Goal: Task Accomplishment & Management: Use online tool/utility

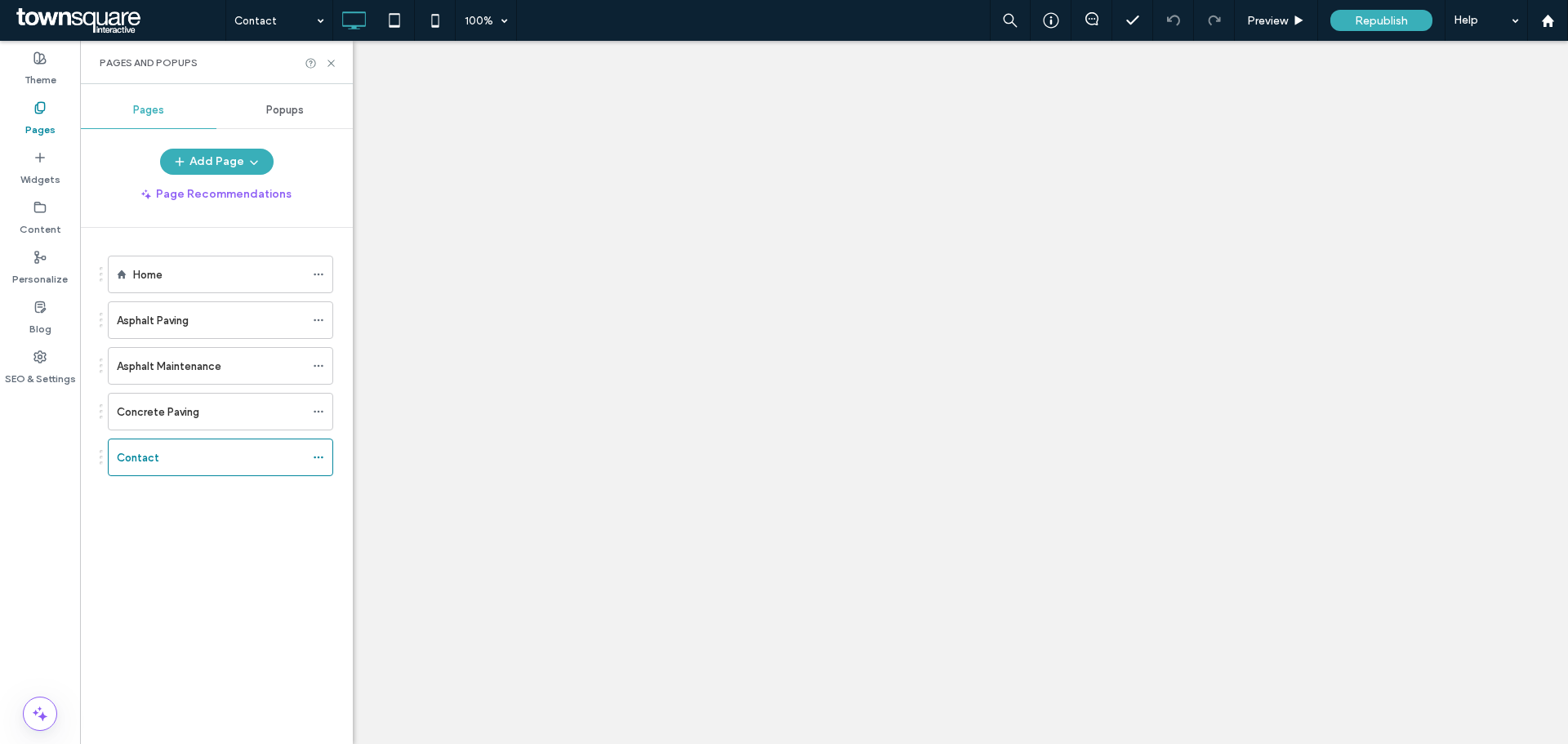
click at [322, 456] on div at bounding box center [784, 372] width 1568 height 744
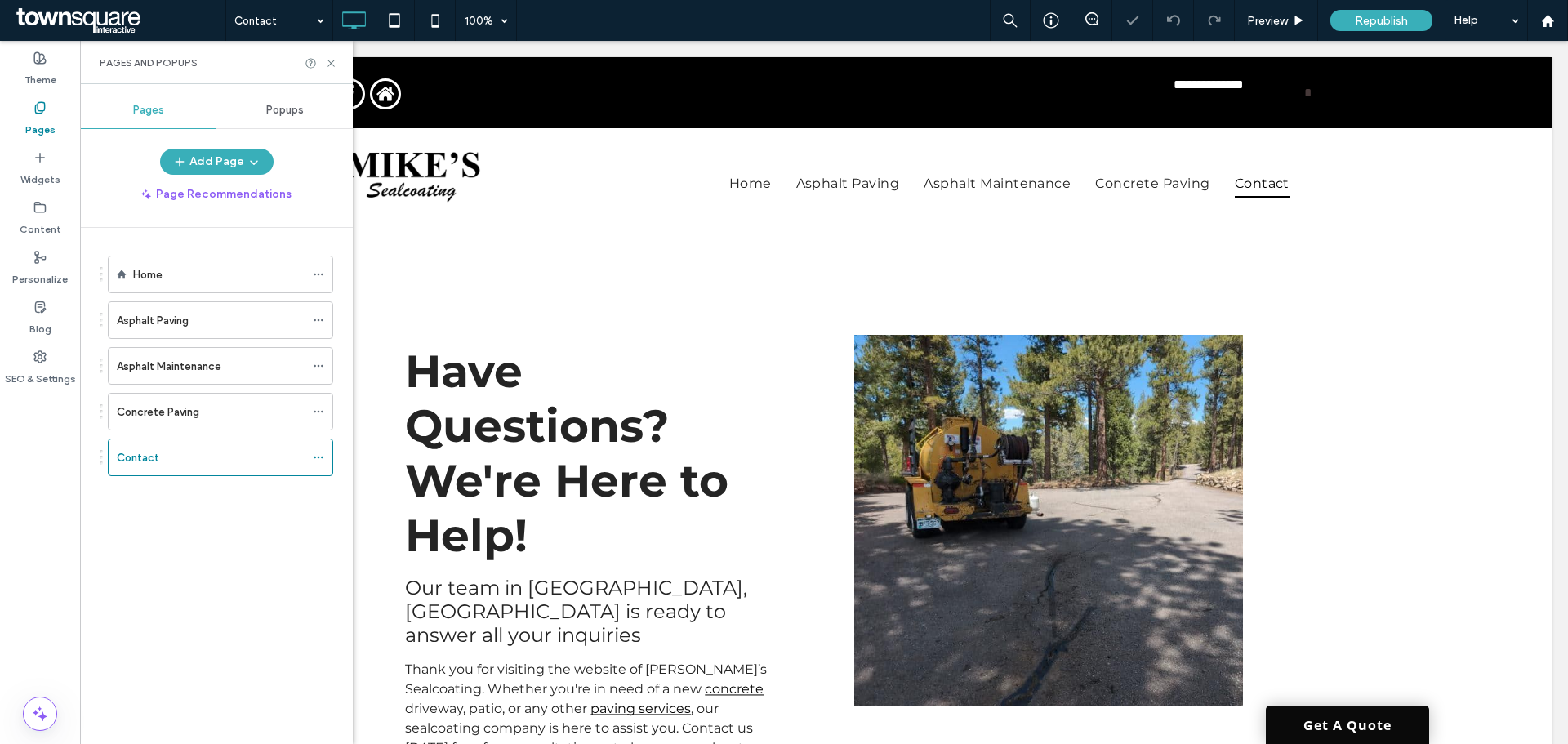
click at [322, 456] on icon at bounding box center [318, 458] width 11 height 11
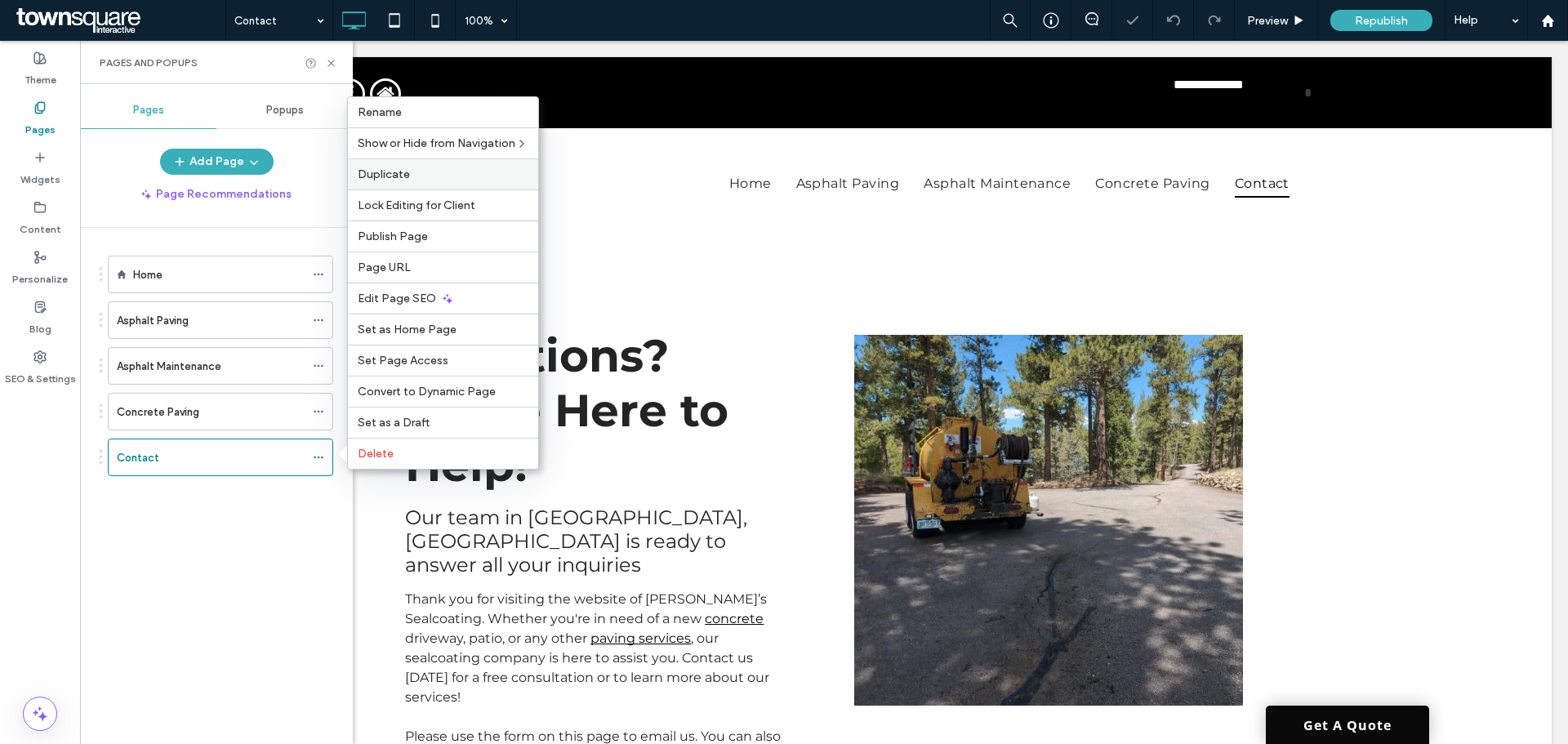
click at [400, 174] on span "Duplicate" at bounding box center [384, 174] width 52 height 14
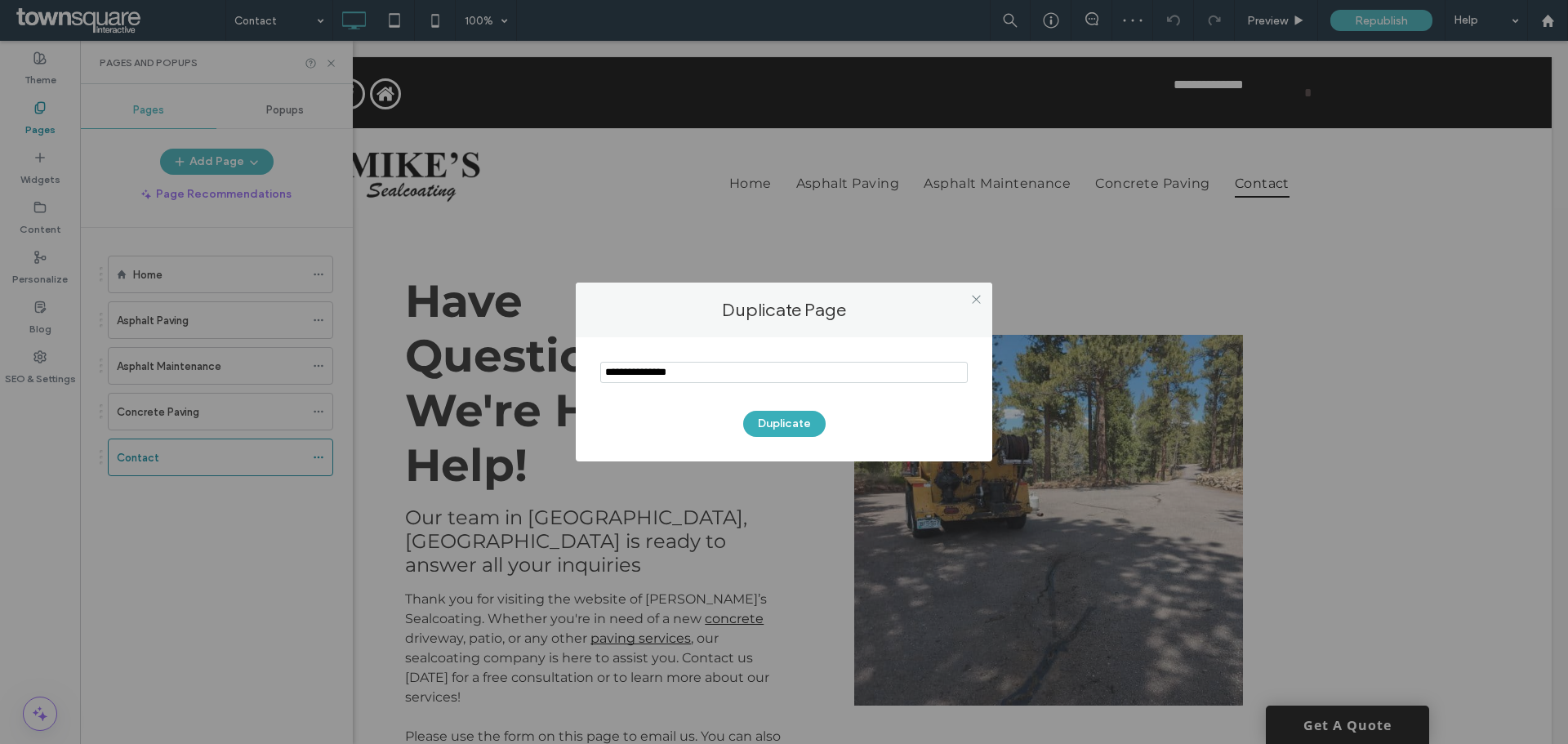
drag, startPoint x: 709, startPoint y: 364, endPoint x: 538, endPoint y: 358, distance: 171.1
click at [546, 359] on div "Duplicate Page Duplicate" at bounding box center [784, 372] width 1568 height 744
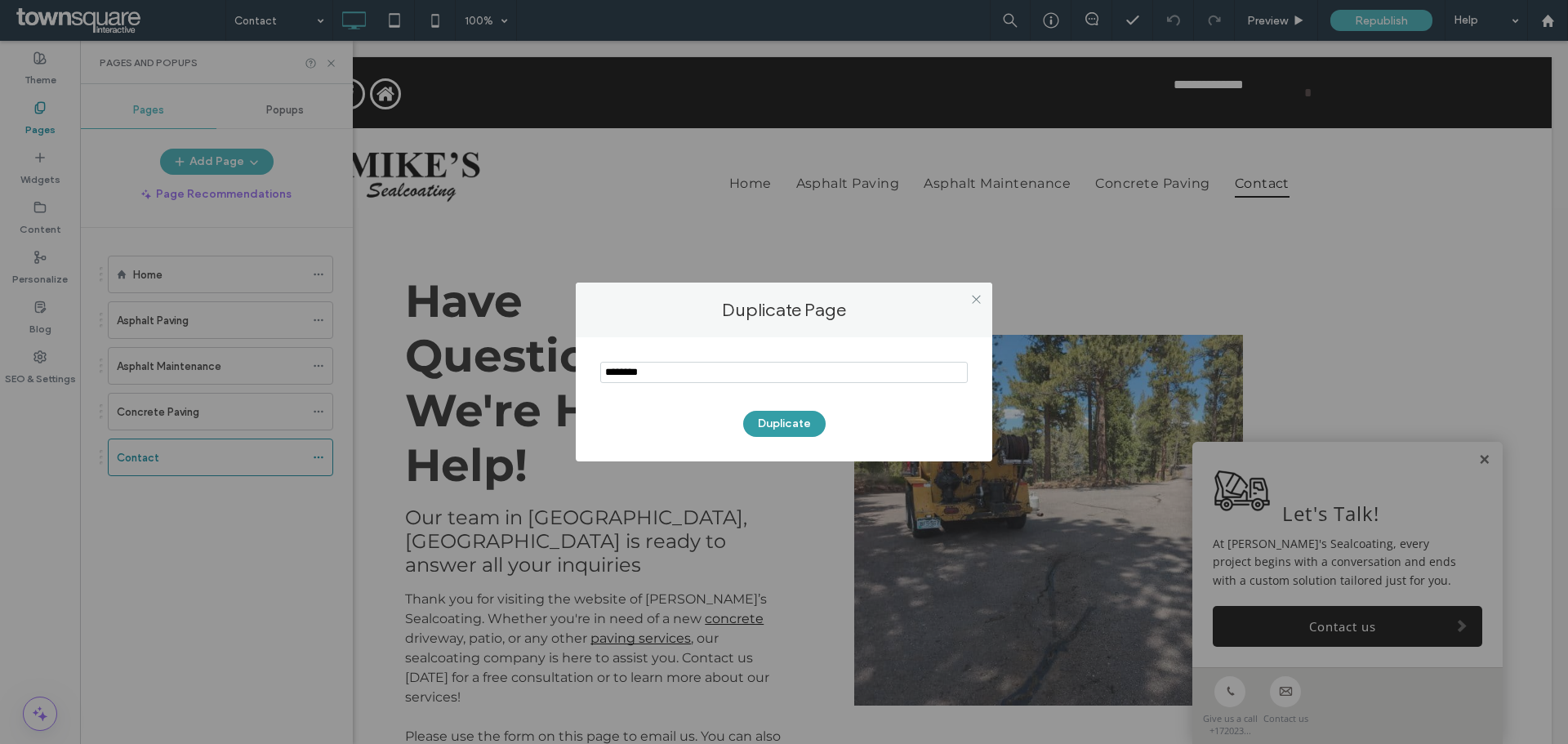
type input "********"
click at [769, 426] on button "Duplicate" at bounding box center [784, 424] width 83 height 26
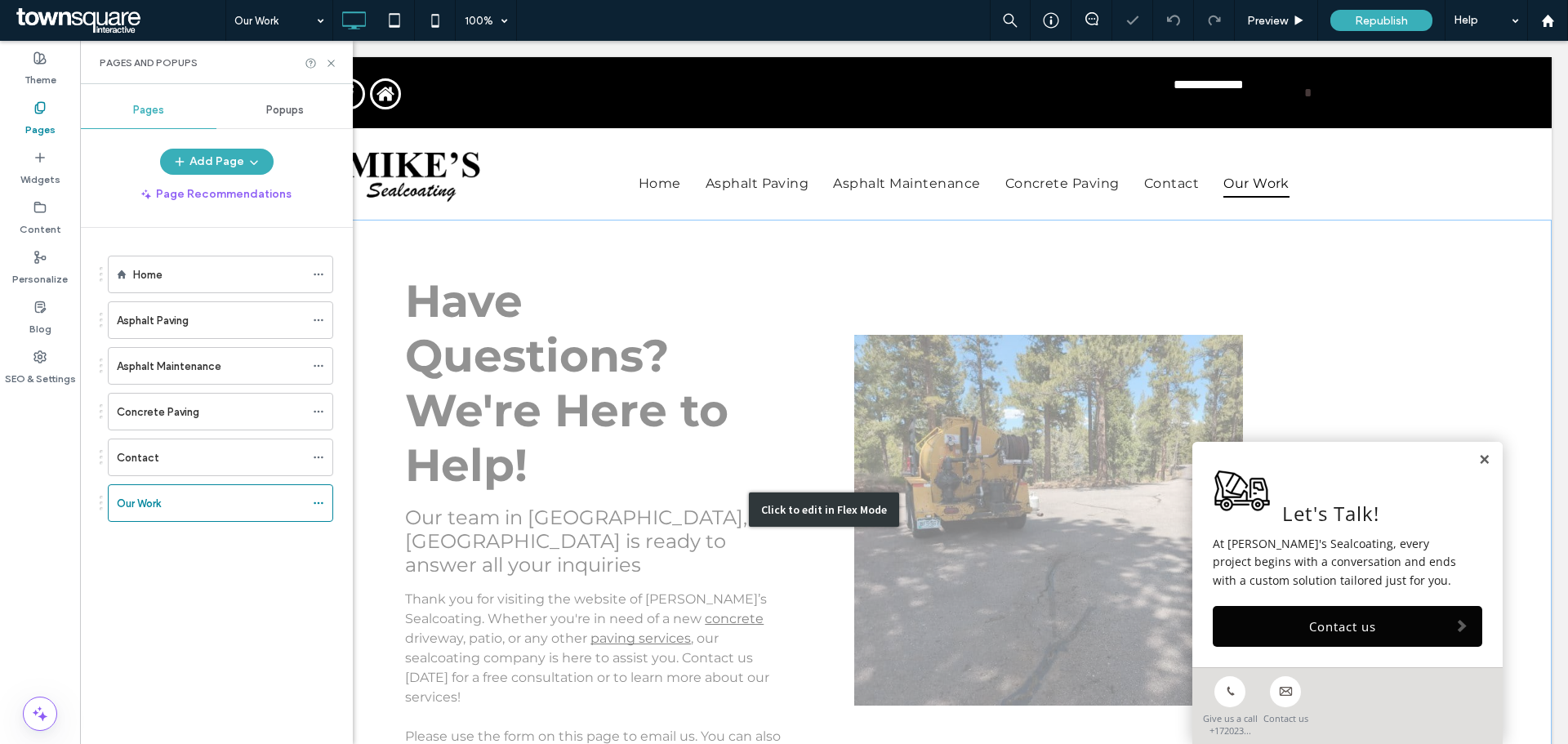
click at [937, 417] on div "Click to edit in Flex Mode" at bounding box center [824, 510] width 1455 height 580
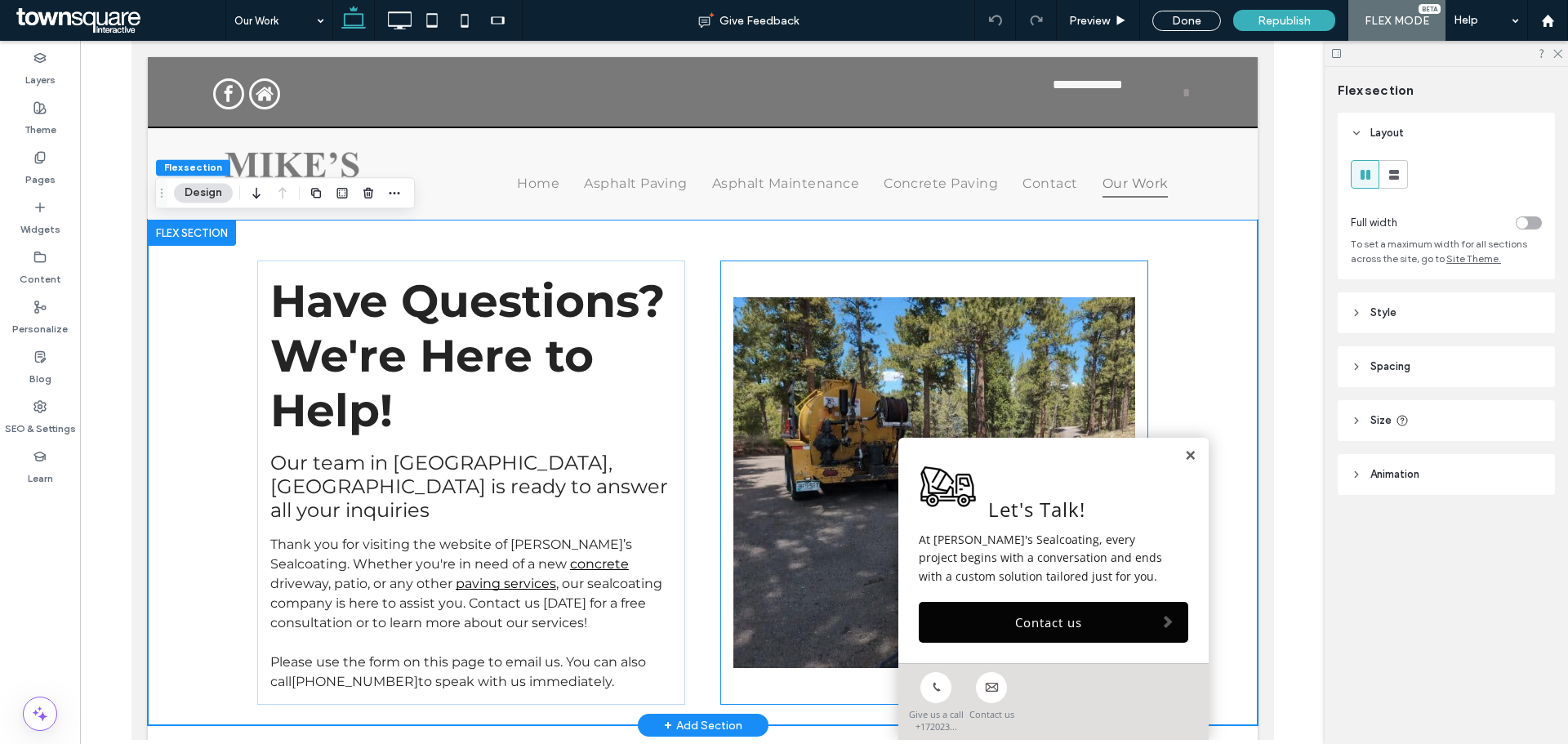
click at [1137, 346] on div at bounding box center [933, 482] width 428 height 444
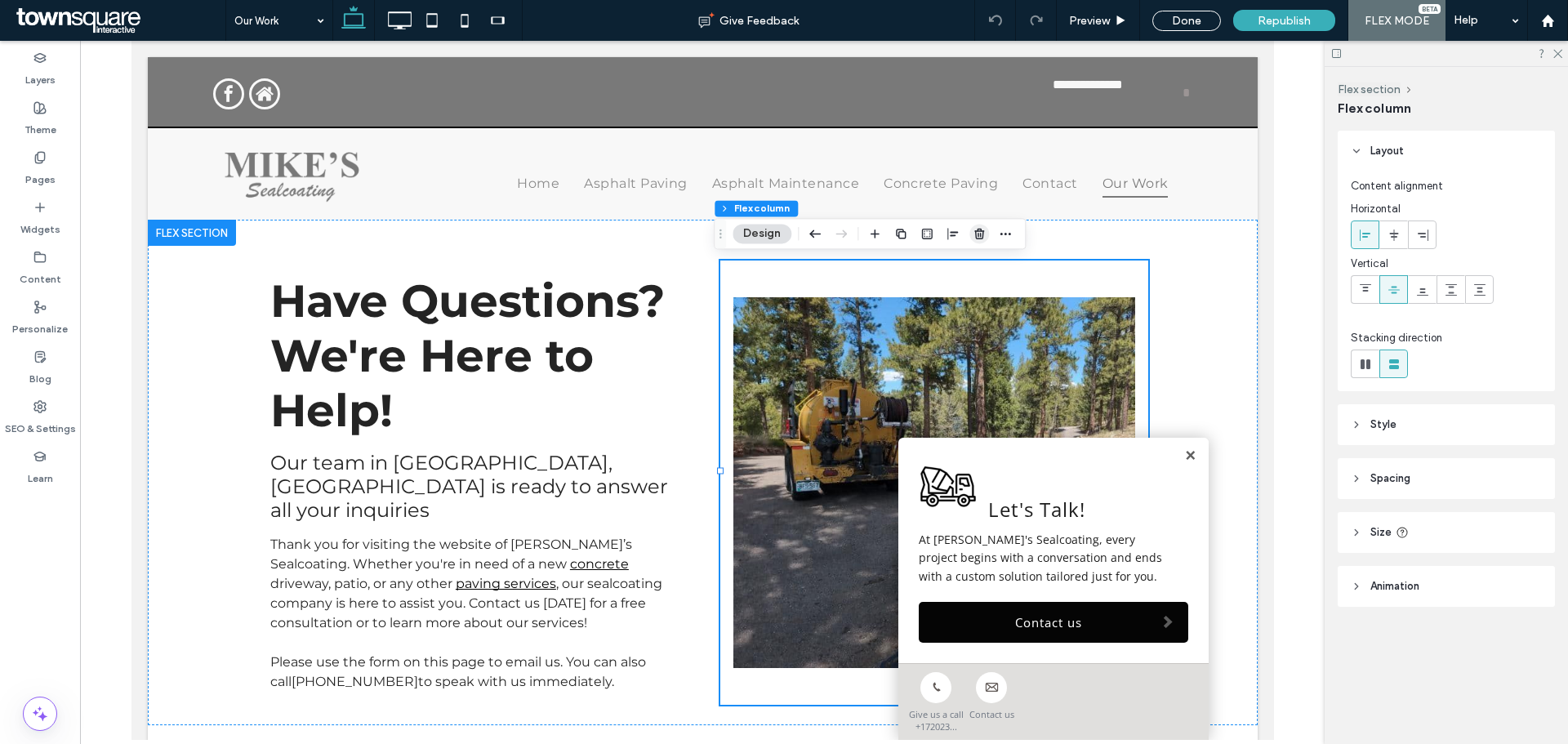
drag, startPoint x: 976, startPoint y: 233, endPoint x: 821, endPoint y: 230, distance: 155.0
click at [976, 233] on use "button" at bounding box center [979, 234] width 10 height 11
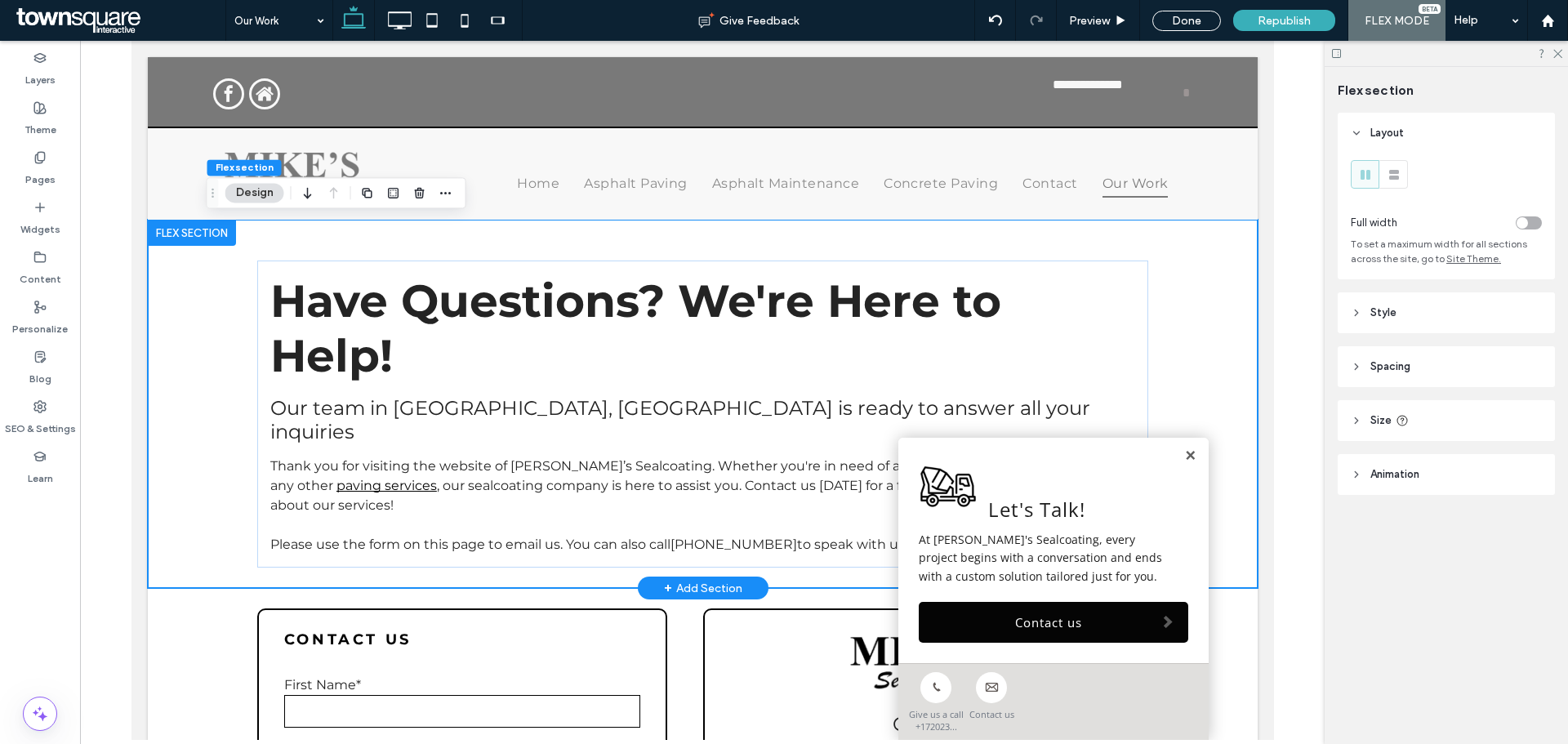
drag, startPoint x: 1179, startPoint y: 454, endPoint x: 1151, endPoint y: 460, distance: 28.6
click at [1184, 454] on link at bounding box center [1189, 456] width 12 height 14
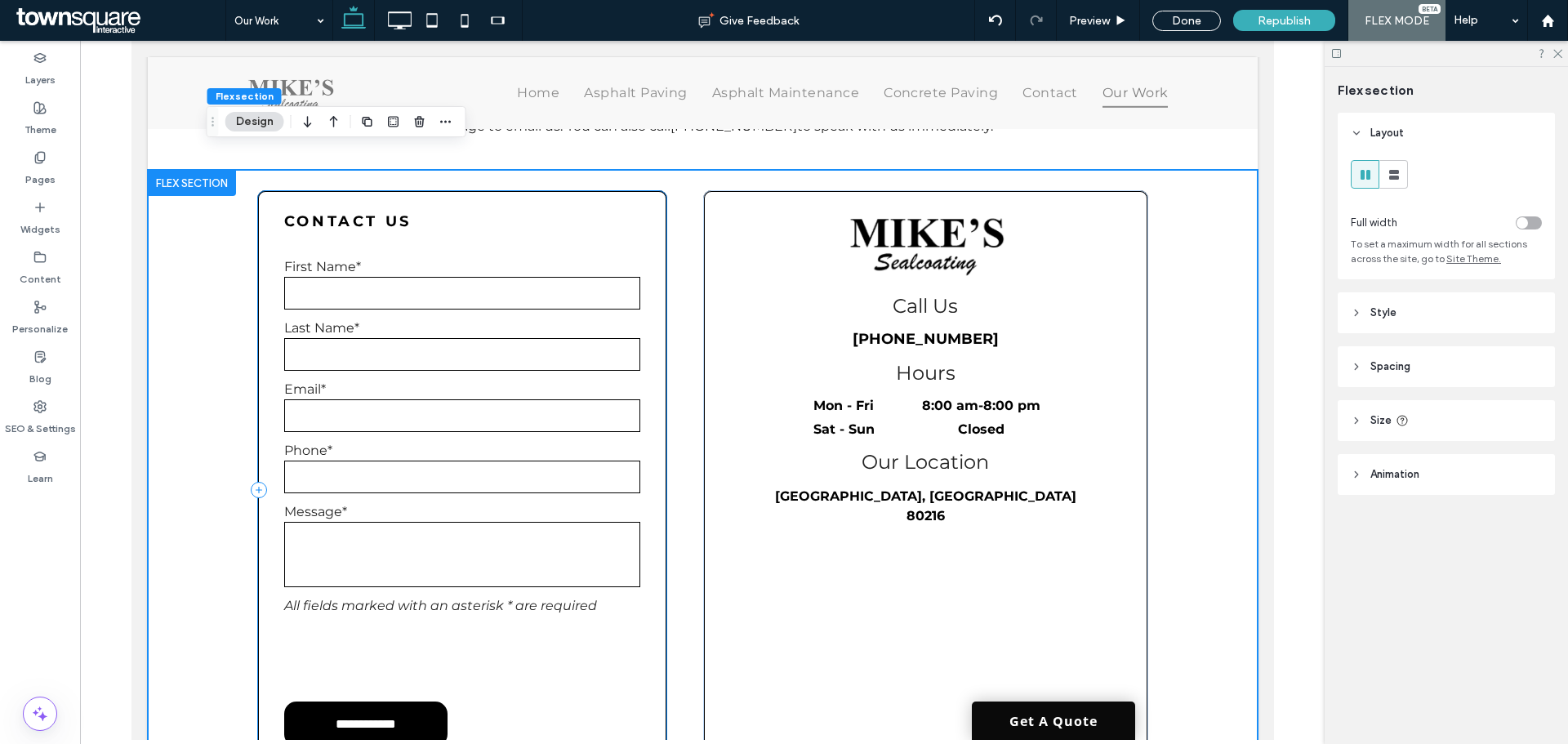
scroll to position [431, 0]
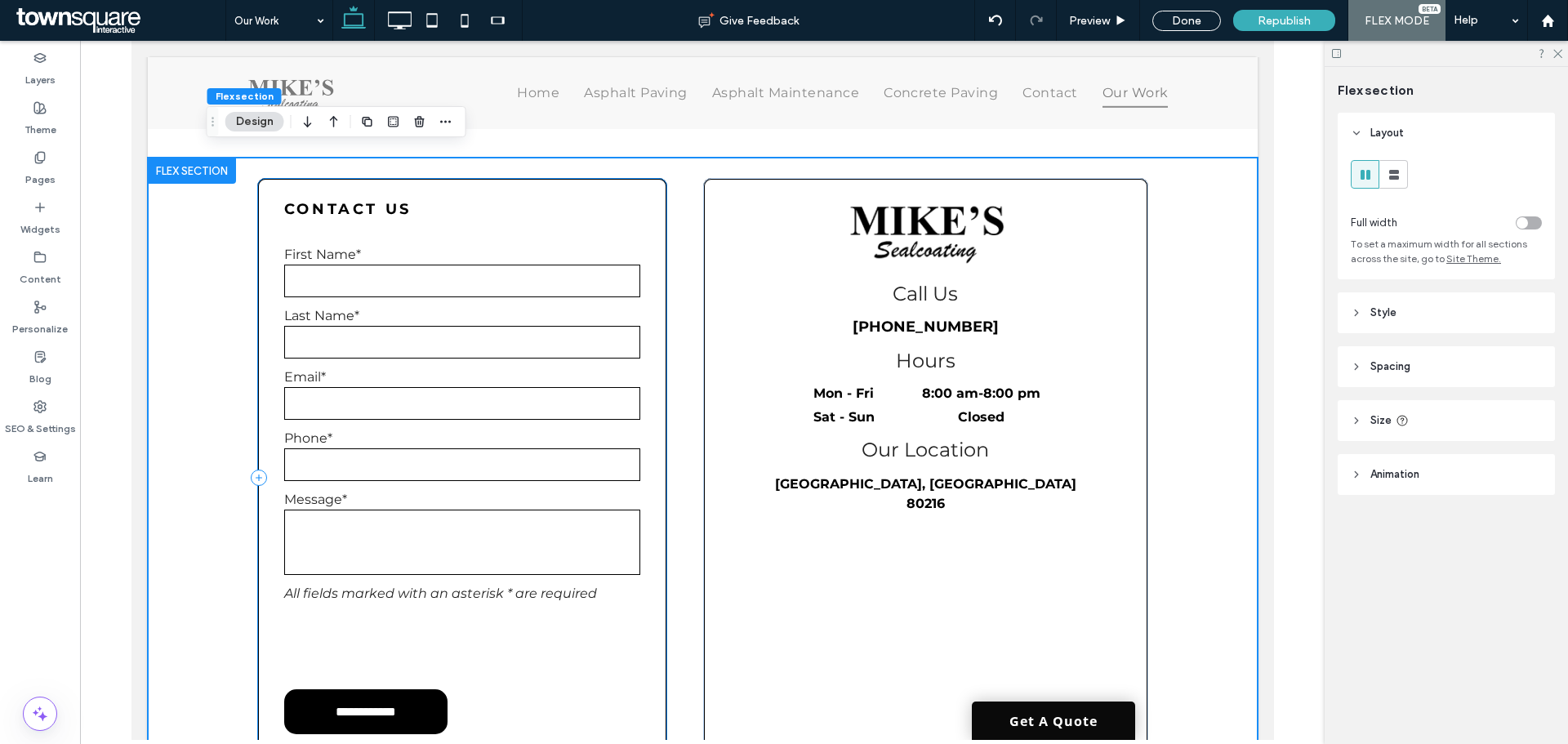
click at [658, 540] on div "**********" at bounding box center [461, 478] width 410 height 600
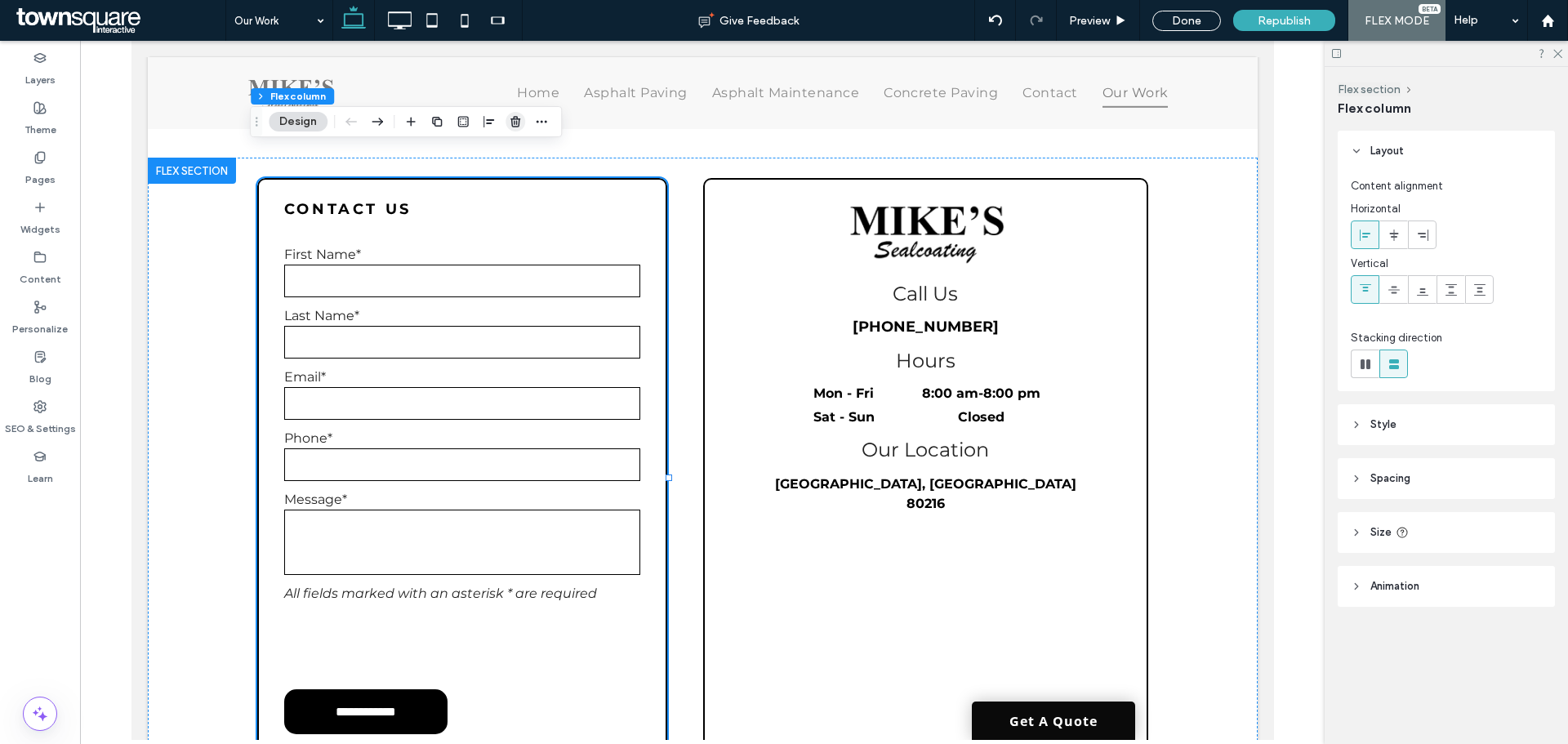
drag, startPoint x: 515, startPoint y: 120, endPoint x: 391, endPoint y: 87, distance: 128.3
click at [515, 120] on icon "button" at bounding box center [515, 122] width 13 height 13
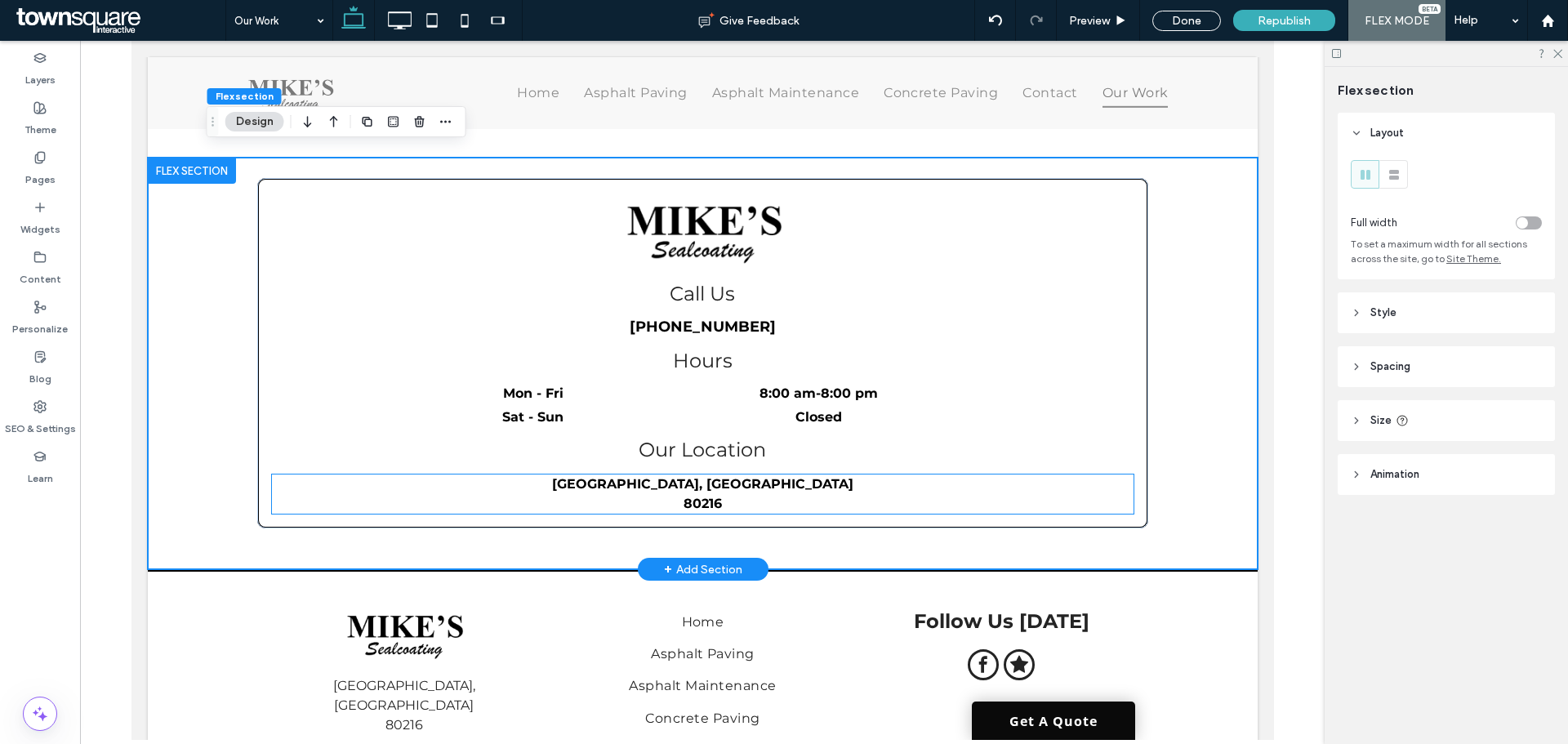
scroll to position [186, 0]
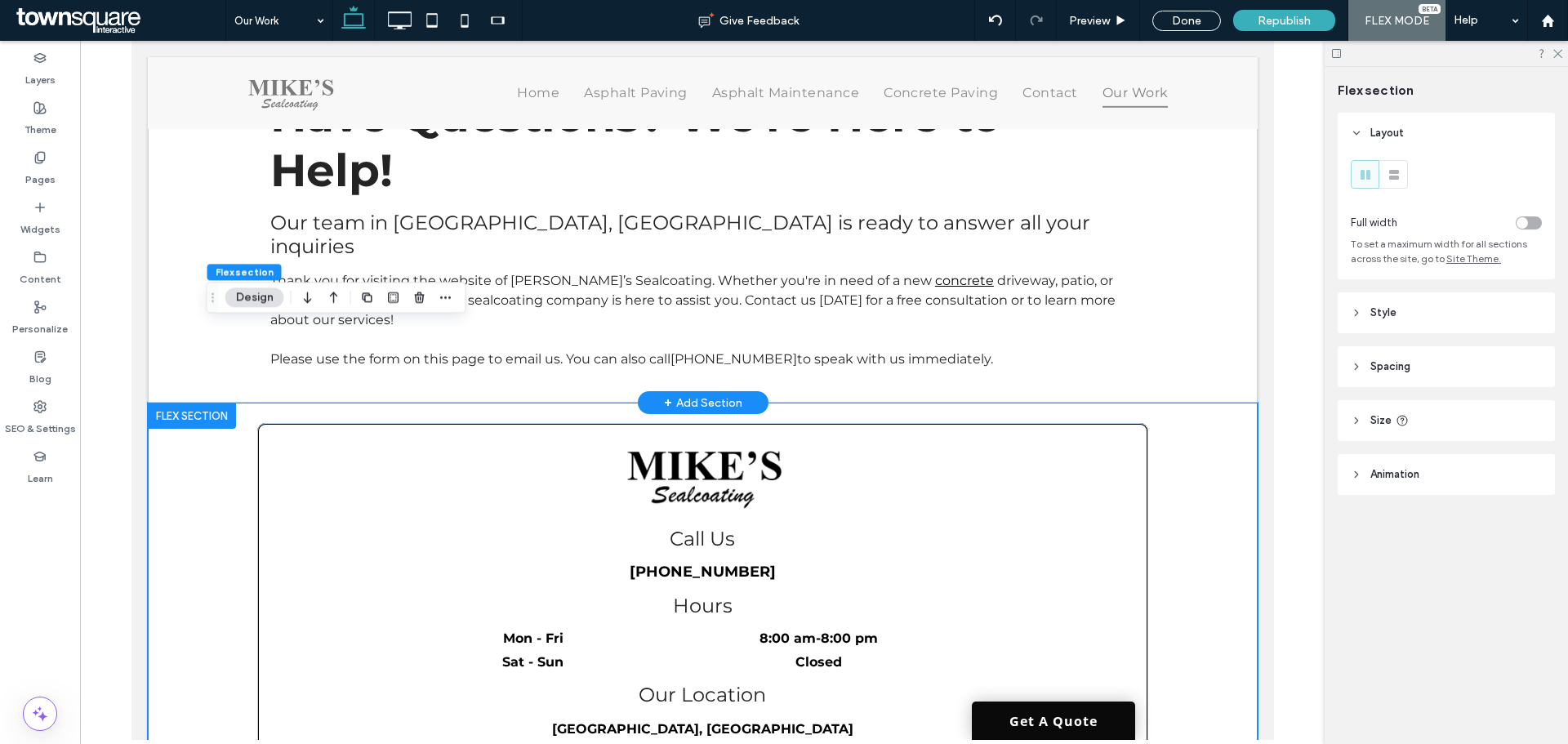
click at [703, 394] on div "+ Add Section" at bounding box center [703, 403] width 79 height 18
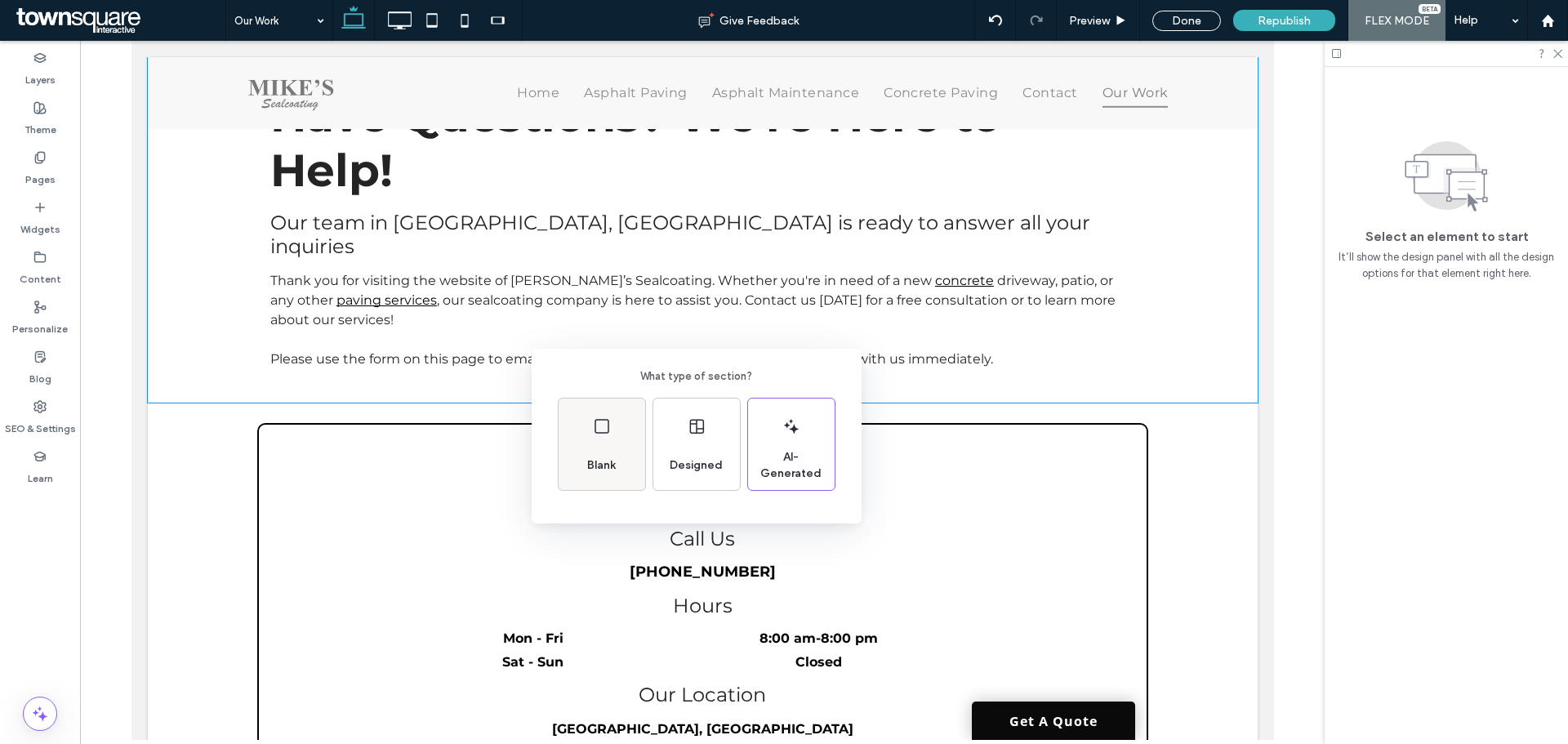
click at [598, 454] on div "Blank" at bounding box center [601, 466] width 42 height 36
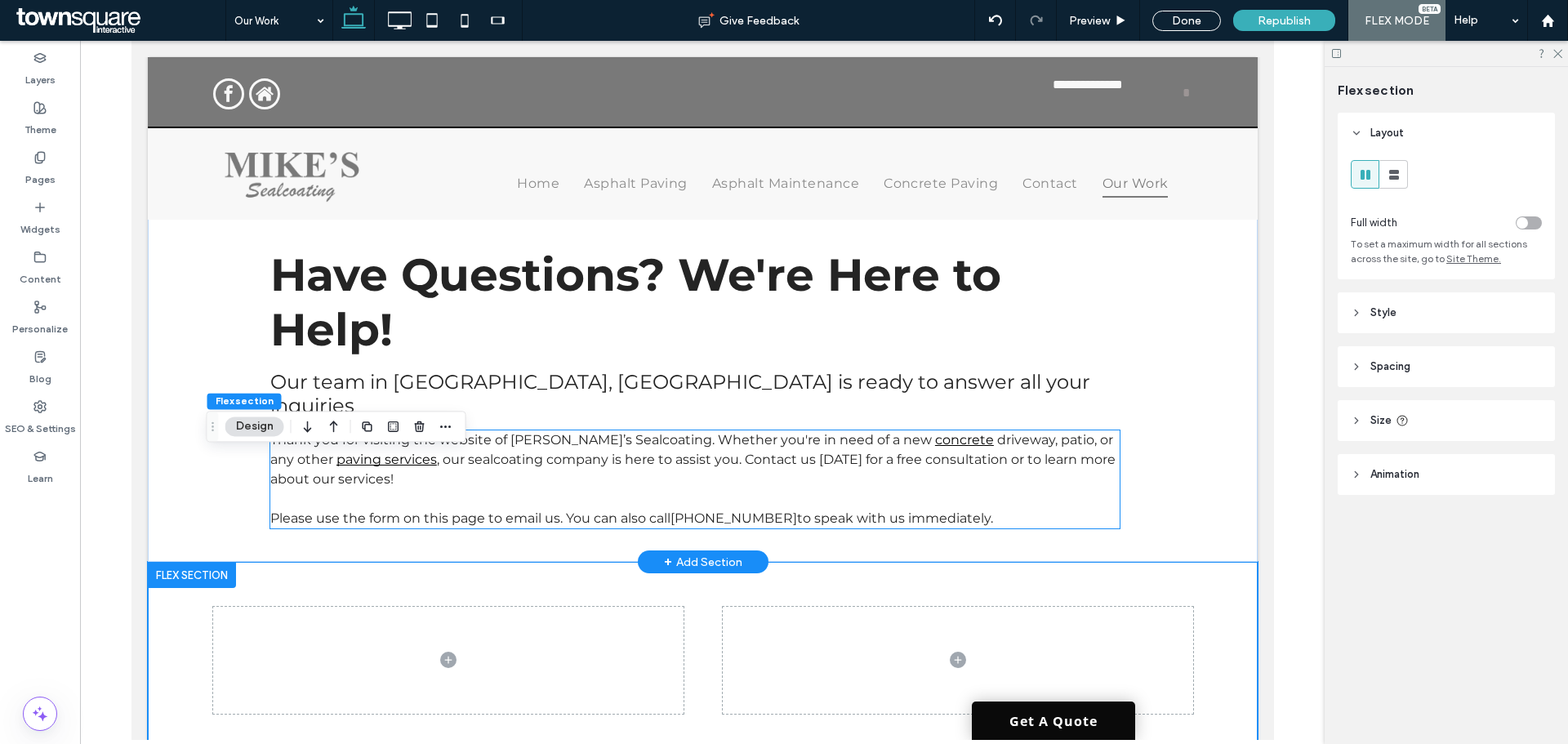
scroll to position [22, 0]
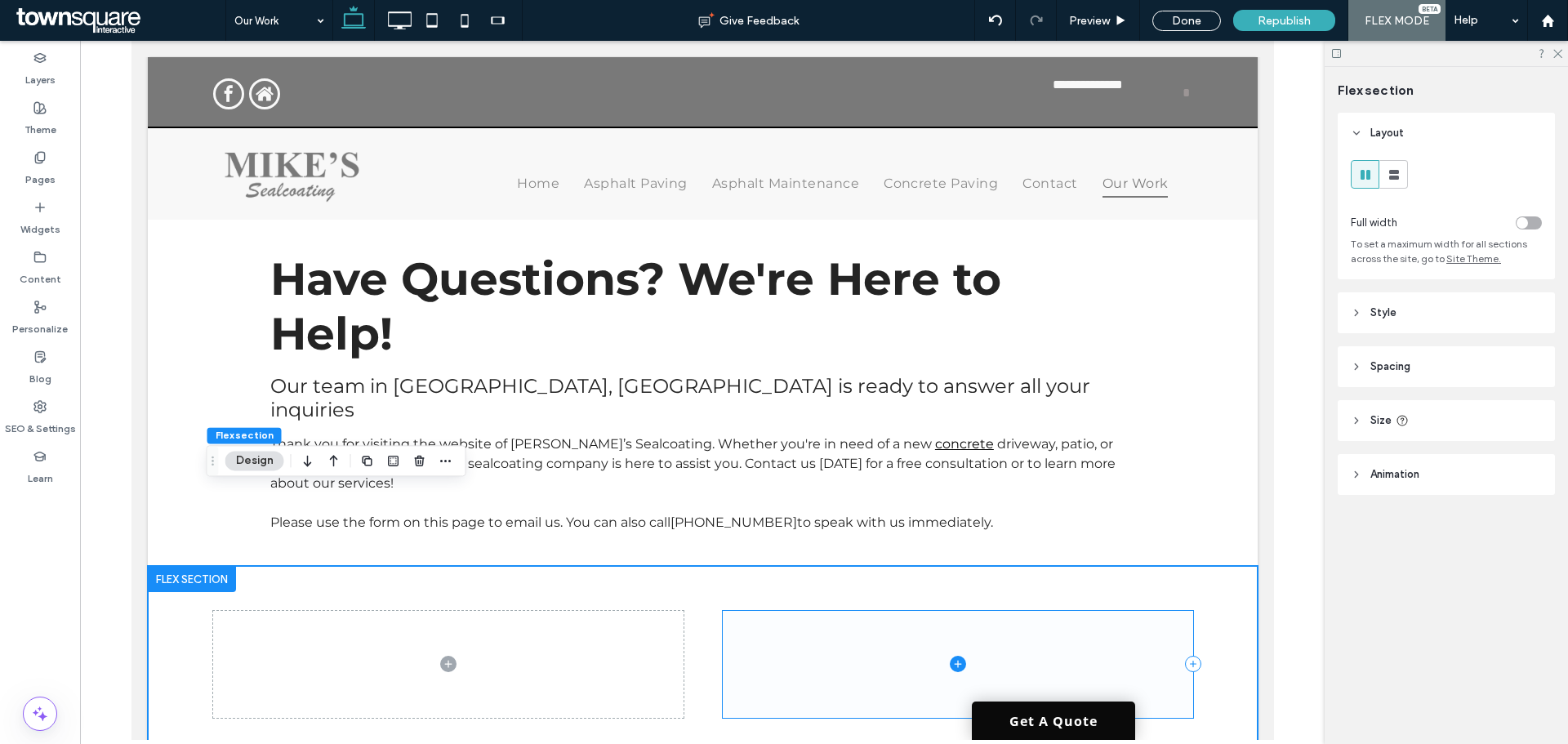
click at [819, 611] on span at bounding box center [957, 665] width 470 height 107
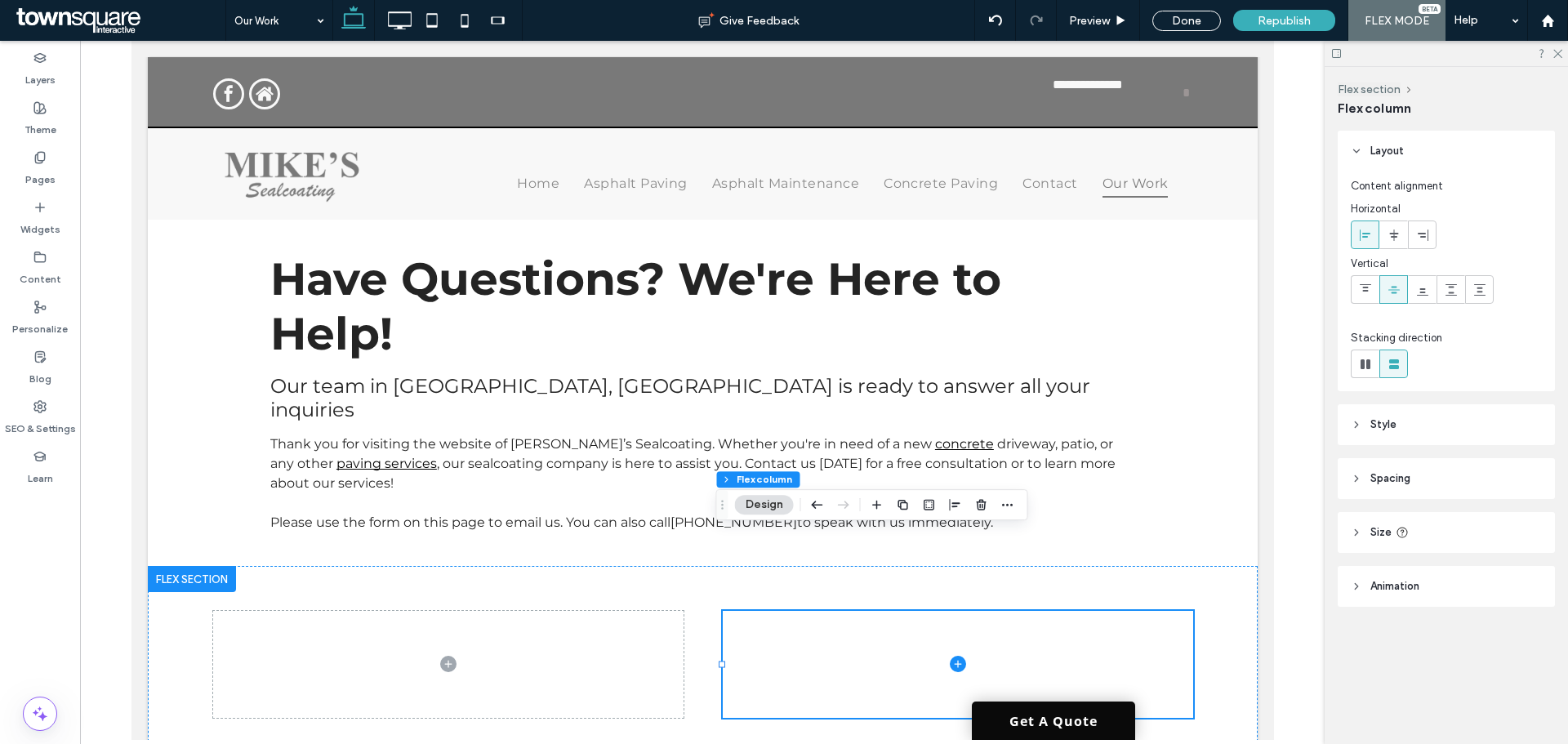
click at [969, 507] on div at bounding box center [942, 505] width 151 height 29
click at [973, 506] on span "button" at bounding box center [982, 505] width 20 height 20
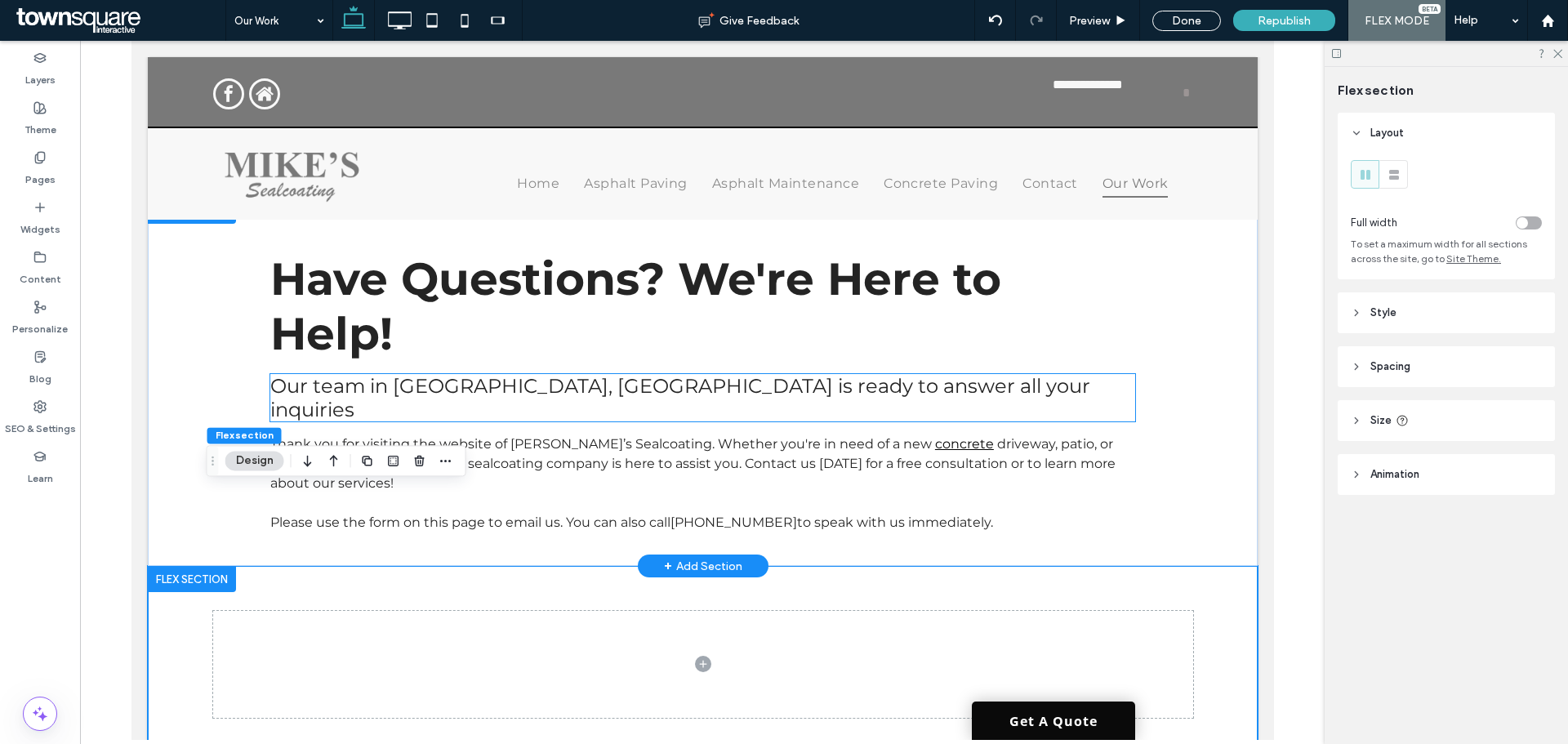
click at [577, 374] on span "Our team in Denver, CO is ready to answer all your inquiries" at bounding box center [679, 398] width 820 height 47
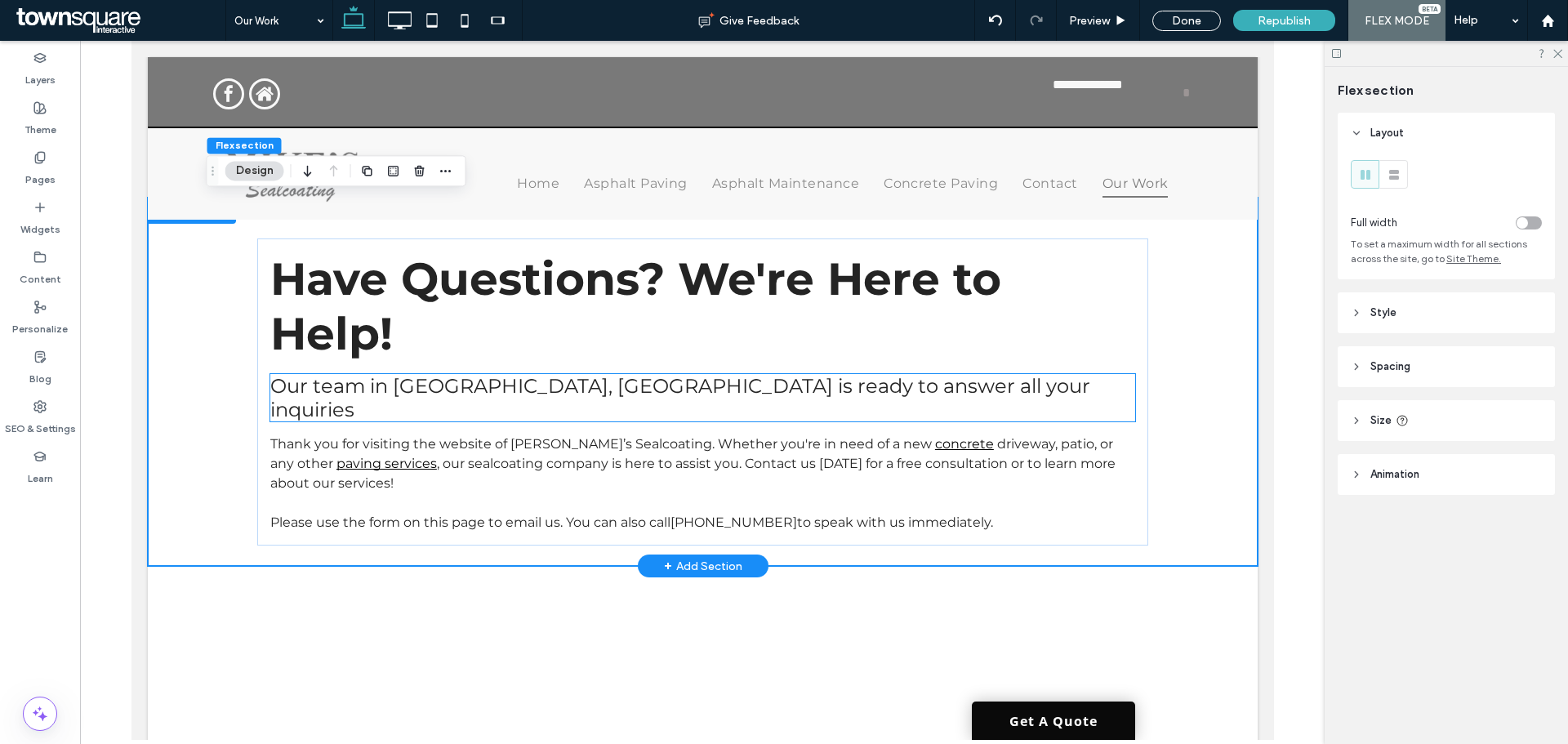
click at [613, 374] on span "Our team in Denver, CO is ready to answer all your inquiries" at bounding box center [679, 398] width 820 height 47
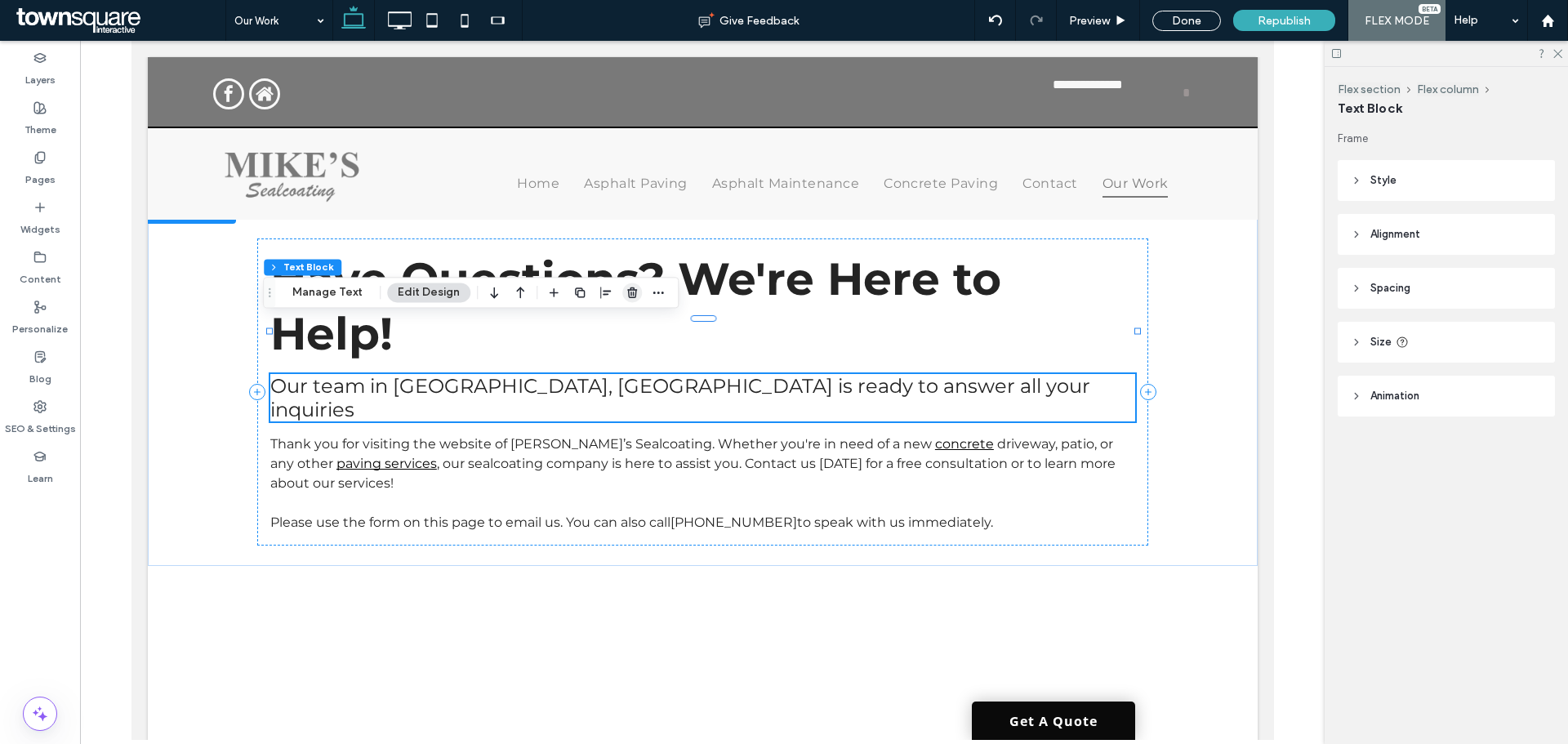
drag, startPoint x: 628, startPoint y: 297, endPoint x: 492, endPoint y: 255, distance: 142.3
click at [628, 297] on use "button" at bounding box center [632, 292] width 10 height 11
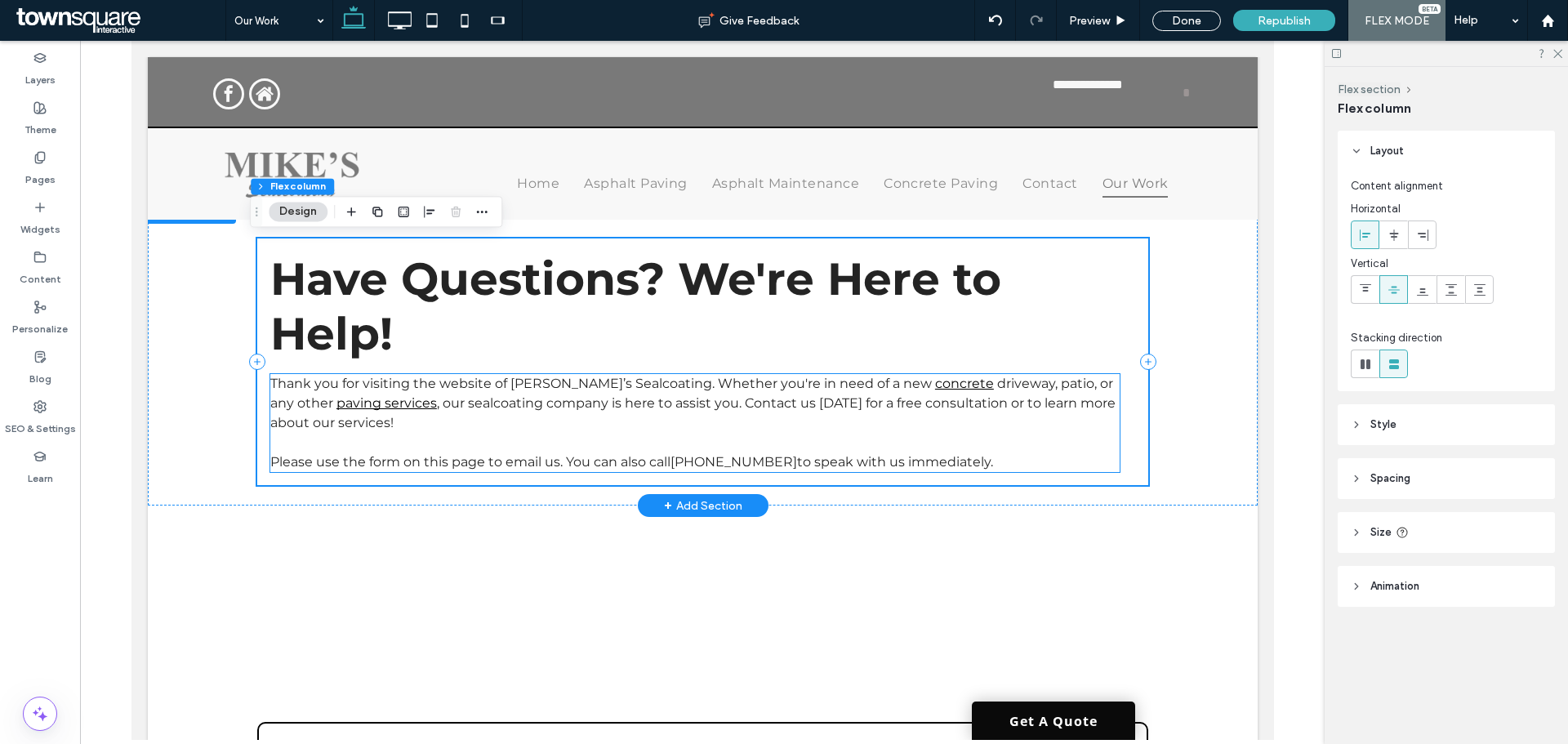
click at [586, 376] on span "Thank you for visiting the website of Mike’s Sealcoating. Whether you're in nee…" at bounding box center [600, 383] width 662 height 16
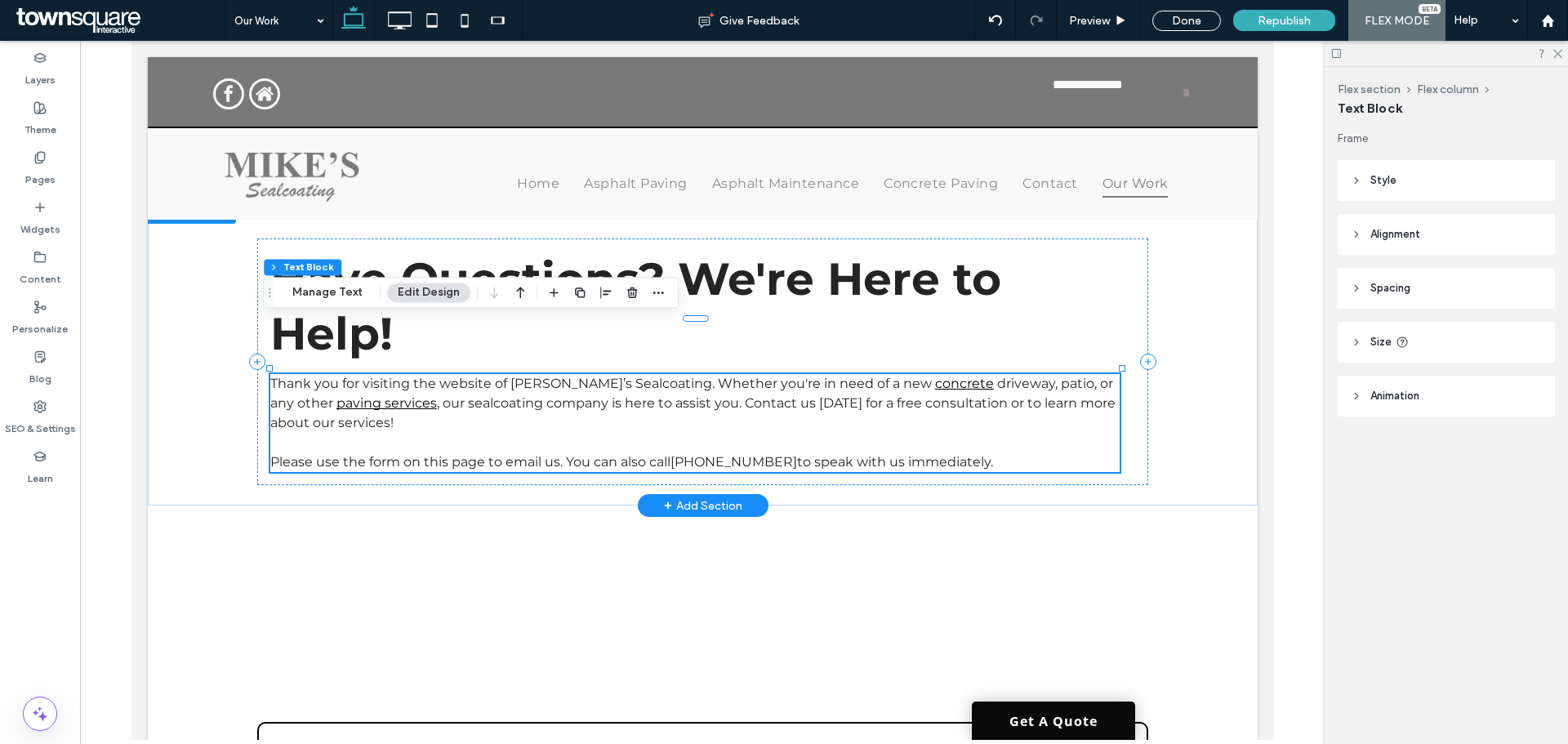
click at [560, 376] on span "Thank you for visiting the website of Mike’s Sealcoating. Whether you're in nee…" at bounding box center [600, 383] width 662 height 16
type input "**********"
type input "**"
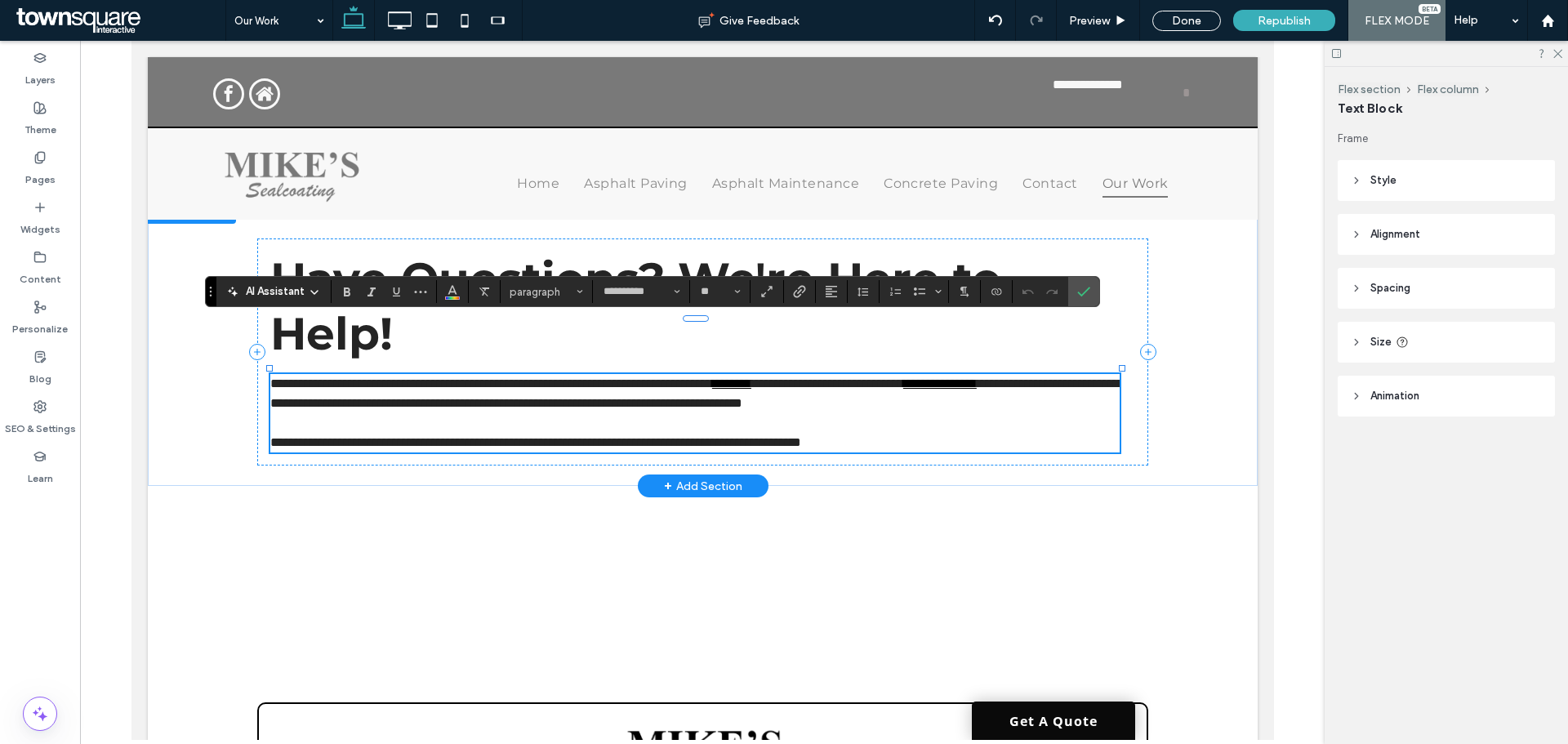
click at [600, 377] on span "**********" at bounding box center [490, 383] width 442 height 12
drag, startPoint x: 1094, startPoint y: 298, endPoint x: 923, endPoint y: 260, distance: 175.2
click at [1094, 298] on label "Confirm" at bounding box center [1084, 291] width 25 height 29
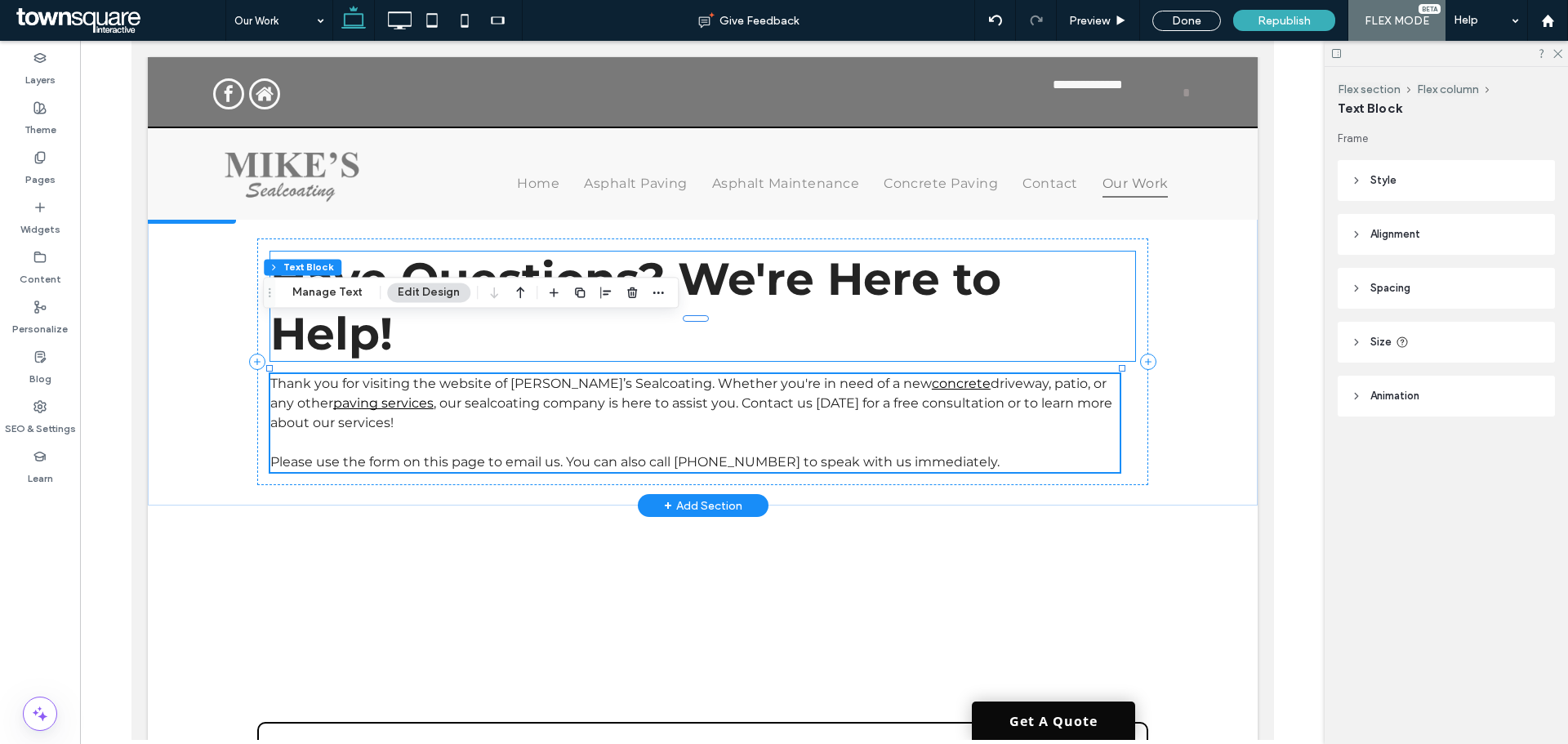
click at [790, 288] on span "Have Questions? We're Here to Help!" at bounding box center [634, 306] width 730 height 110
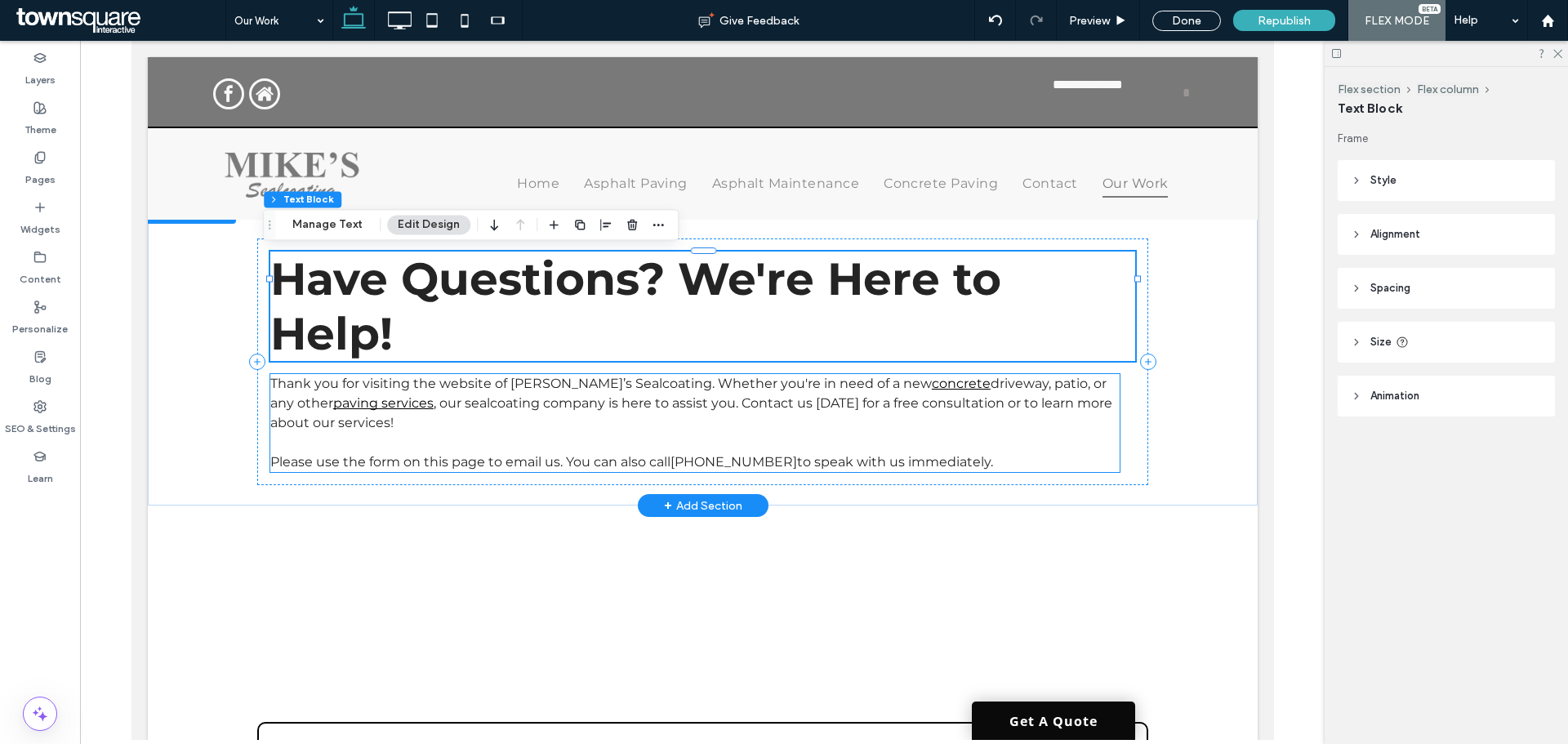
click at [768, 376] on span "Thank you for visiting the website of Mike’s Sealcoating. Whether you're in nee…" at bounding box center [600, 383] width 662 height 16
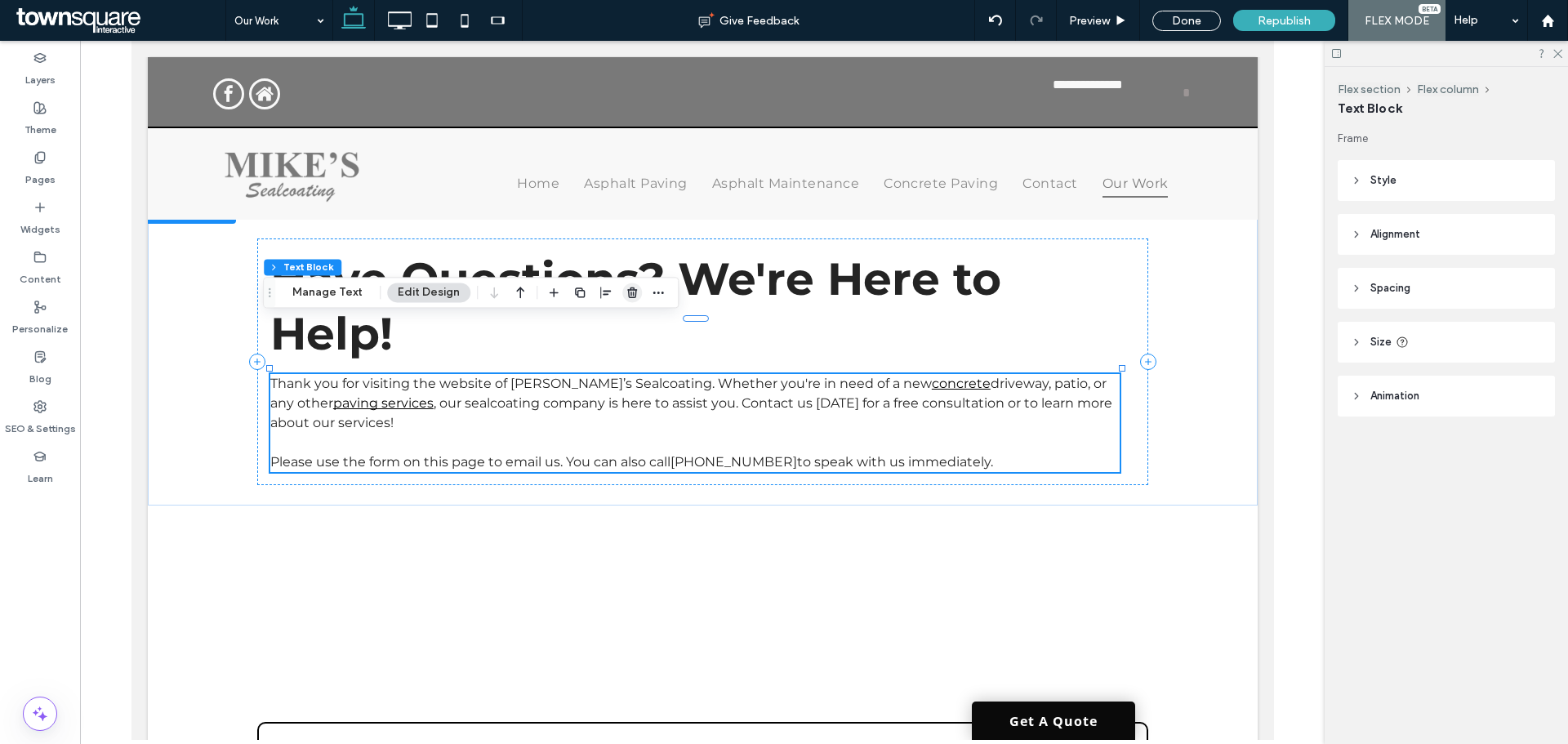
drag, startPoint x: 622, startPoint y: 290, endPoint x: 487, endPoint y: 257, distance: 139.0
click at [626, 290] on icon "button" at bounding box center [632, 292] width 13 height 13
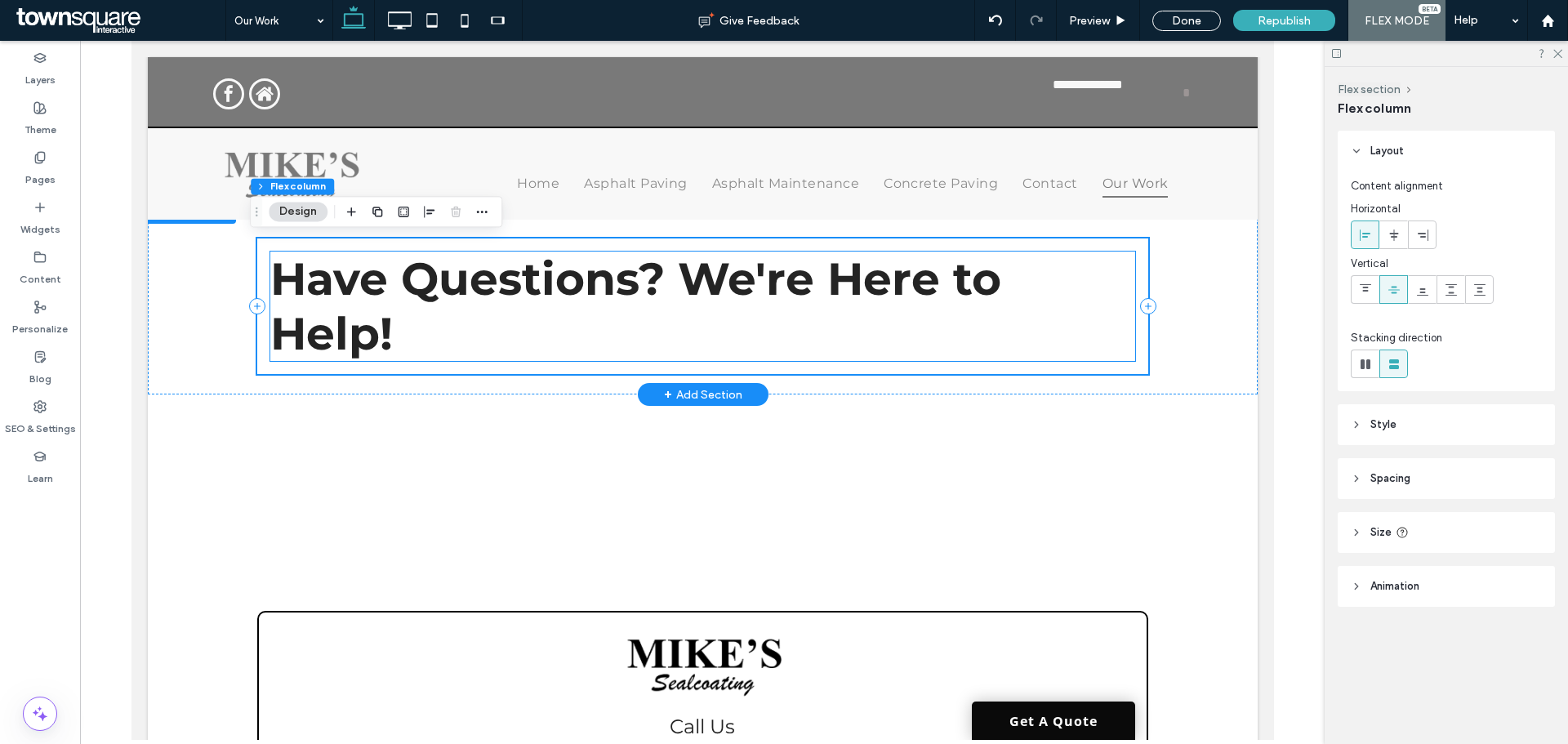
click at [616, 303] on span "Have Questions? We're Here to Help!" at bounding box center [634, 306] width 730 height 110
click at [616, 303] on div "Have Questions? We're Here to Help!" at bounding box center [701, 306] width 865 height 110
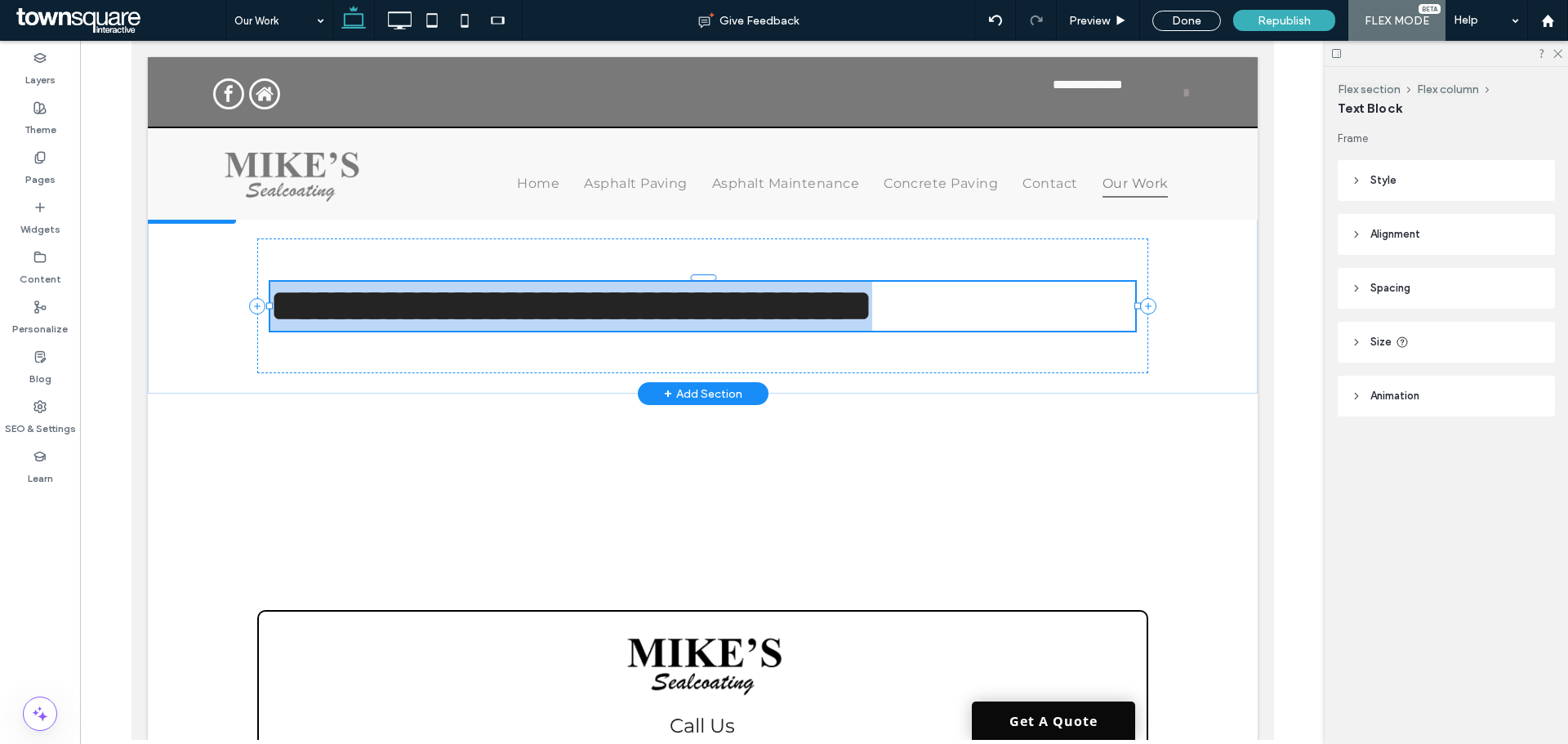
click at [616, 303] on span "**********" at bounding box center [570, 305] width 602 height 45
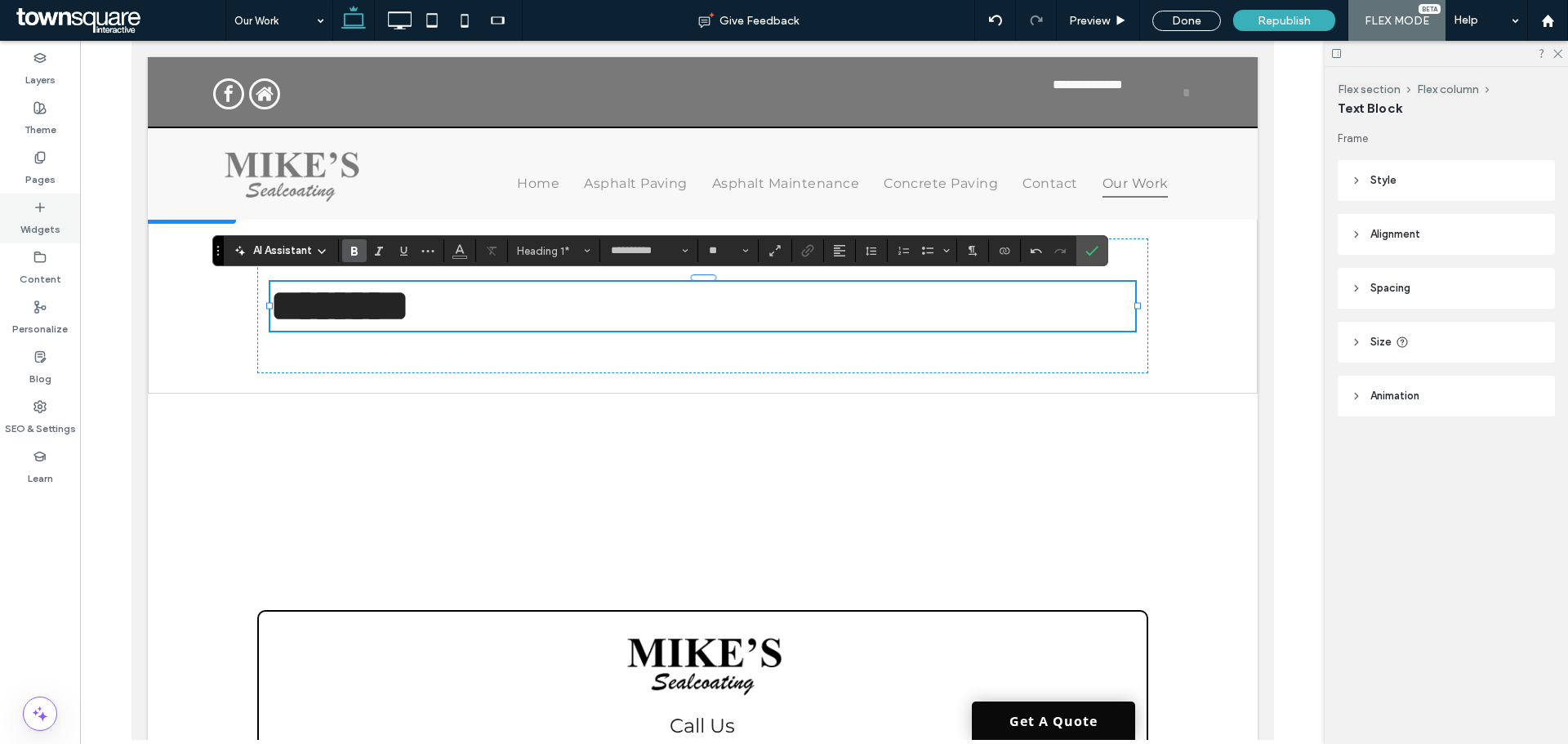
click at [40, 220] on label "Widgets" at bounding box center [40, 226] width 40 height 23
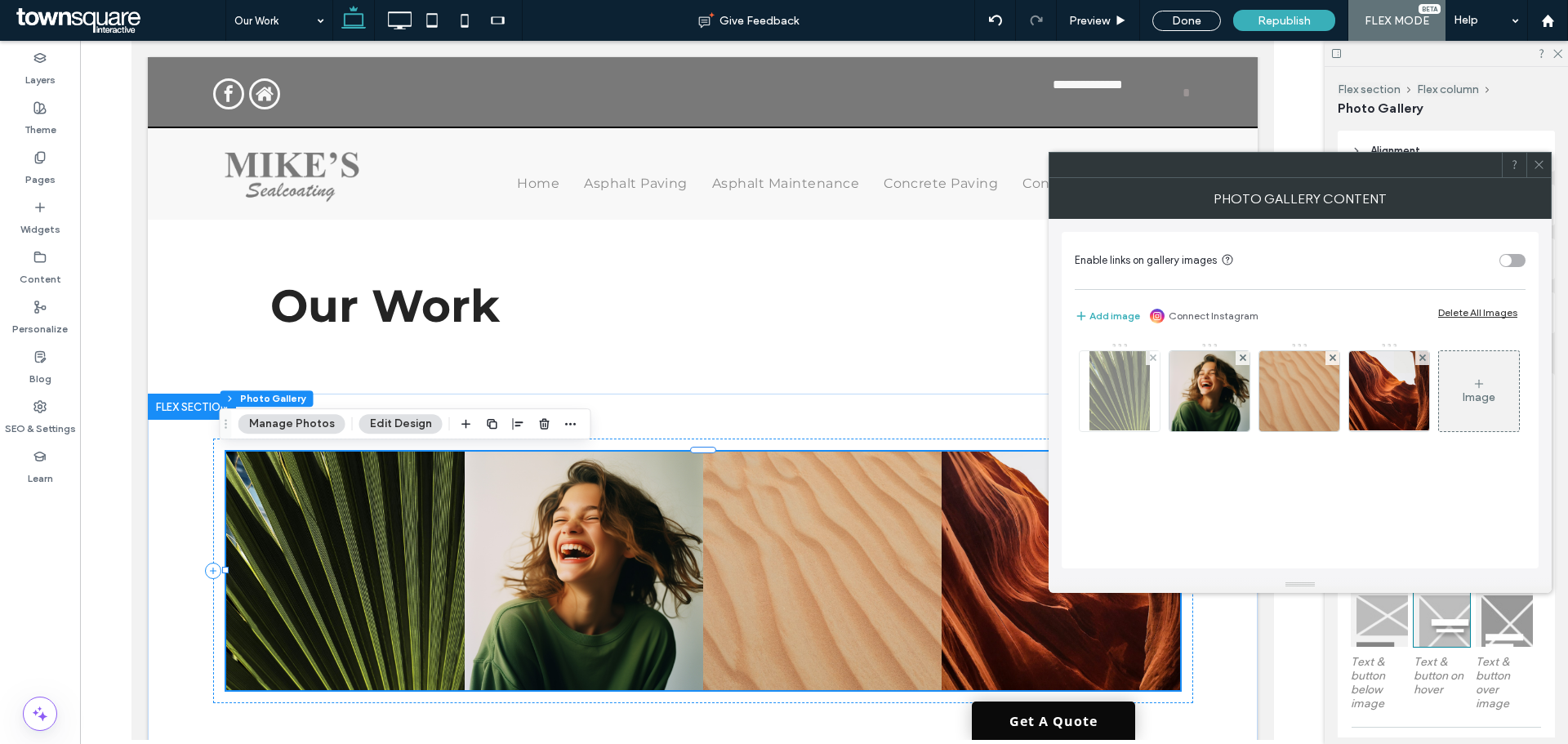
click at [1148, 354] on div at bounding box center [1152, 358] width 14 height 14
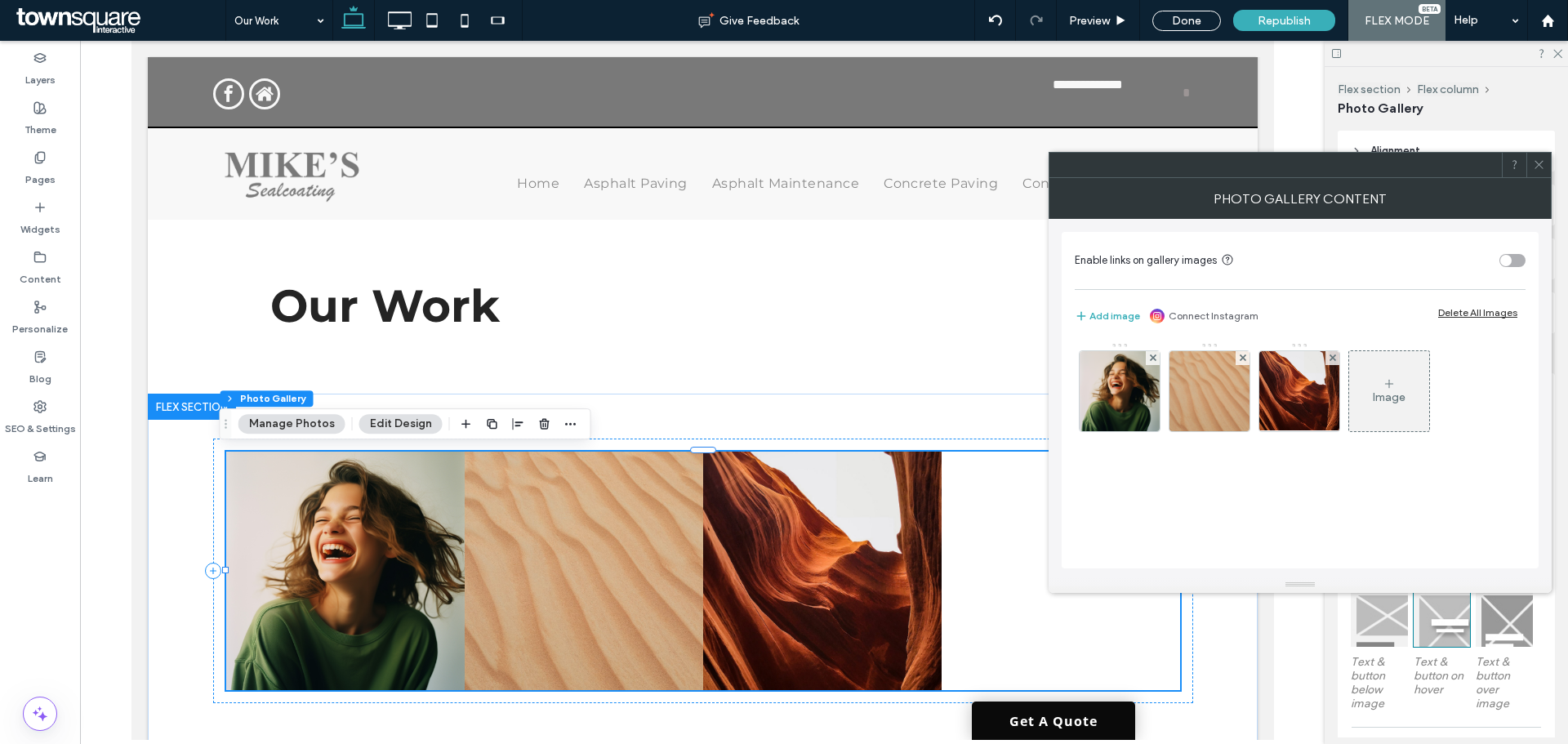
click at [1148, 354] on div at bounding box center [1152, 358] width 14 height 14
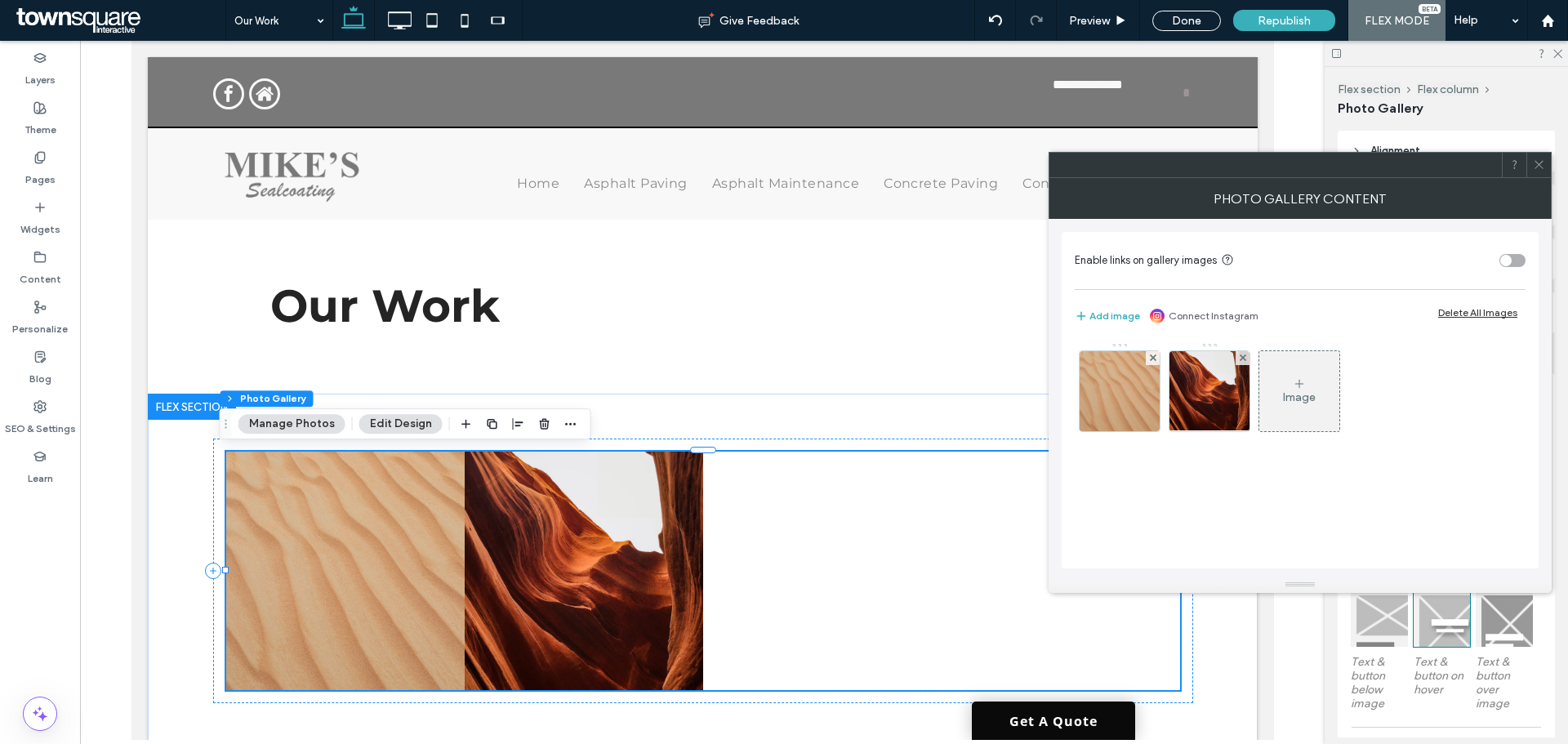
click at [1148, 354] on div at bounding box center [1152, 358] width 14 height 14
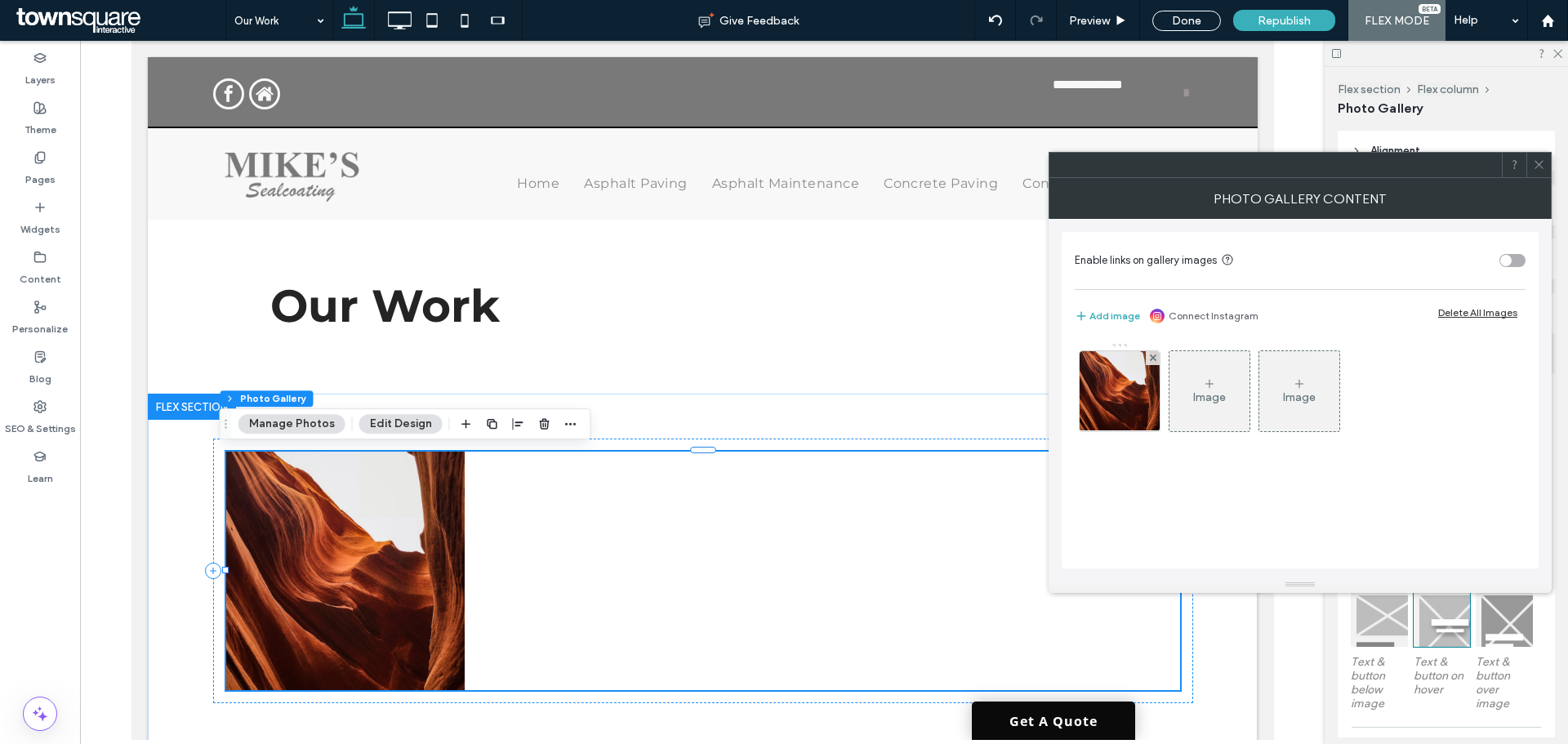
click at [1148, 354] on div at bounding box center [1152, 358] width 14 height 14
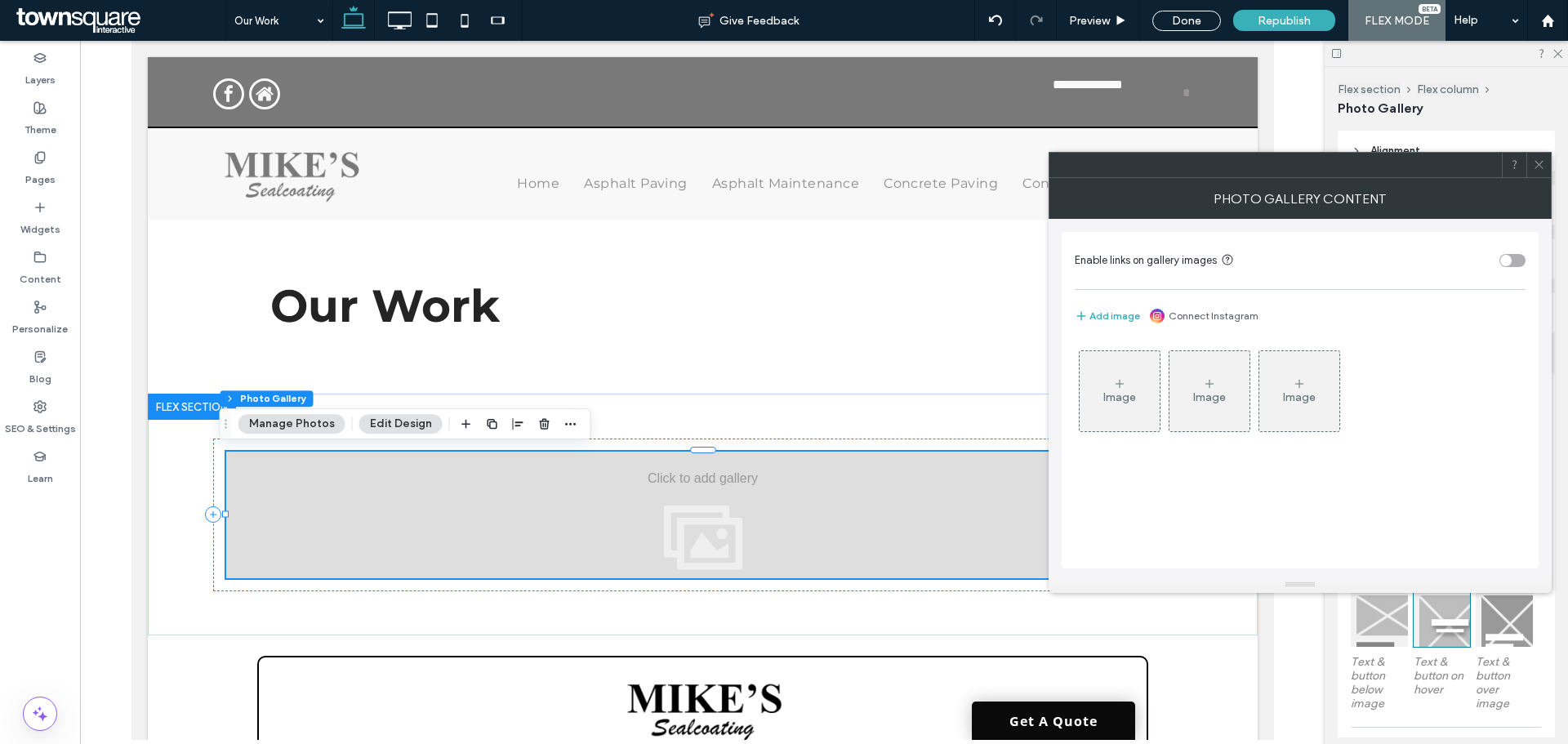
click at [1134, 386] on div "Image" at bounding box center [1120, 391] width 80 height 77
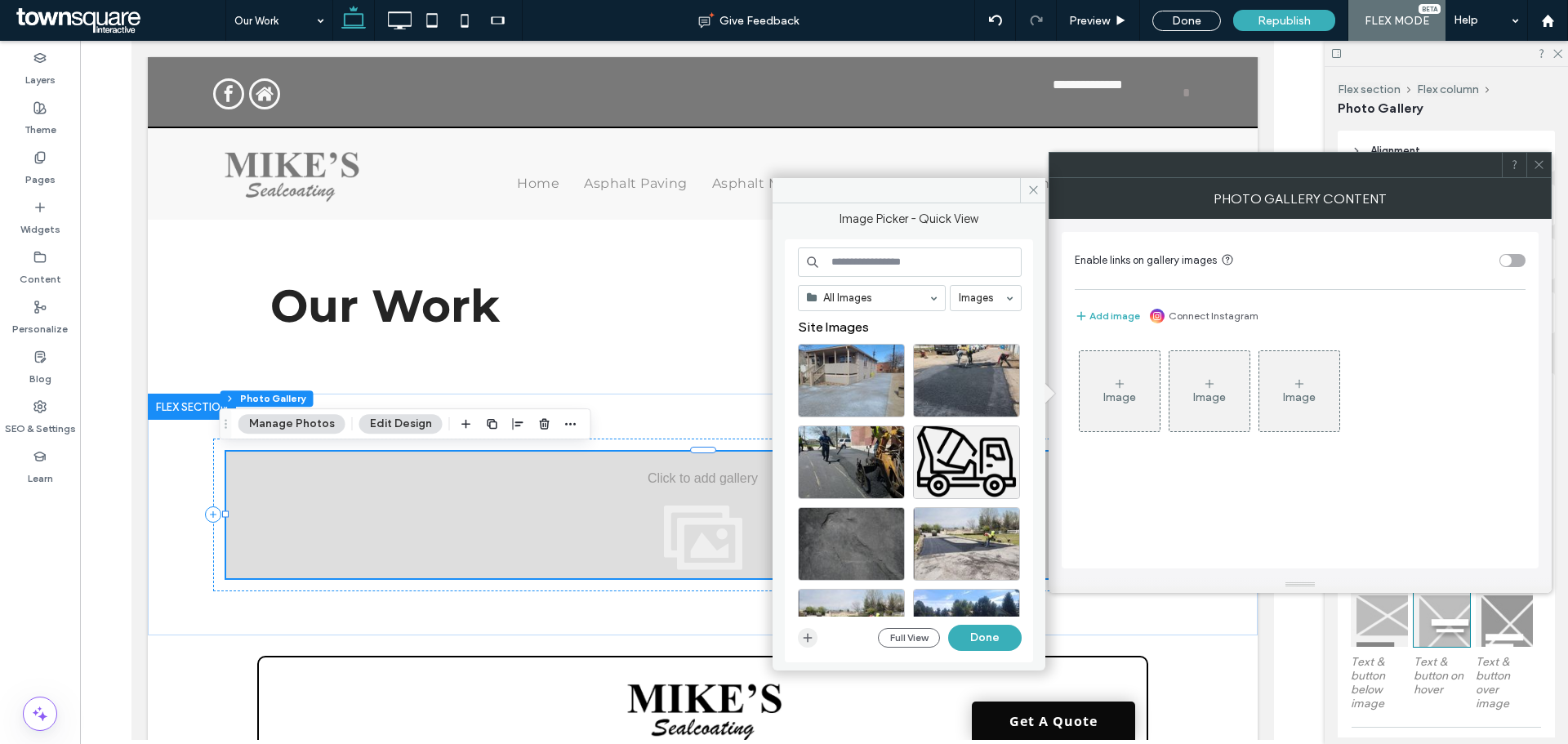
click at [806, 643] on icon "button" at bounding box center [807, 638] width 13 height 13
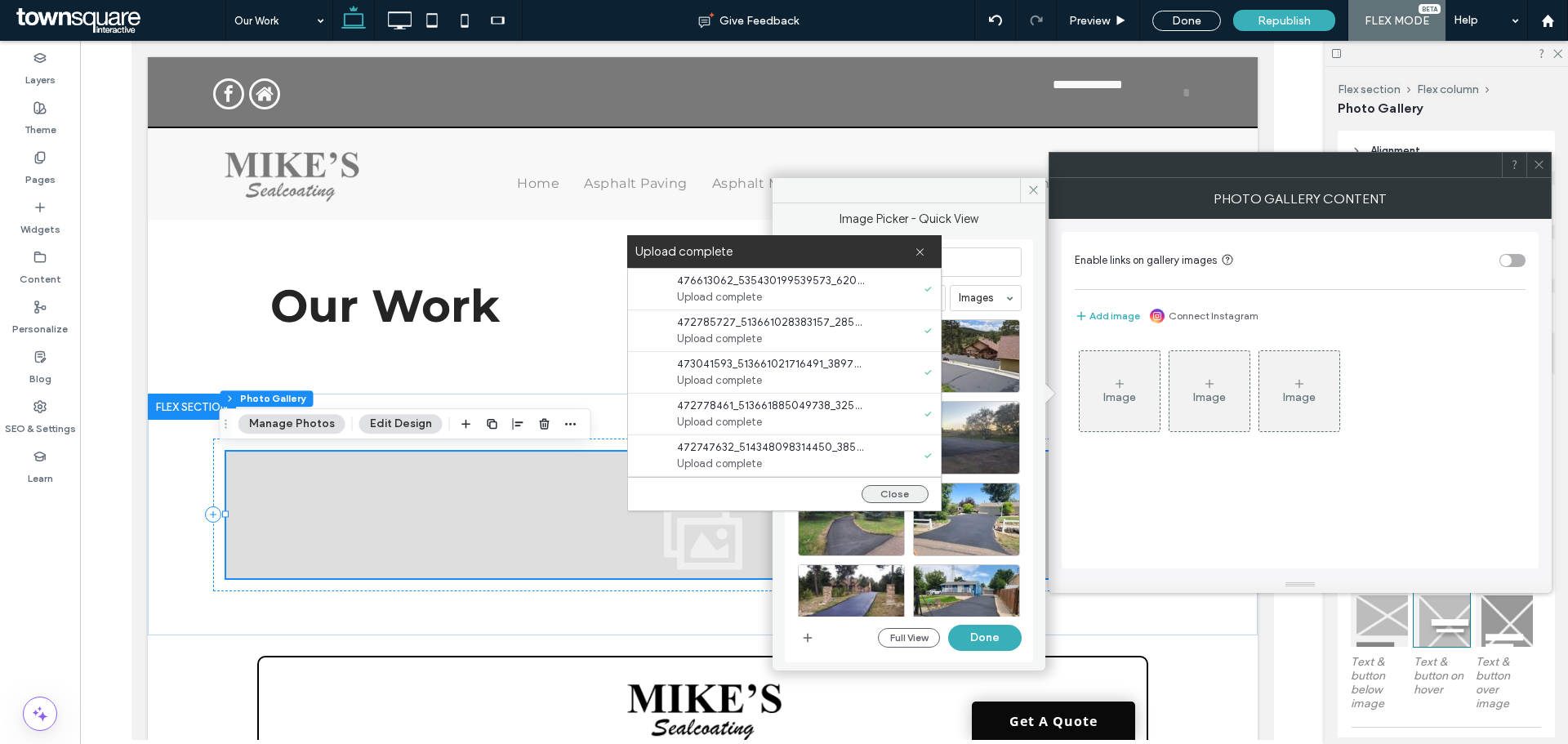
click at [897, 493] on button "Close" at bounding box center [895, 494] width 67 height 18
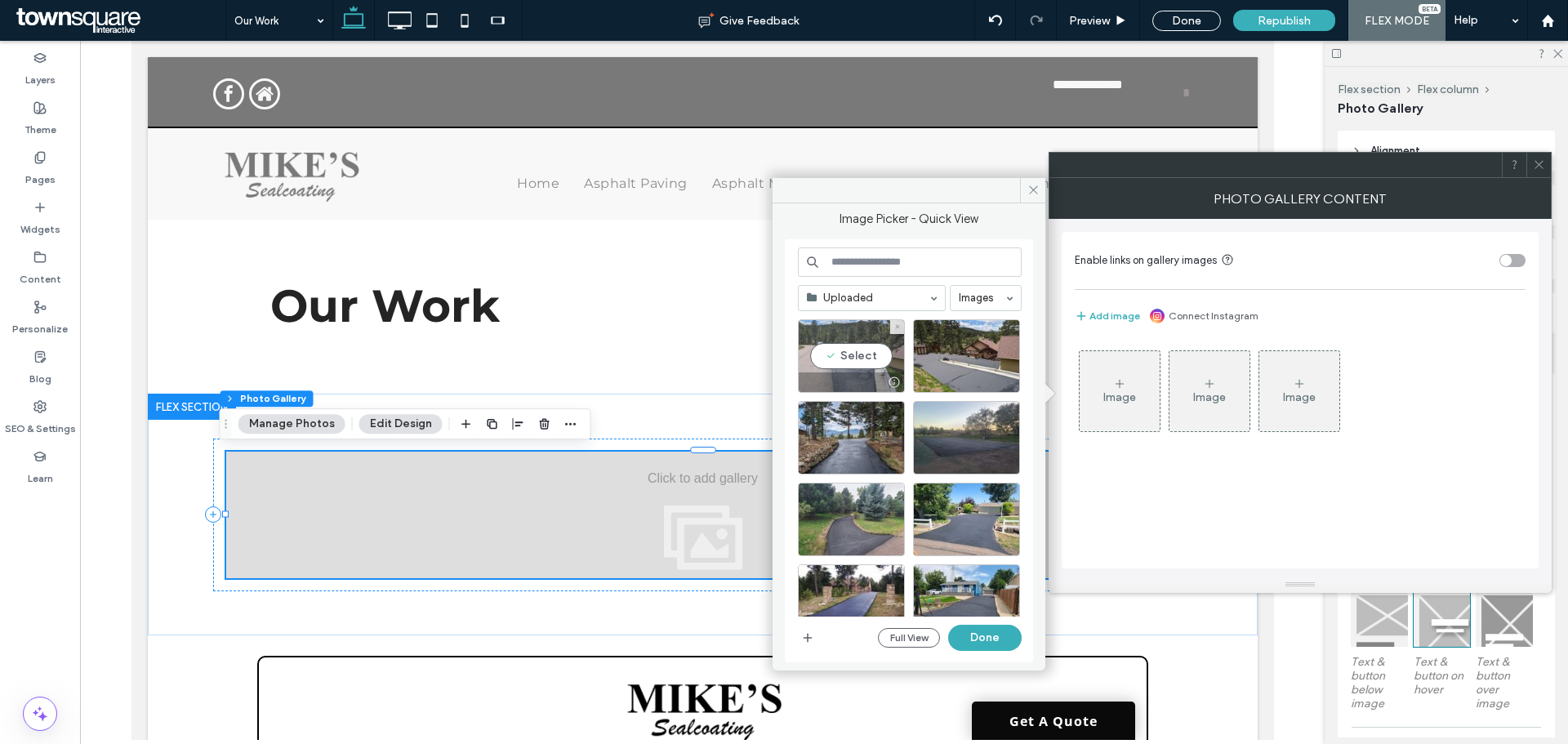
click at [873, 357] on div "Select" at bounding box center [851, 356] width 107 height 74
click at [973, 366] on div "Select" at bounding box center [966, 356] width 107 height 74
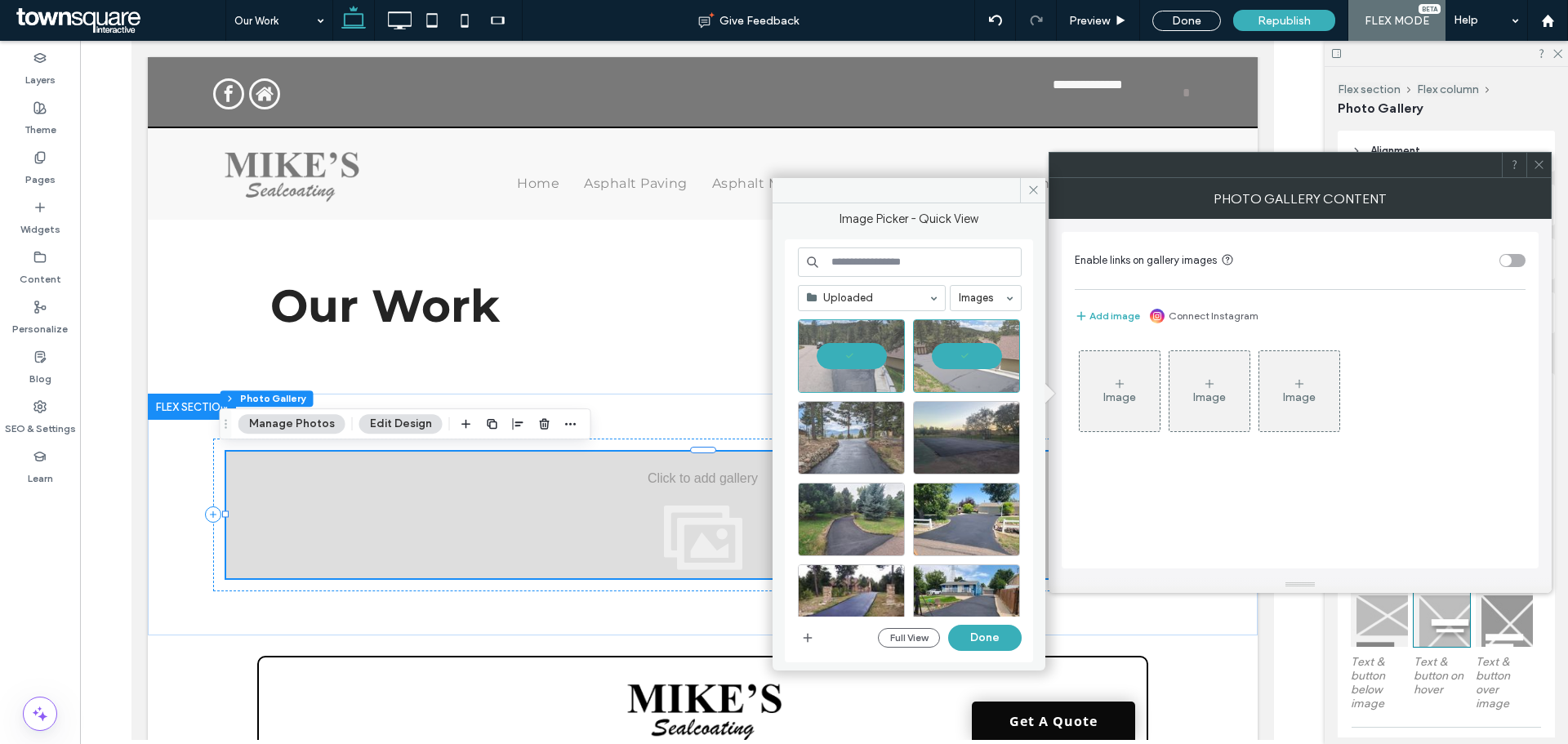
click at [874, 442] on div at bounding box center [851, 438] width 107 height 74
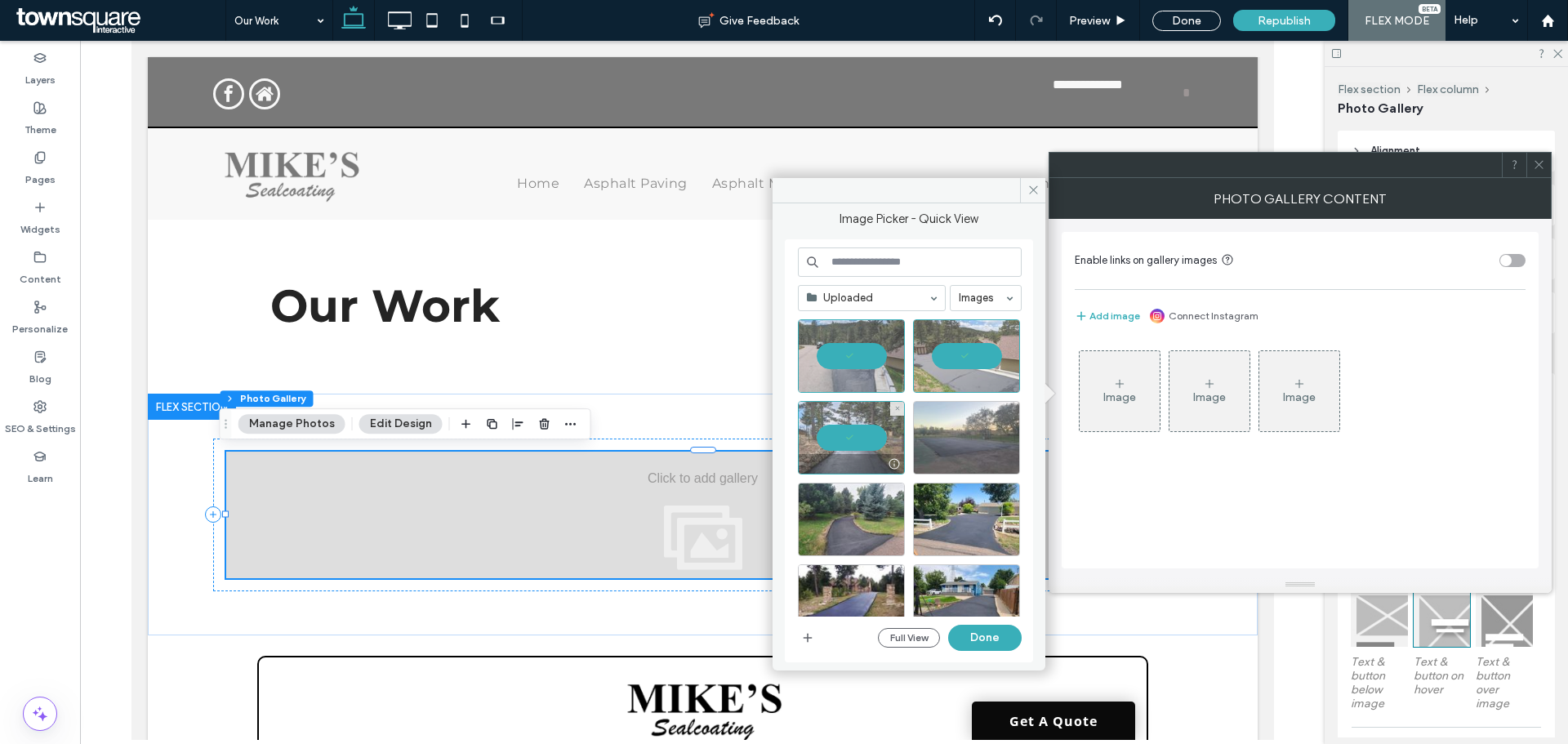
click at [950, 447] on div at bounding box center [966, 438] width 107 height 74
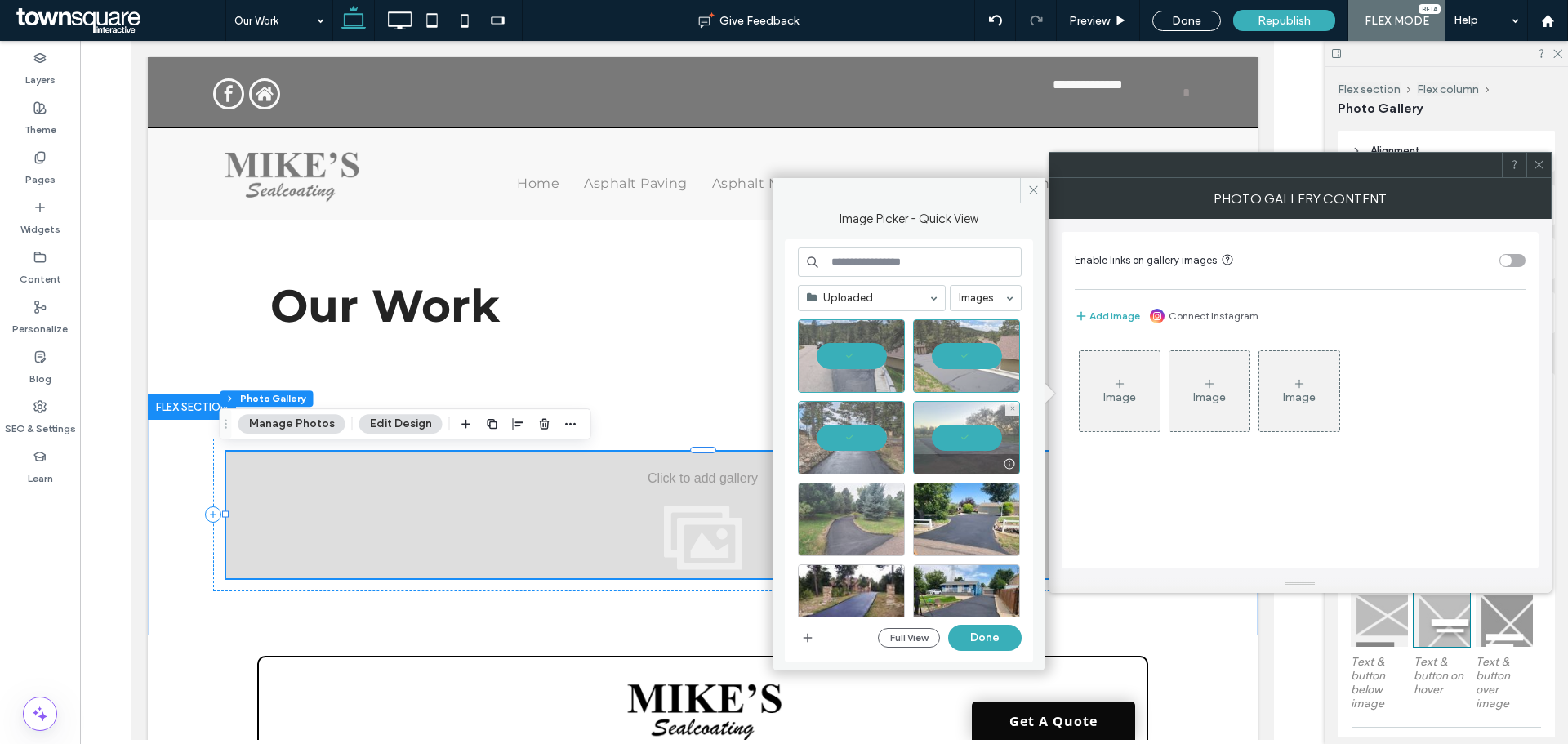
click at [856, 513] on div at bounding box center [851, 520] width 107 height 74
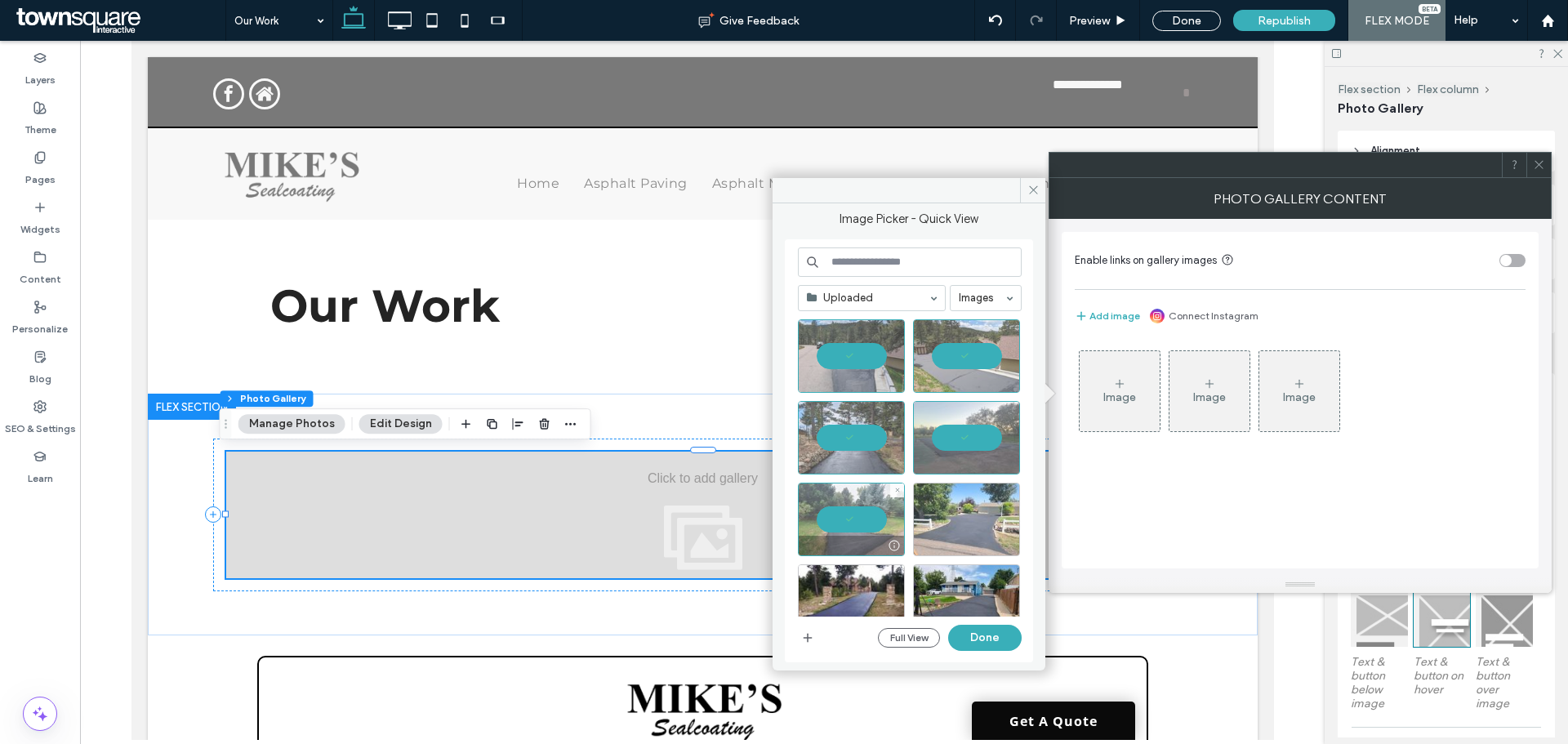
click at [947, 512] on div at bounding box center [966, 520] width 107 height 74
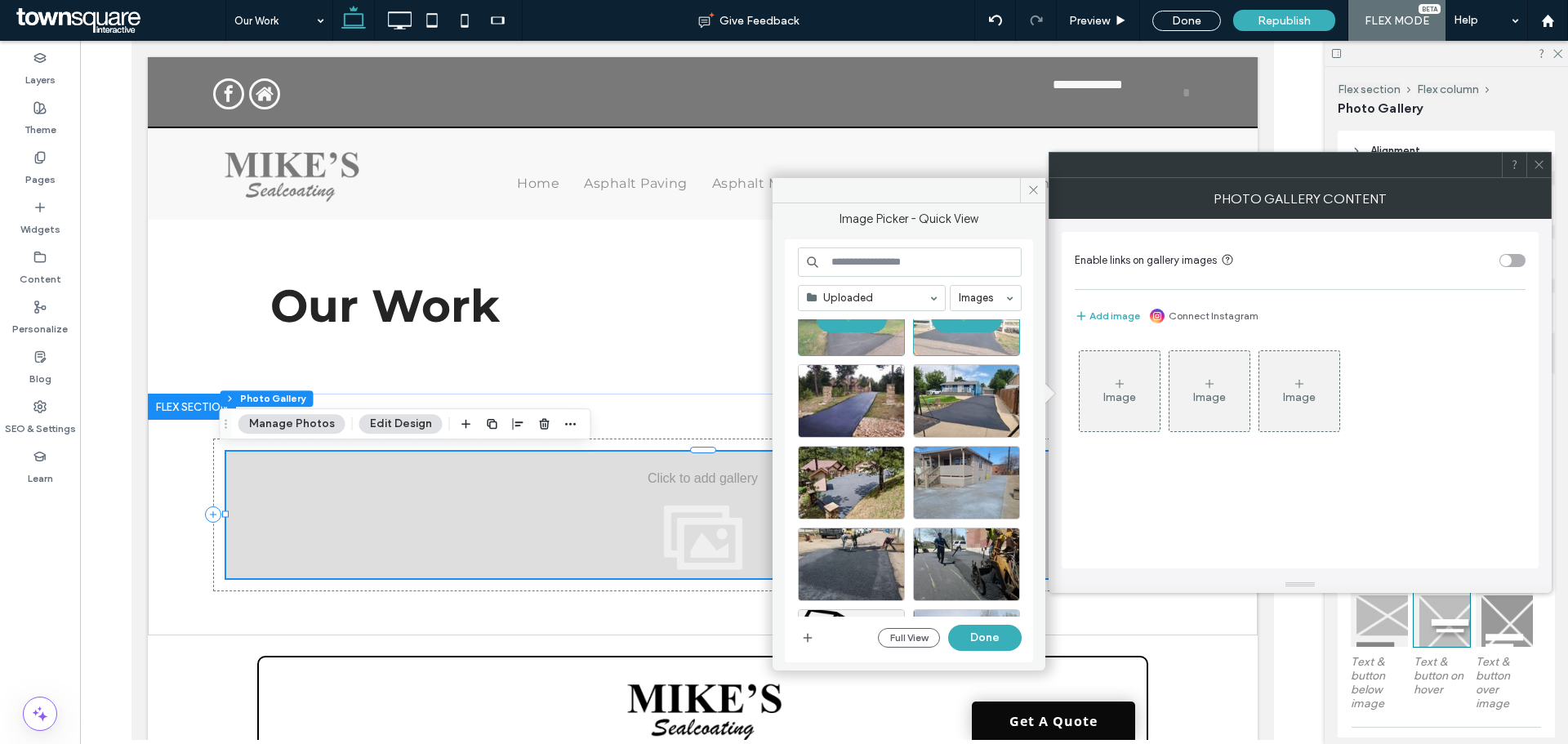
scroll to position [245, 0]
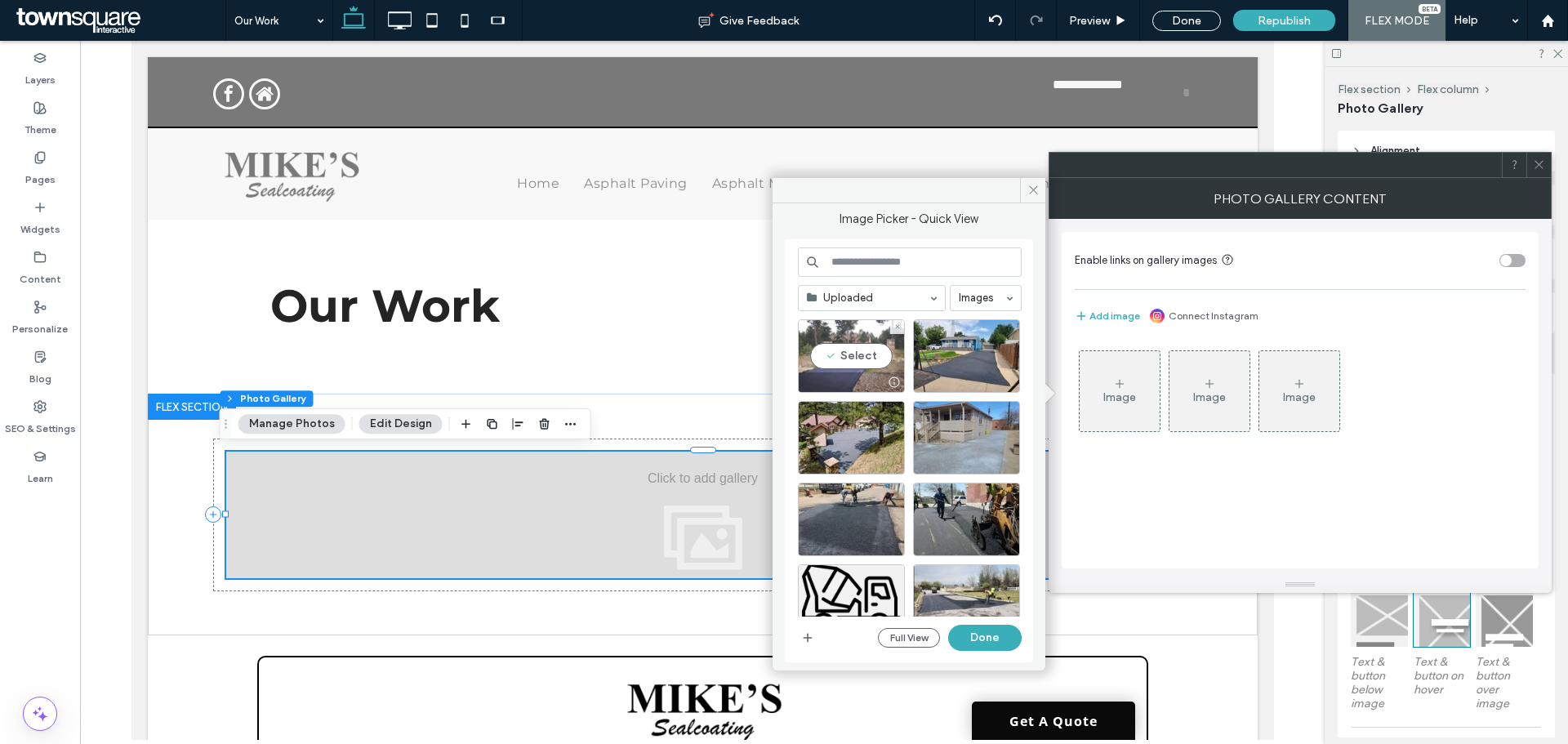
drag, startPoint x: 866, startPoint y: 362, endPoint x: 886, endPoint y: 357, distance: 20.6
click at [866, 360] on div "Select" at bounding box center [851, 356] width 107 height 74
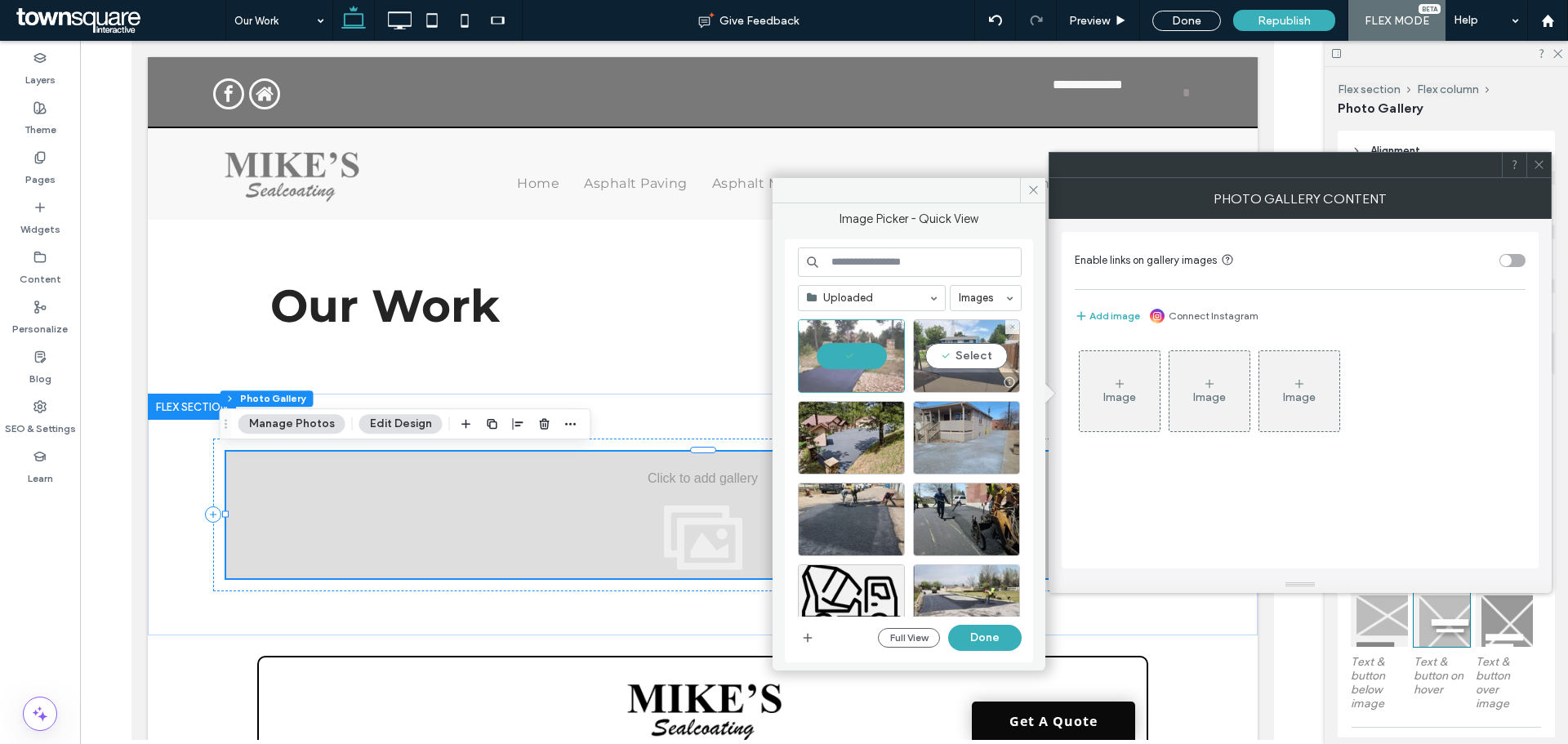
click at [956, 355] on div "Select" at bounding box center [966, 356] width 107 height 74
click at [833, 439] on div "Select" at bounding box center [851, 438] width 107 height 74
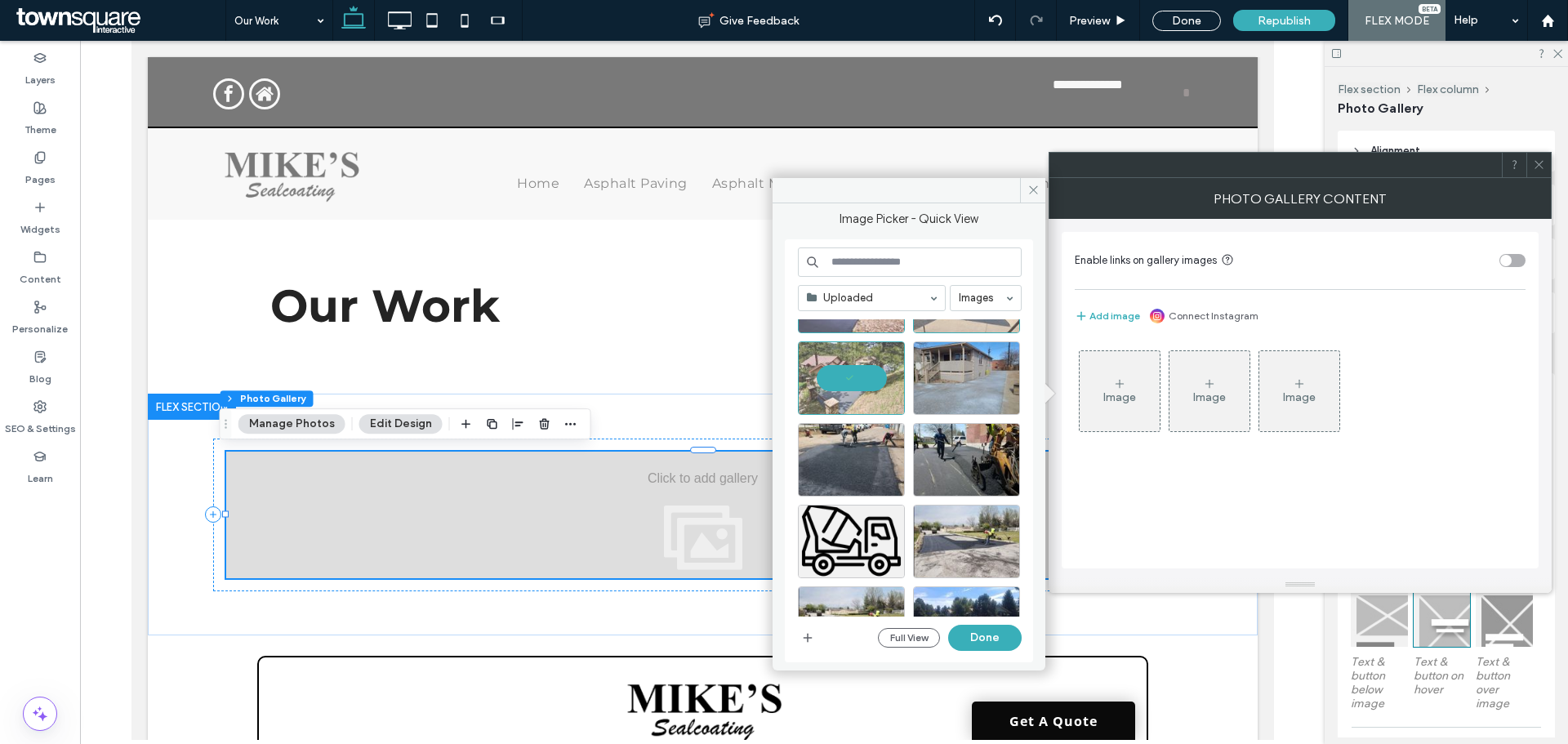
scroll to position [327, 0]
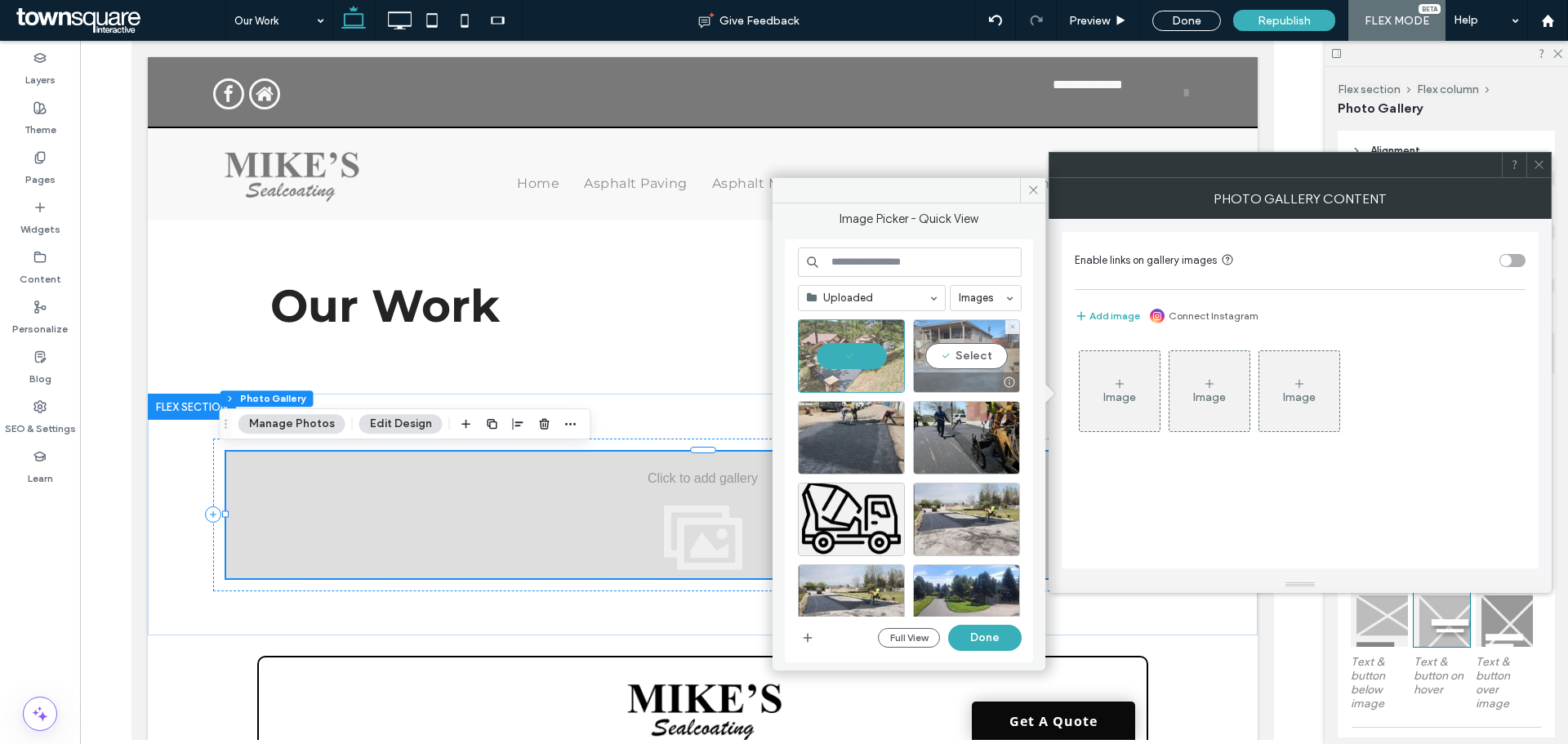
click at [945, 338] on div "Select" at bounding box center [966, 356] width 107 height 74
click at [860, 404] on div "Select" at bounding box center [851, 438] width 107 height 74
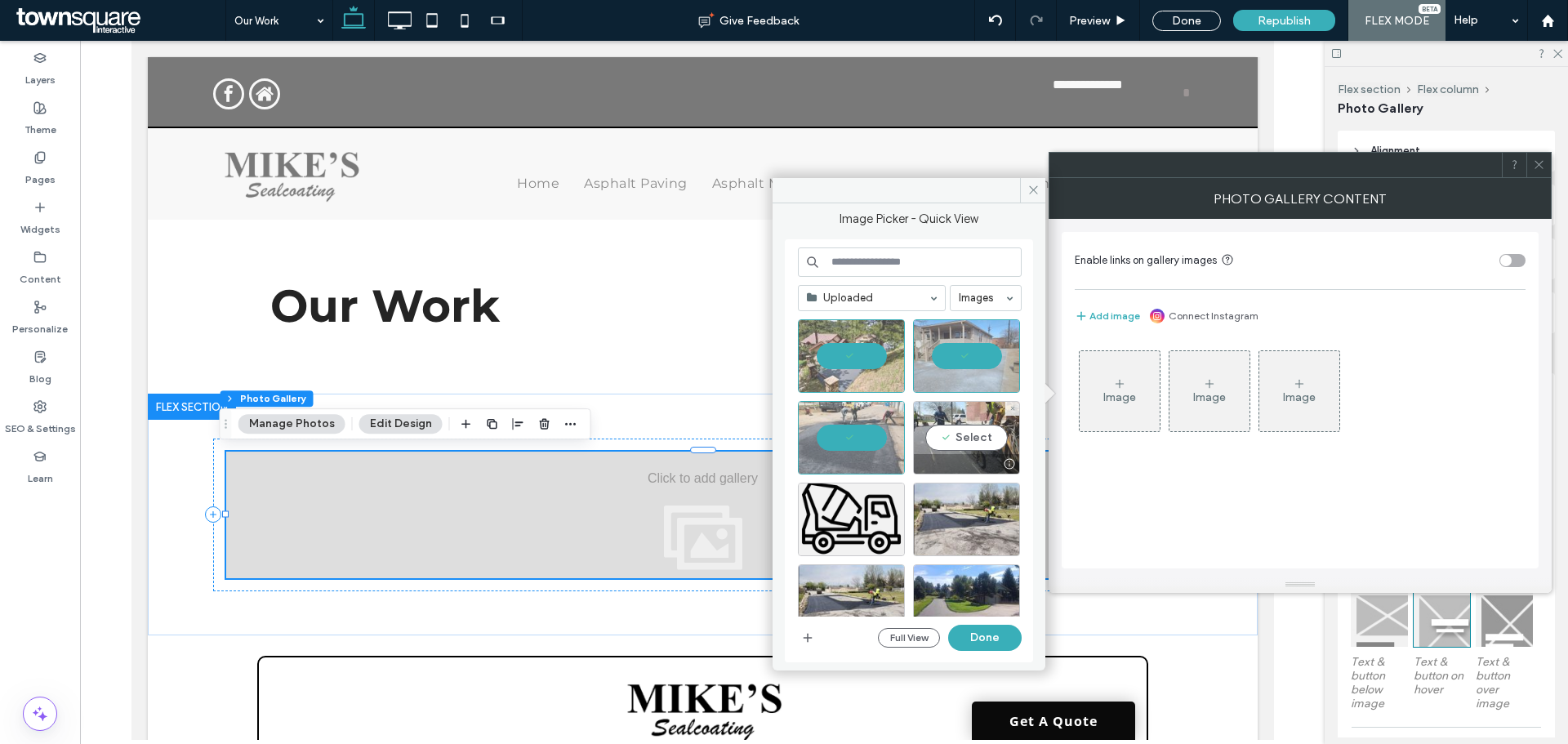
click at [955, 413] on div "Select" at bounding box center [966, 438] width 107 height 74
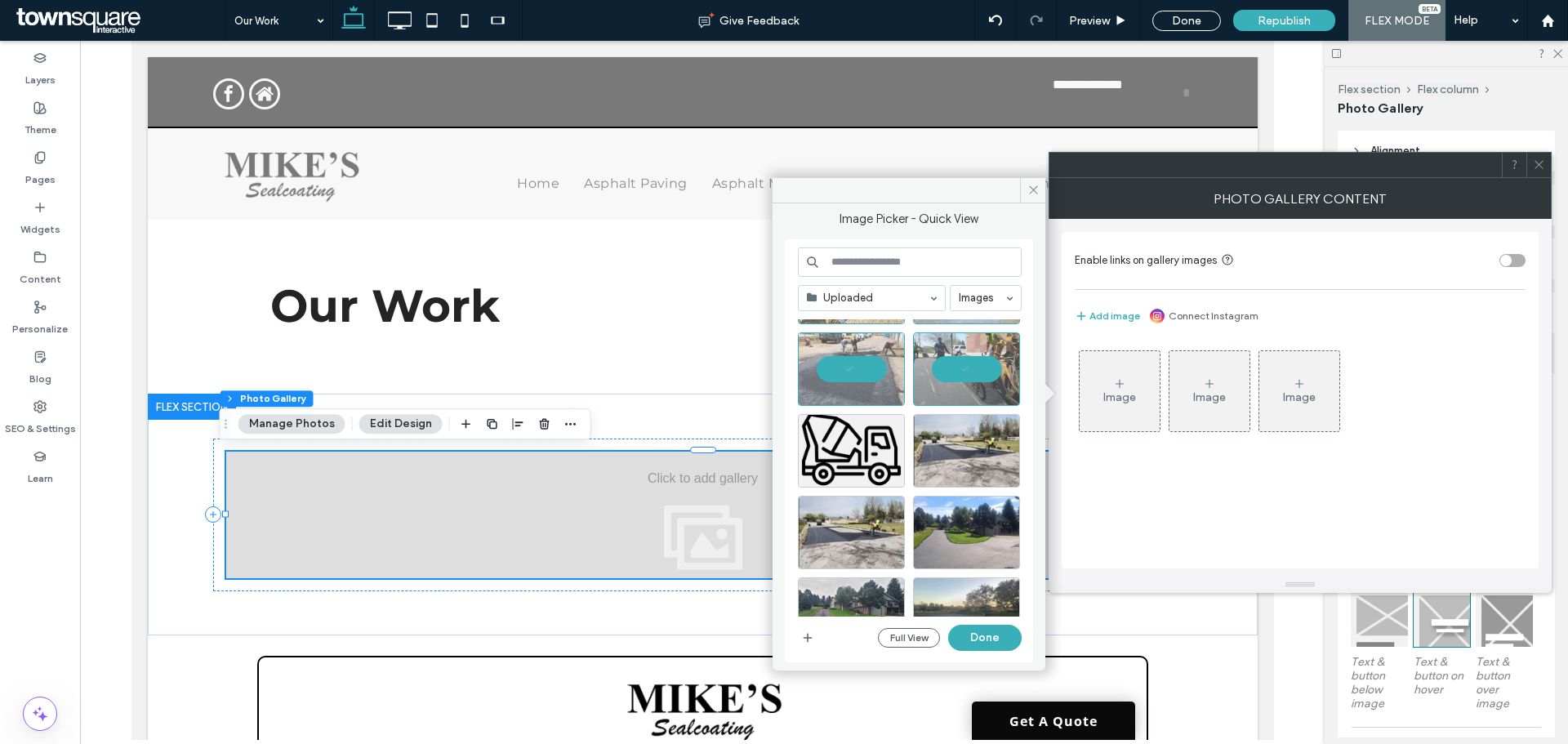
scroll to position [490, 0]
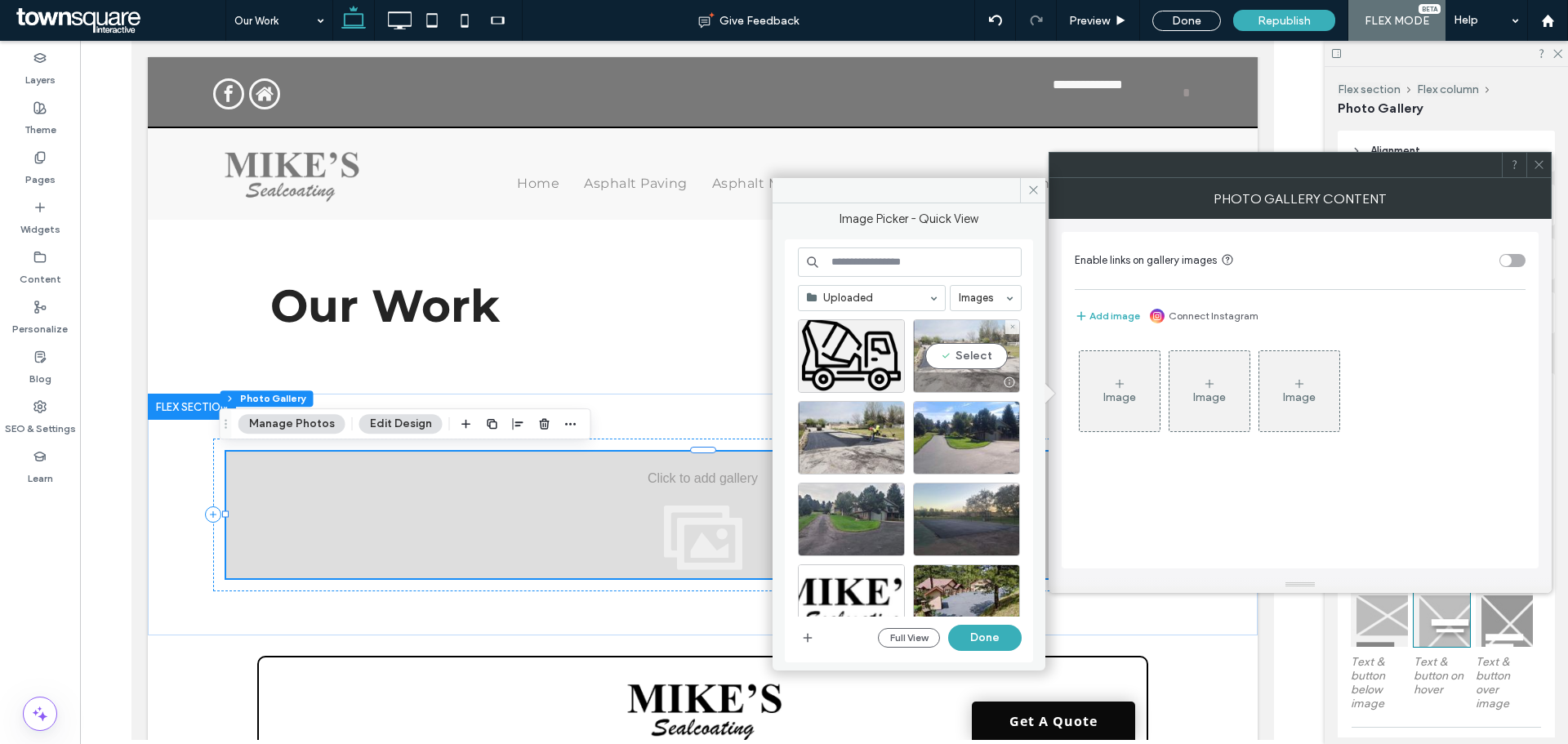
click at [959, 365] on div "Select" at bounding box center [966, 356] width 107 height 74
click at [875, 433] on div "Select" at bounding box center [851, 438] width 107 height 74
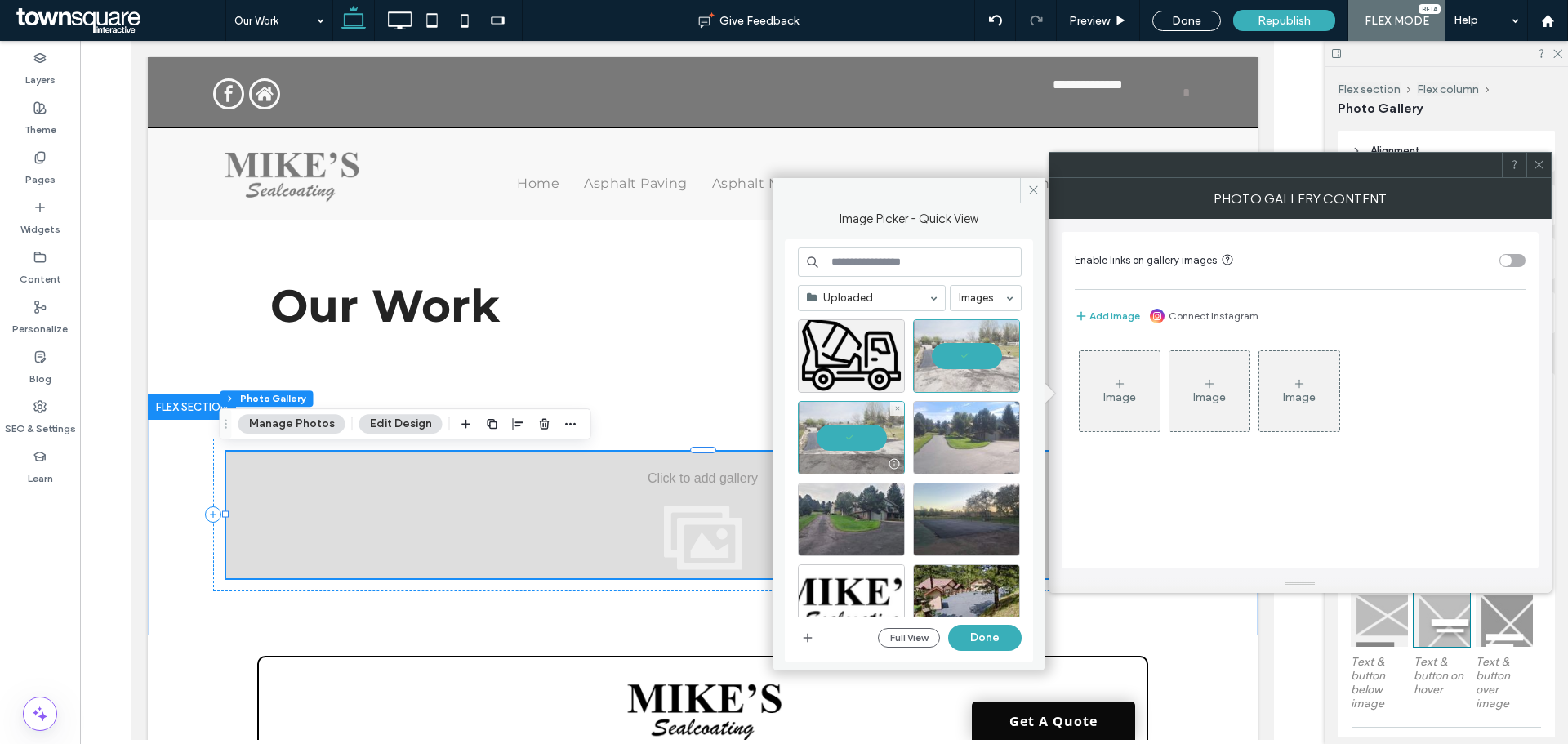
click at [941, 439] on div at bounding box center [966, 438] width 107 height 74
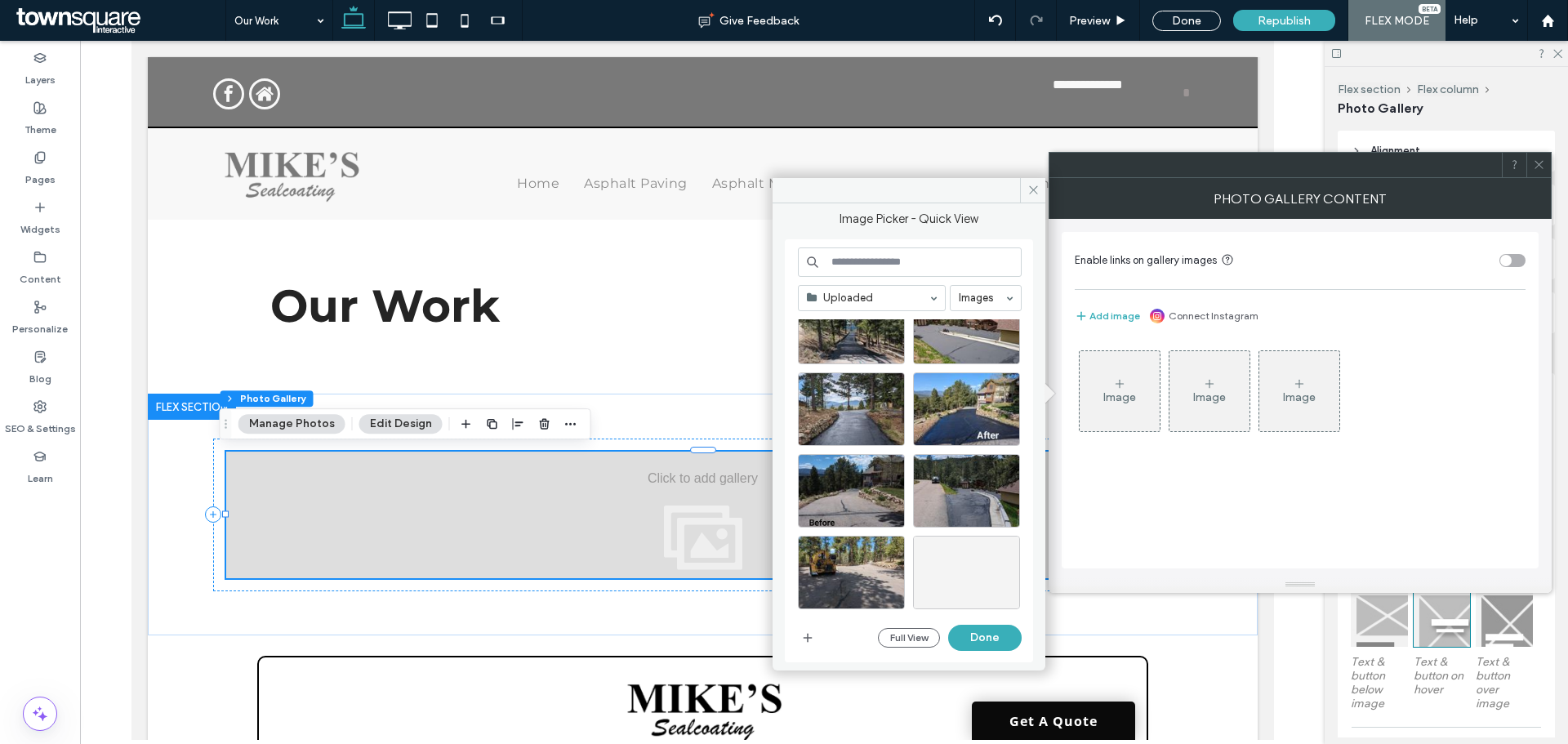
scroll to position [846, 0]
drag, startPoint x: 856, startPoint y: 592, endPoint x: 987, endPoint y: 633, distance: 137.3
click at [987, 633] on button "Done" at bounding box center [985, 638] width 74 height 26
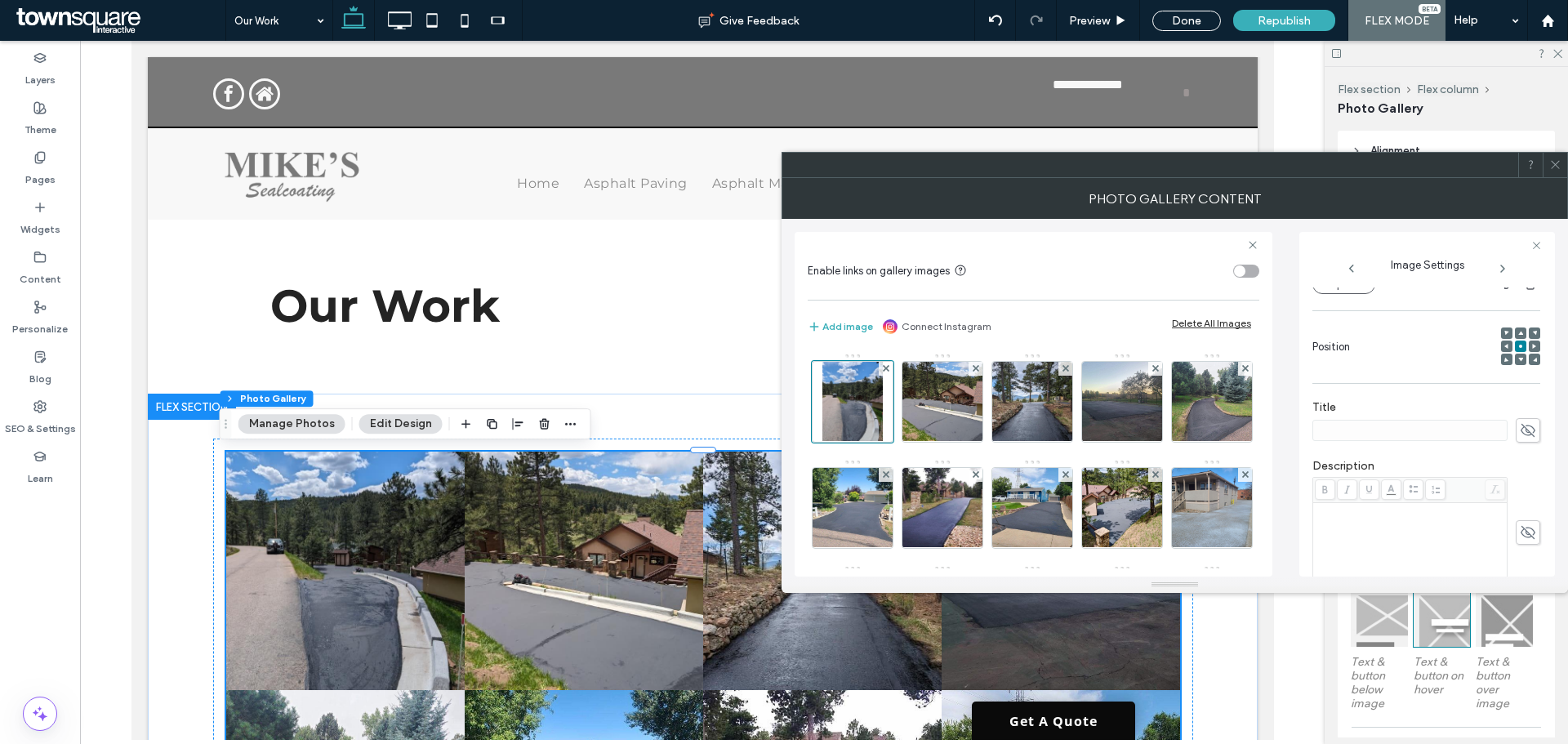
scroll to position [435, 0]
click at [1560, 165] on icon at bounding box center [1555, 165] width 12 height 12
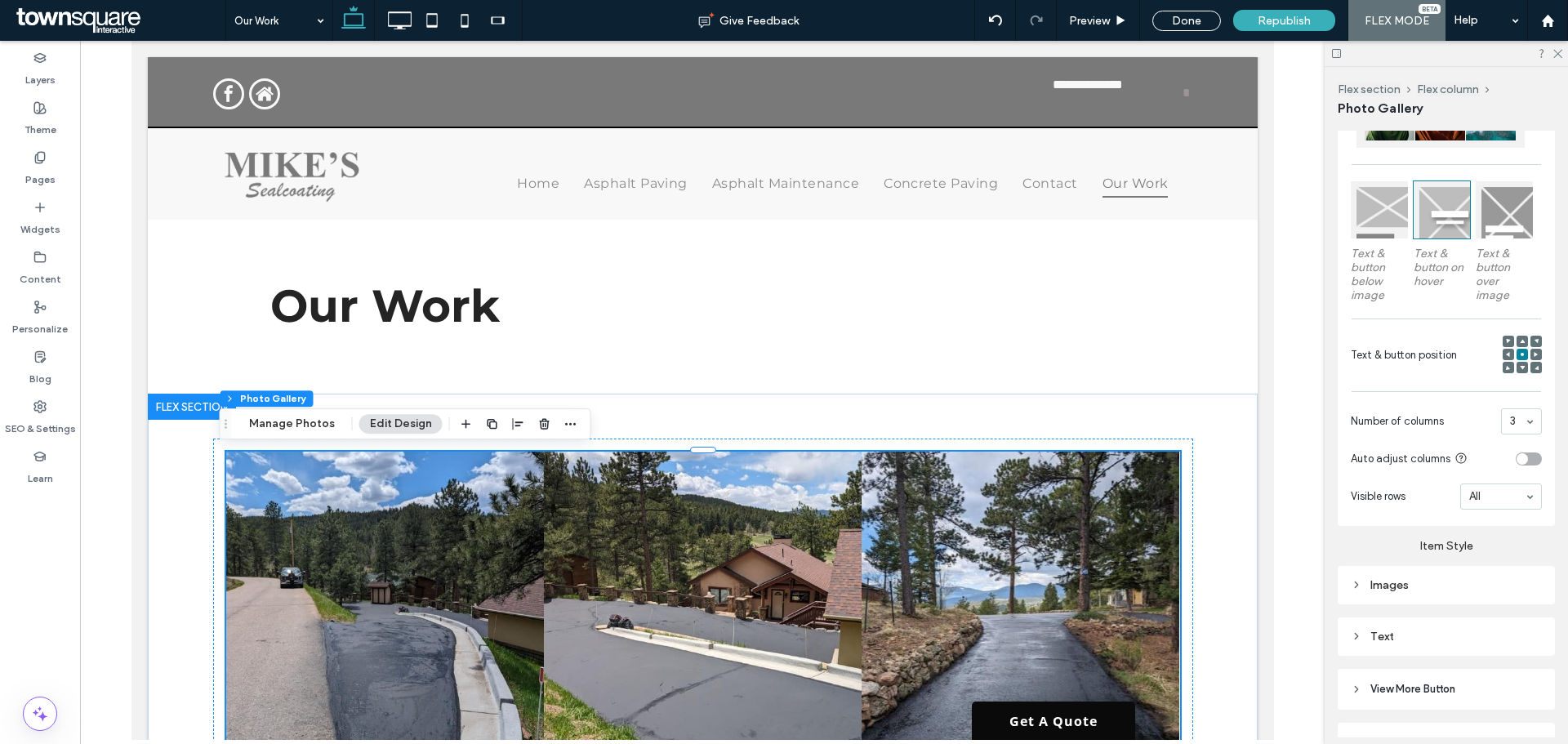
scroll to position [495, 0]
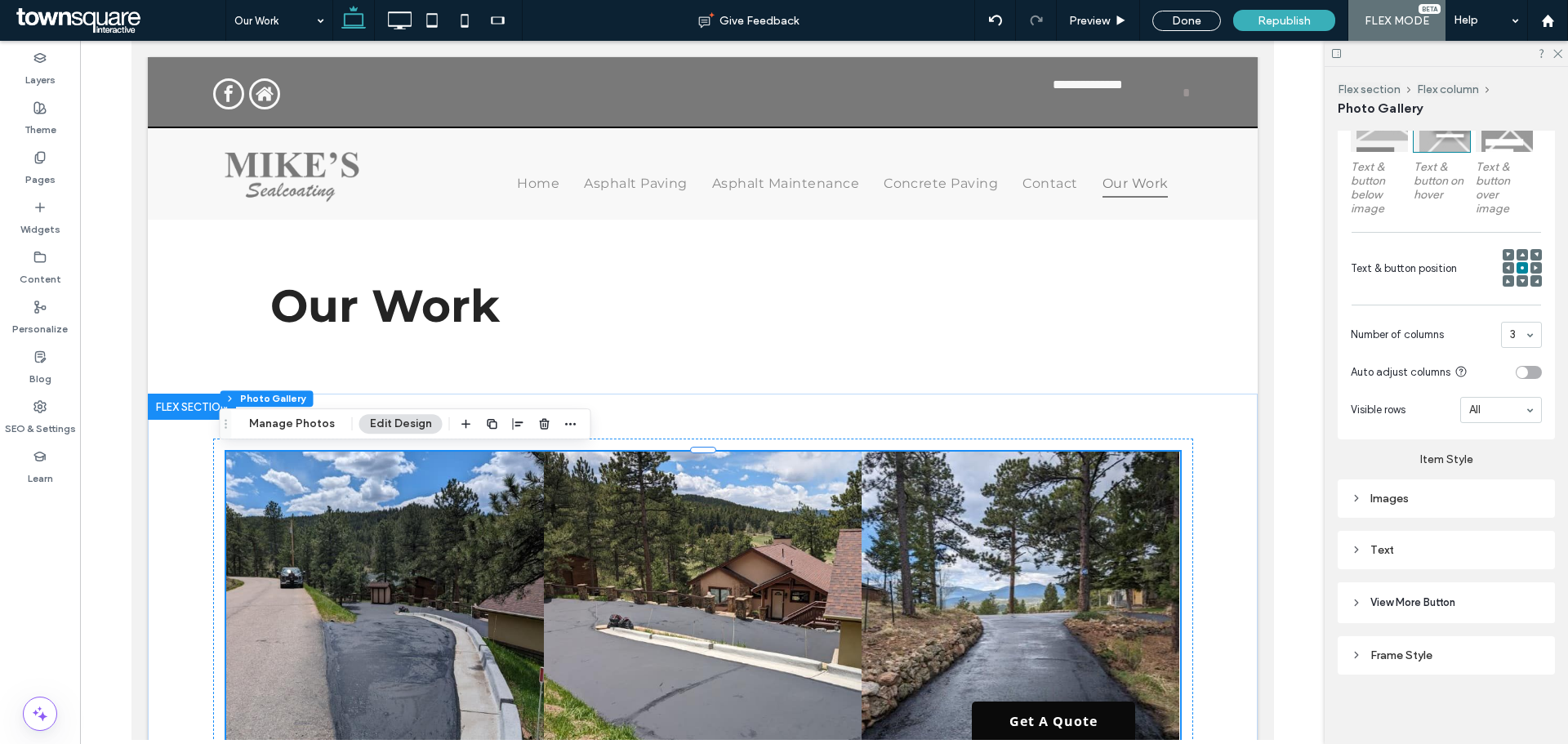
click at [1394, 511] on div "Images" at bounding box center [1446, 498] width 218 height 38
click at [1399, 488] on div "Images" at bounding box center [1446, 498] width 191 height 22
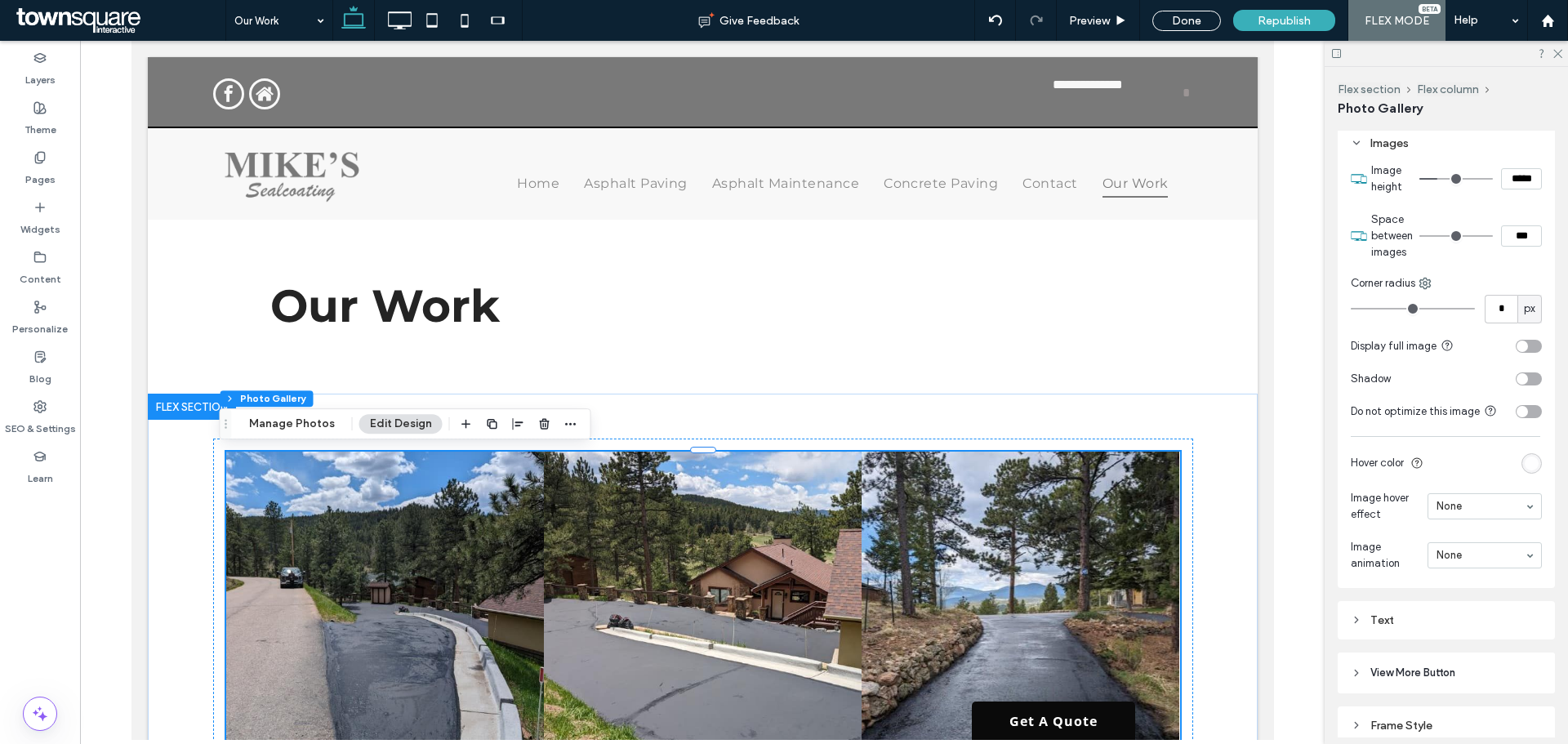
scroll to position [822, 0]
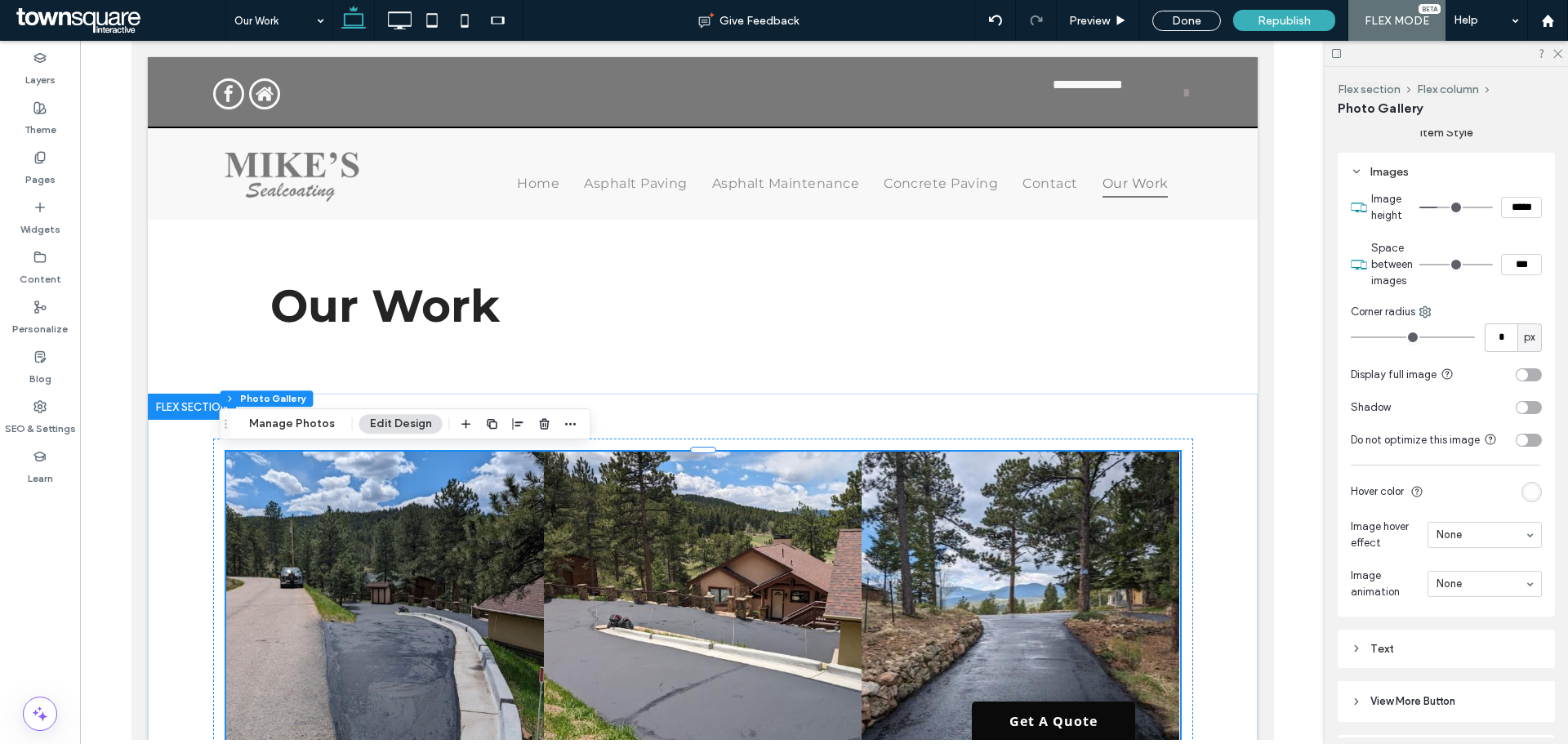
type input "**"
type input "****"
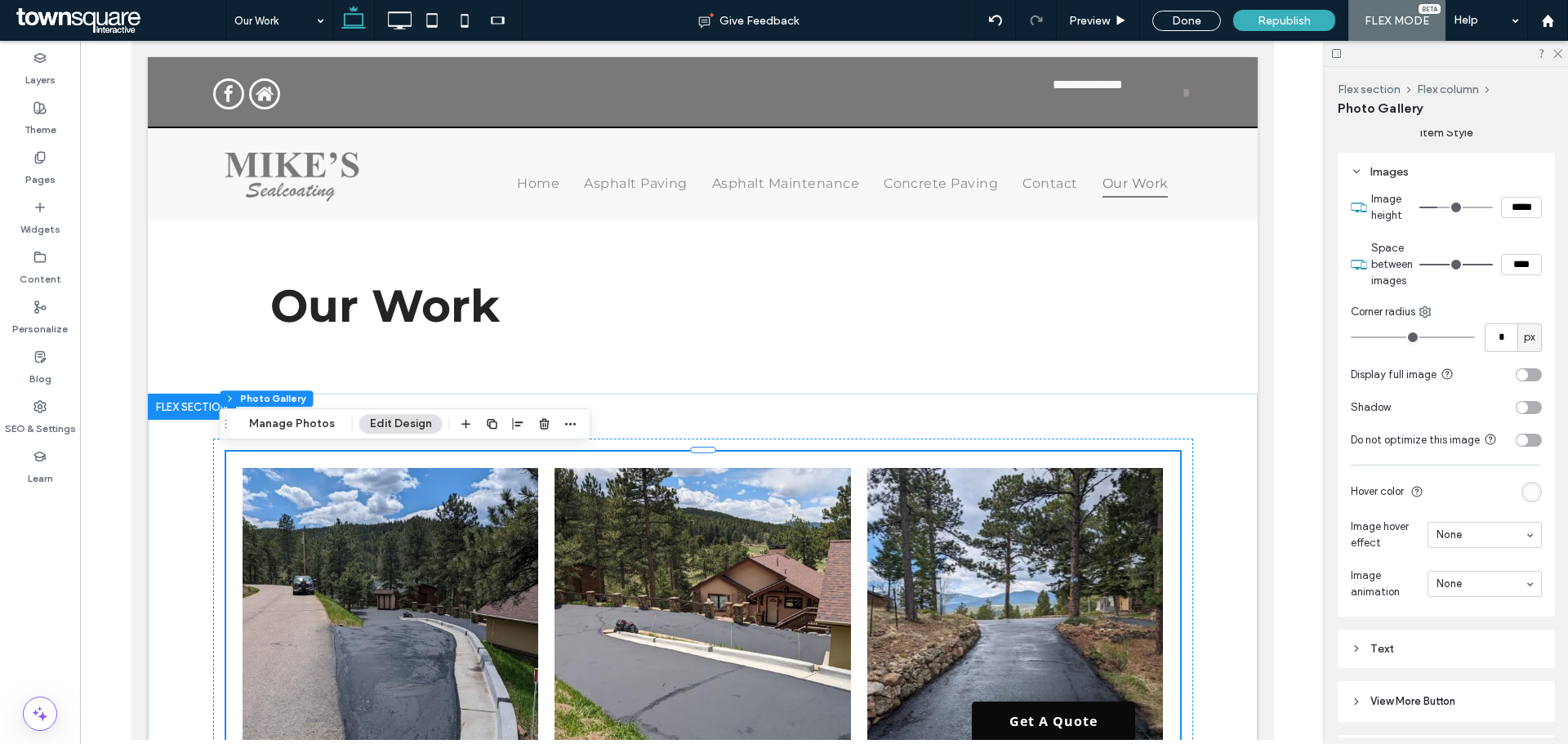
drag, startPoint x: 1514, startPoint y: 251, endPoint x: 1567, endPoint y: 251, distance: 53.0
type input "**"
click at [1493, 264] on input "range" at bounding box center [1456, 264] width 74 height 2
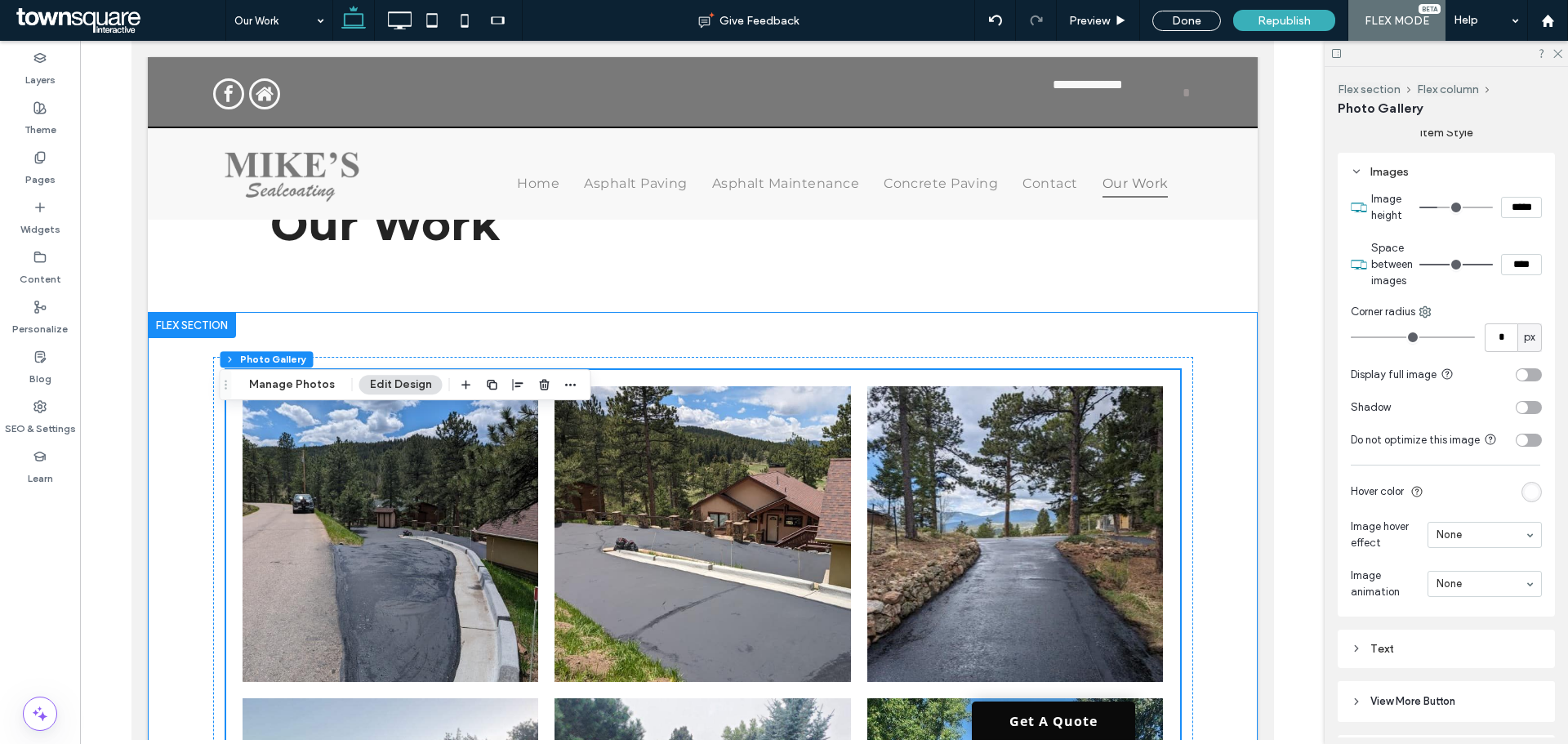
scroll to position [0, 0]
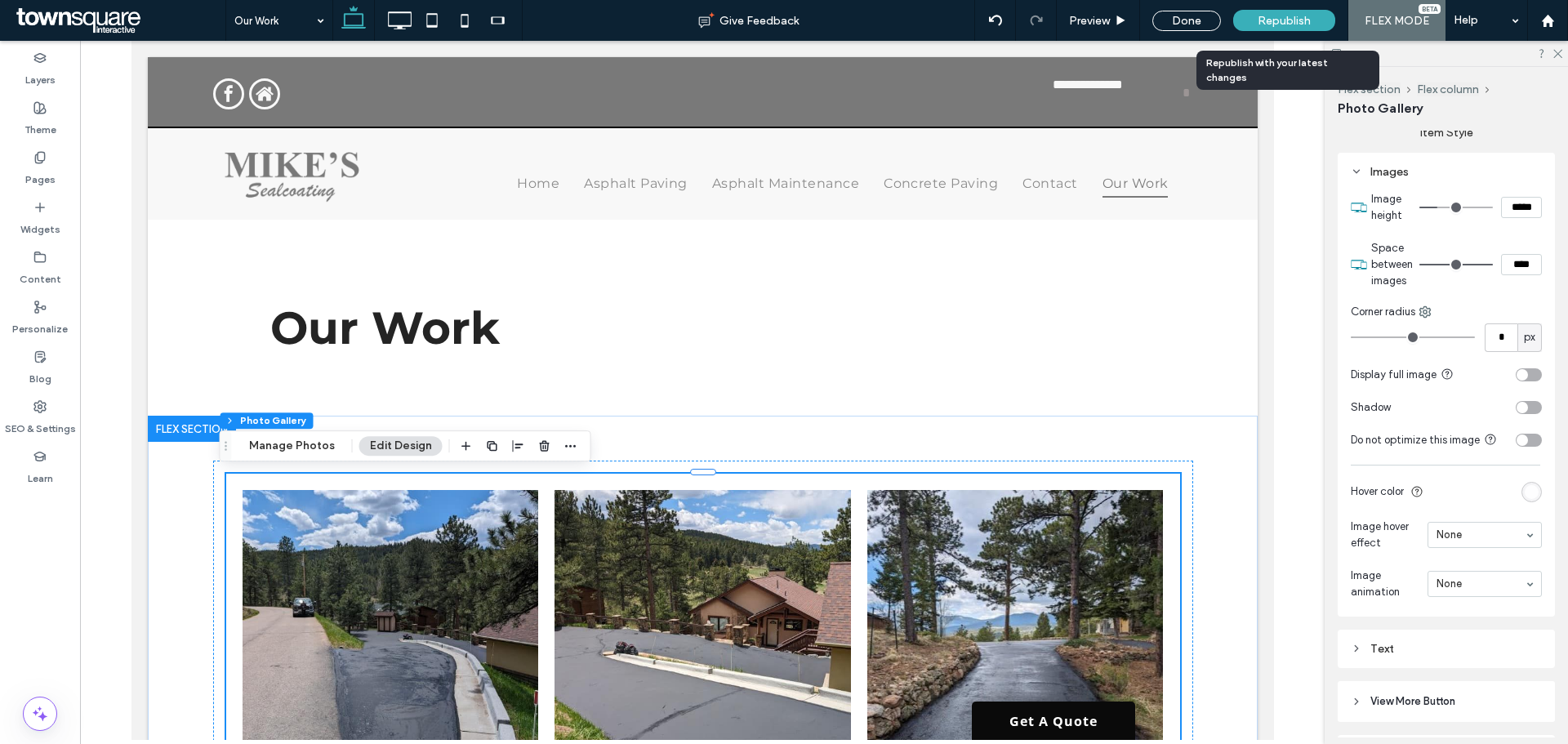
click at [1283, 14] on span "Republish" at bounding box center [1283, 20] width 53 height 14
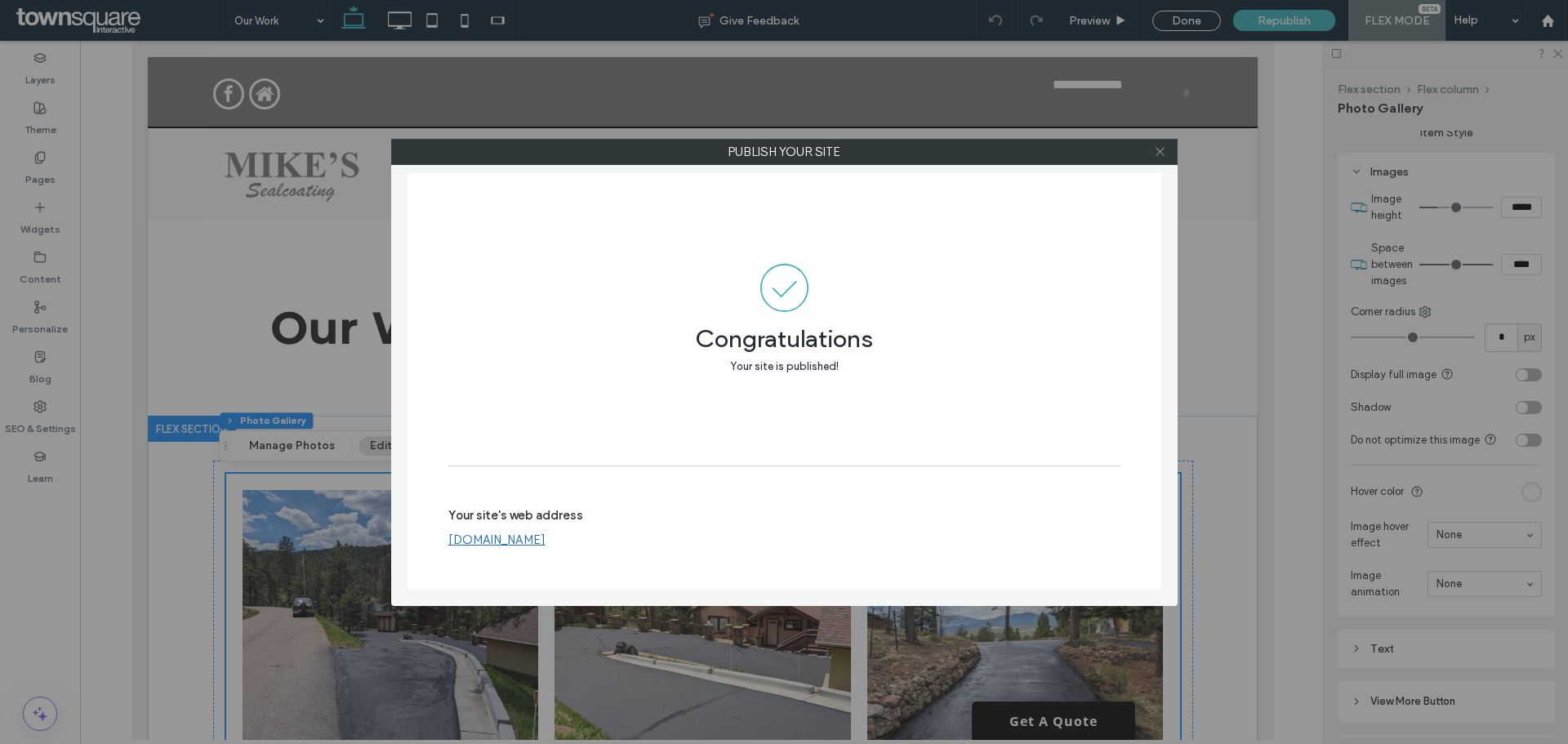
click at [1161, 151] on use at bounding box center [1160, 152] width 8 height 8
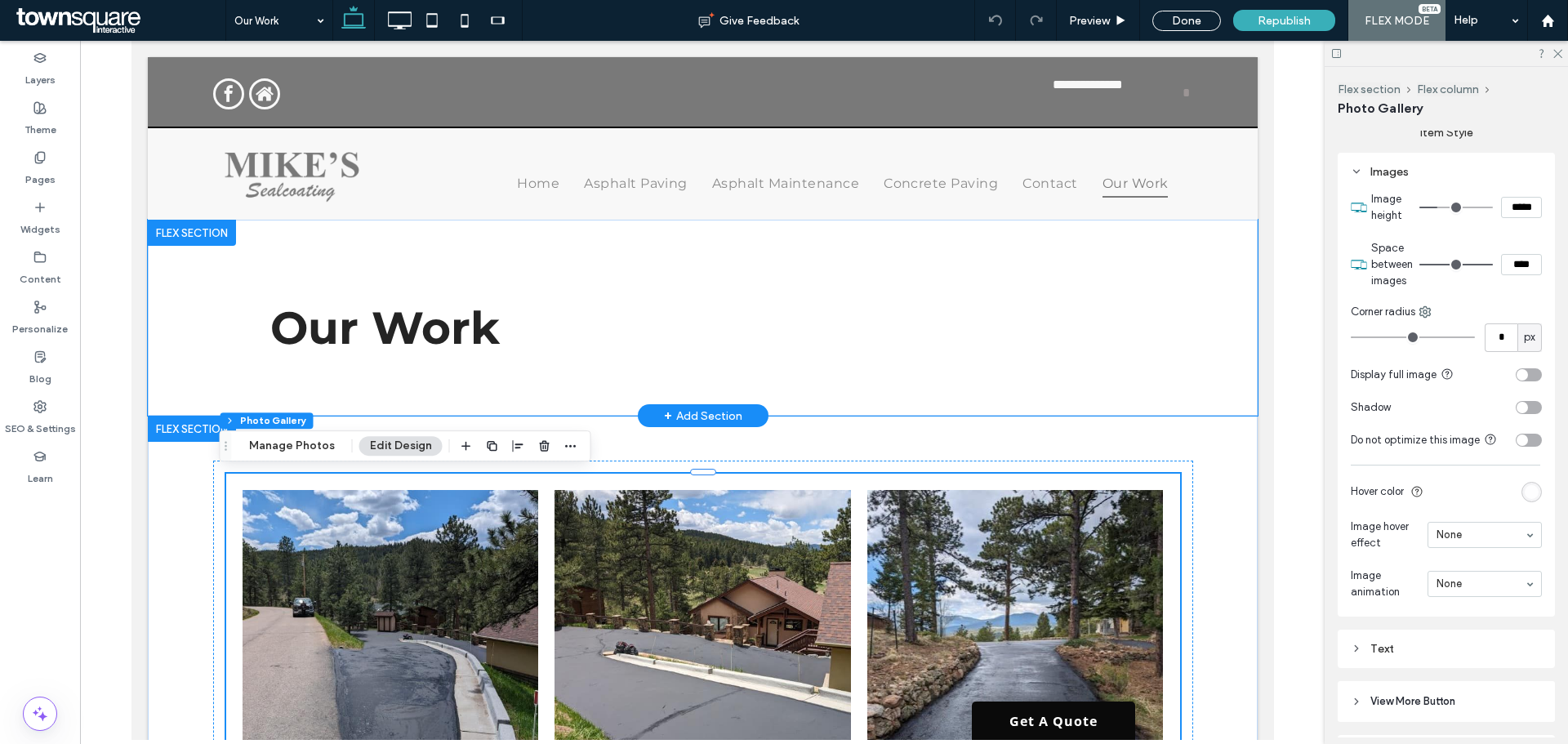
click at [787, 409] on div "Our Work" at bounding box center [703, 318] width 980 height 196
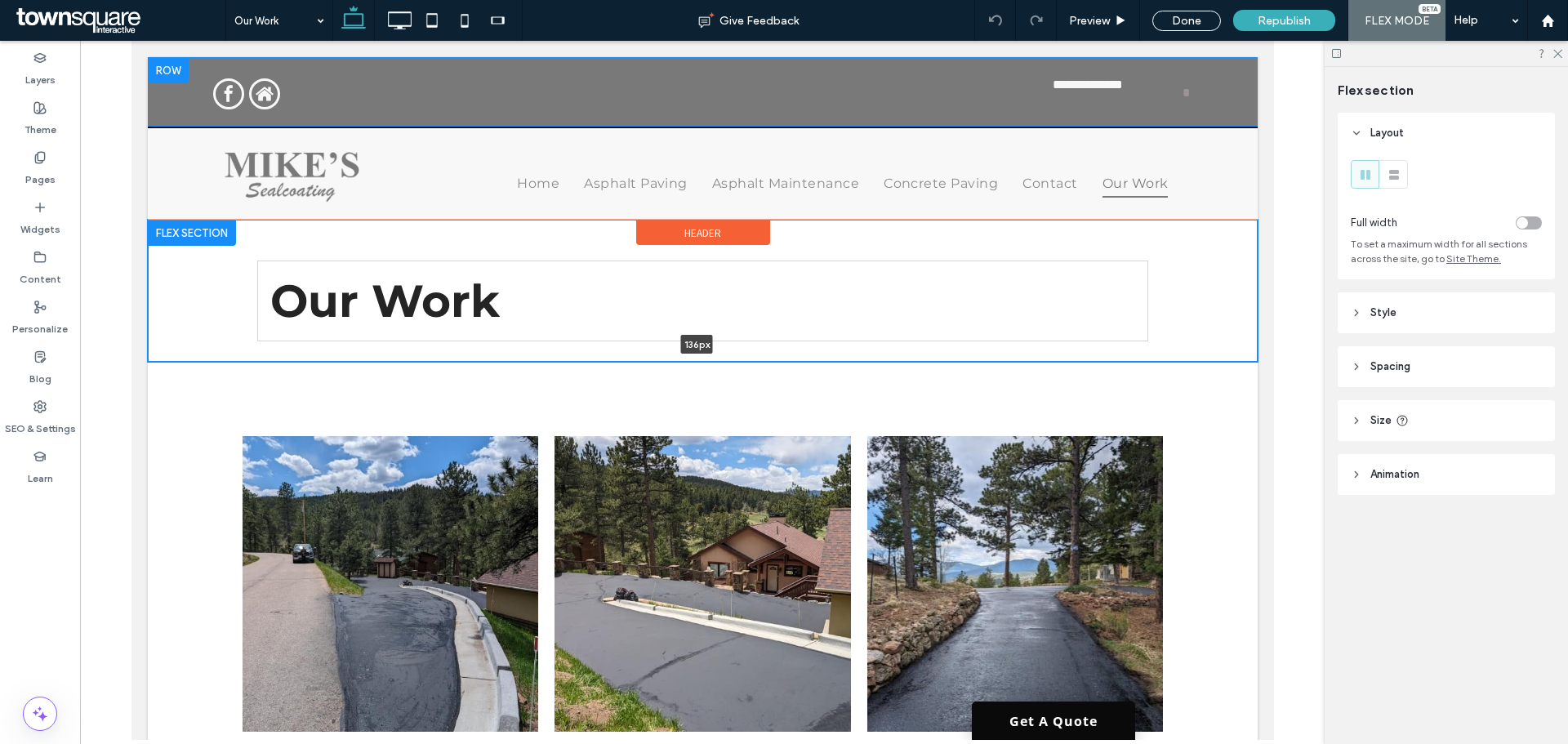
drag, startPoint x: 792, startPoint y: 417, endPoint x: 1107, endPoint y: 118, distance: 434.3
click at [821, 330] on div "Our Work 136px Section Click to edit in Flex Mode + Add Section" at bounding box center [702, 291] width 1110 height 142
type input "***"
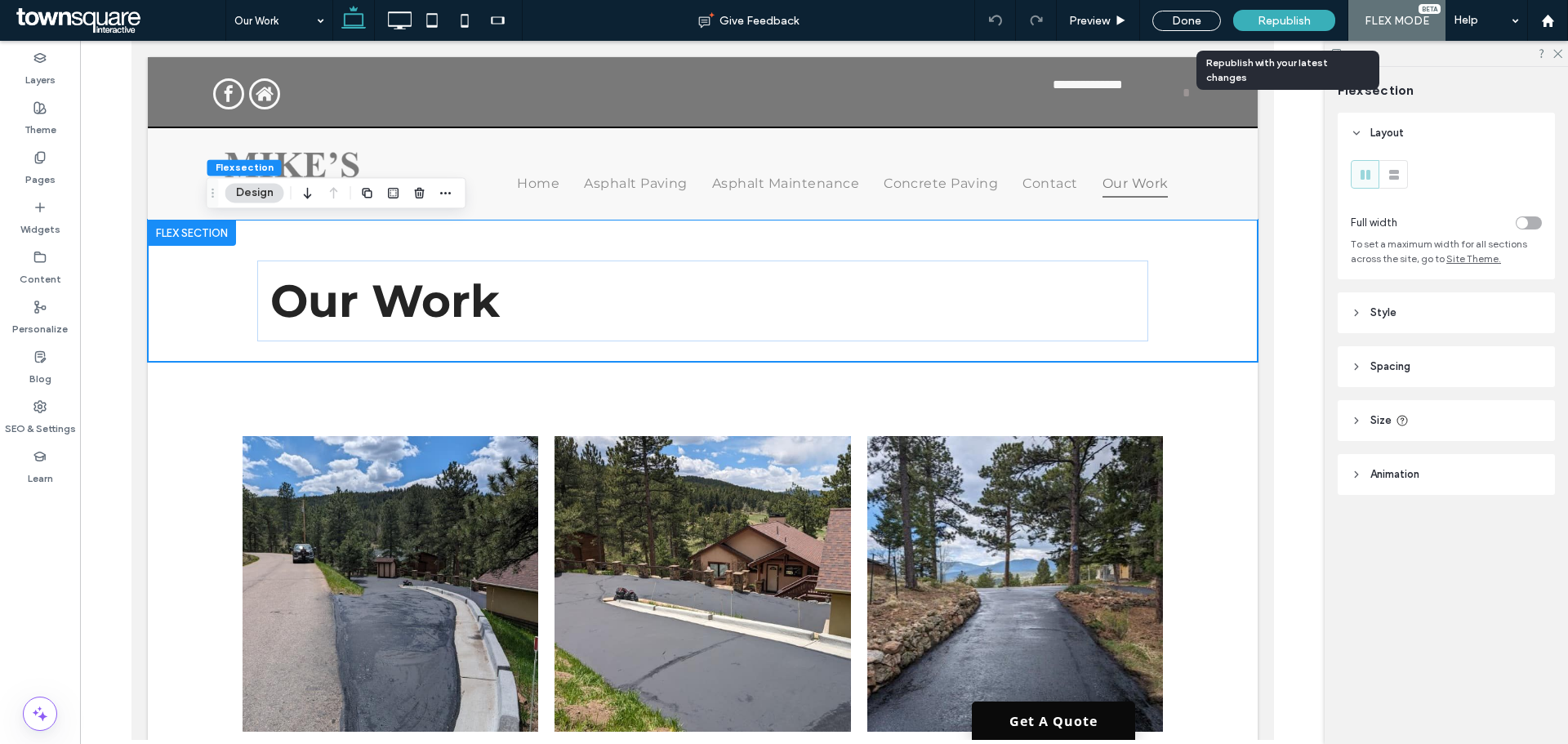
click at [1272, 11] on div "Republish" at bounding box center [1283, 20] width 102 height 21
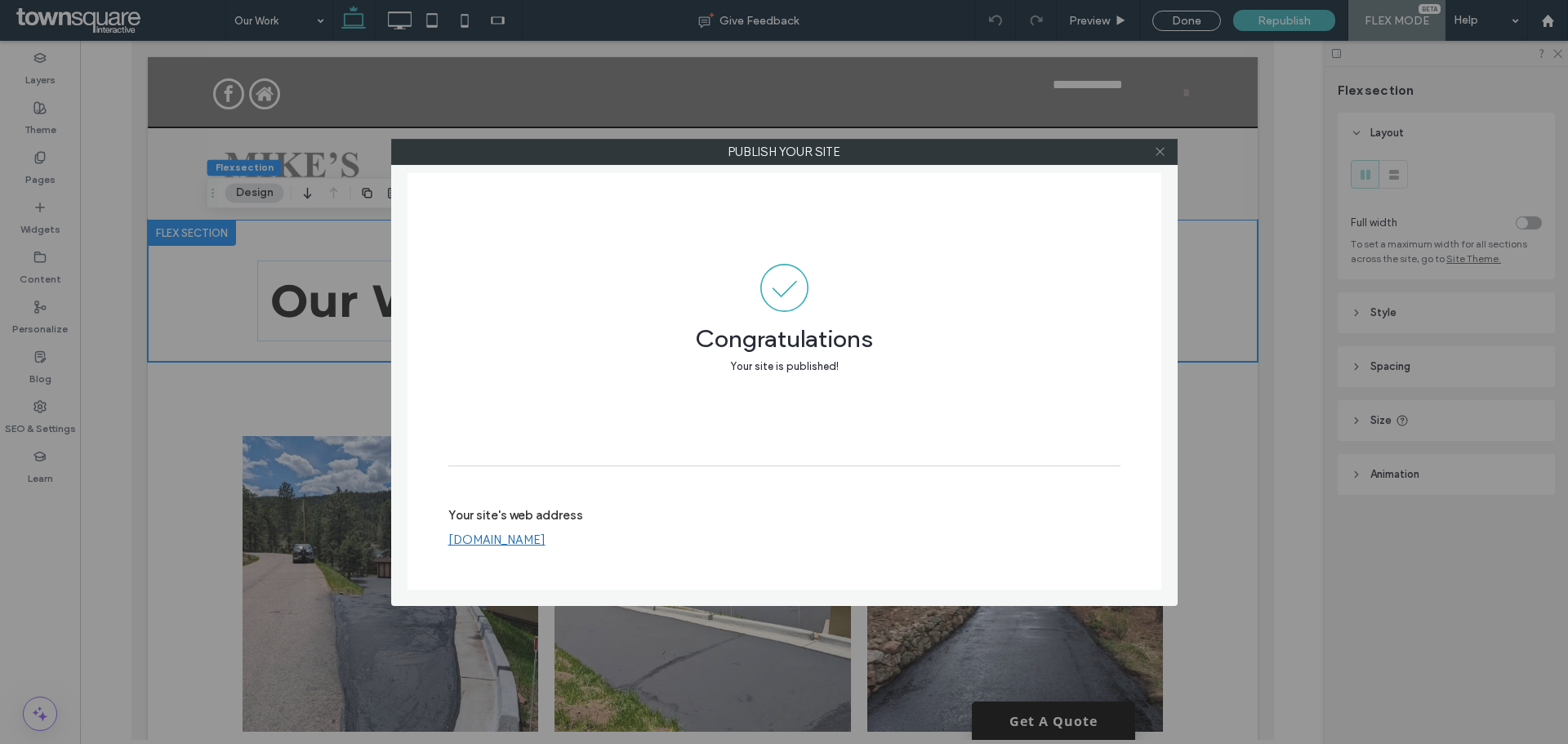
click at [1157, 151] on icon at bounding box center [1160, 151] width 12 height 12
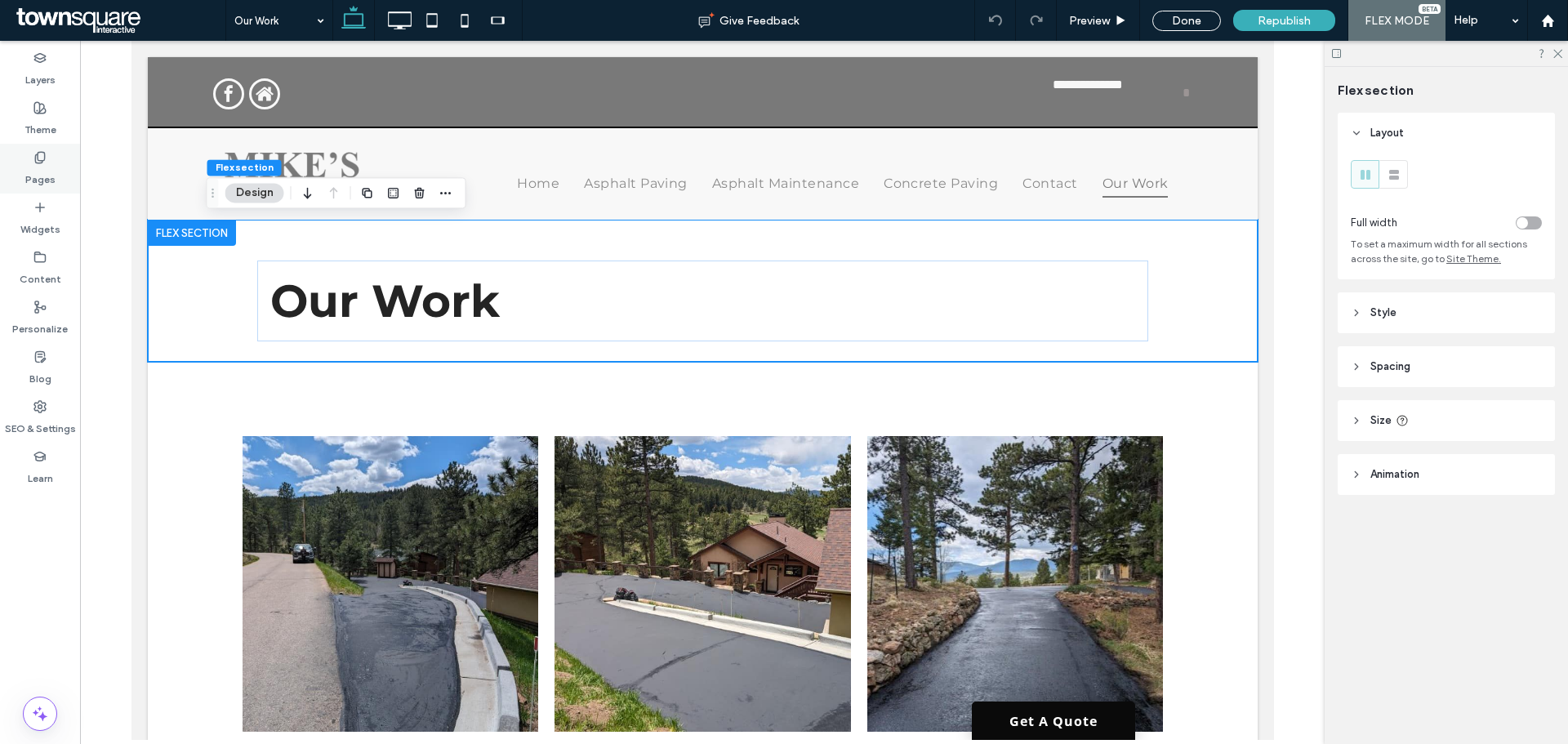
click at [45, 165] on label "Pages" at bounding box center [40, 176] width 30 height 23
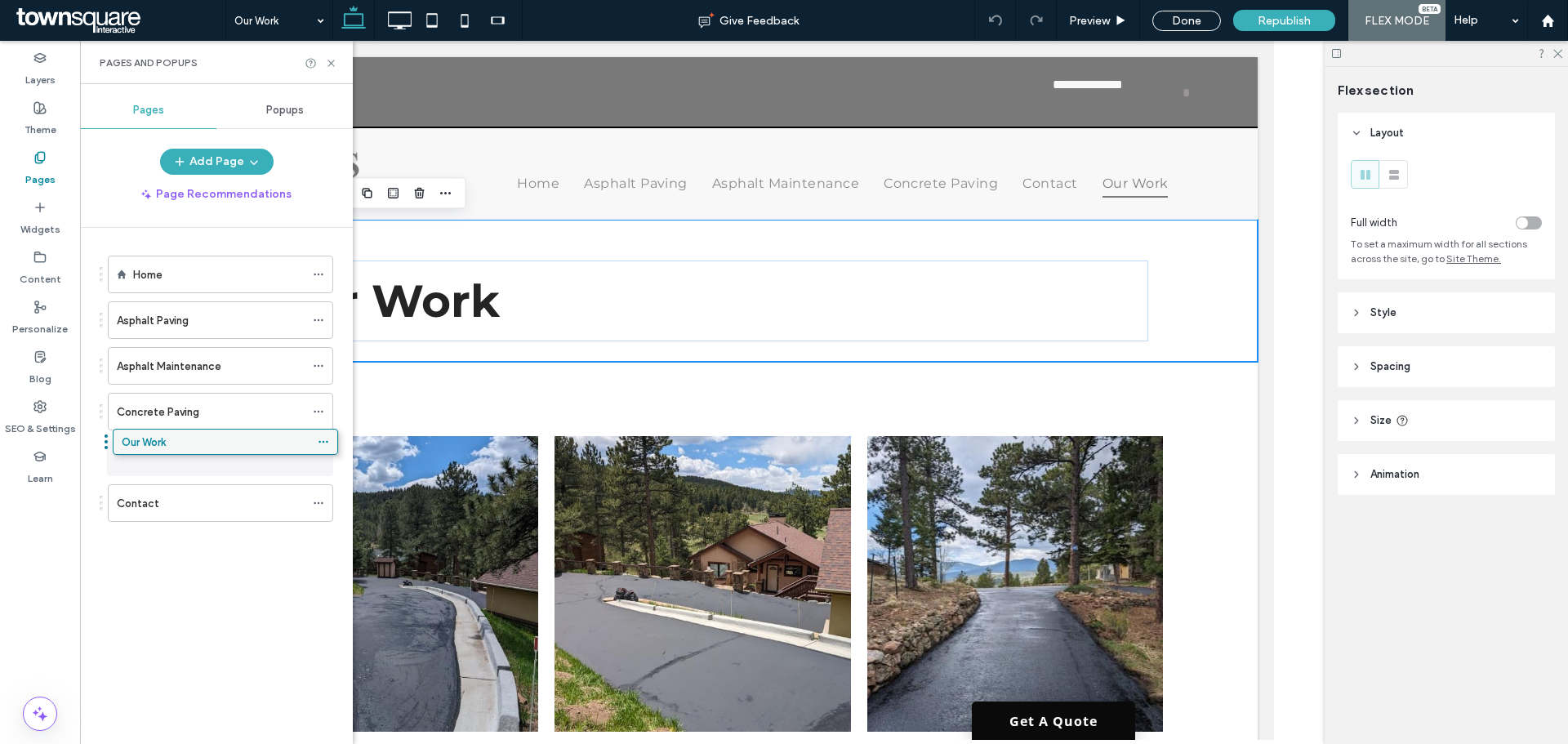
drag, startPoint x: 177, startPoint y: 454, endPoint x: 175, endPoint y: 444, distance: 10.2
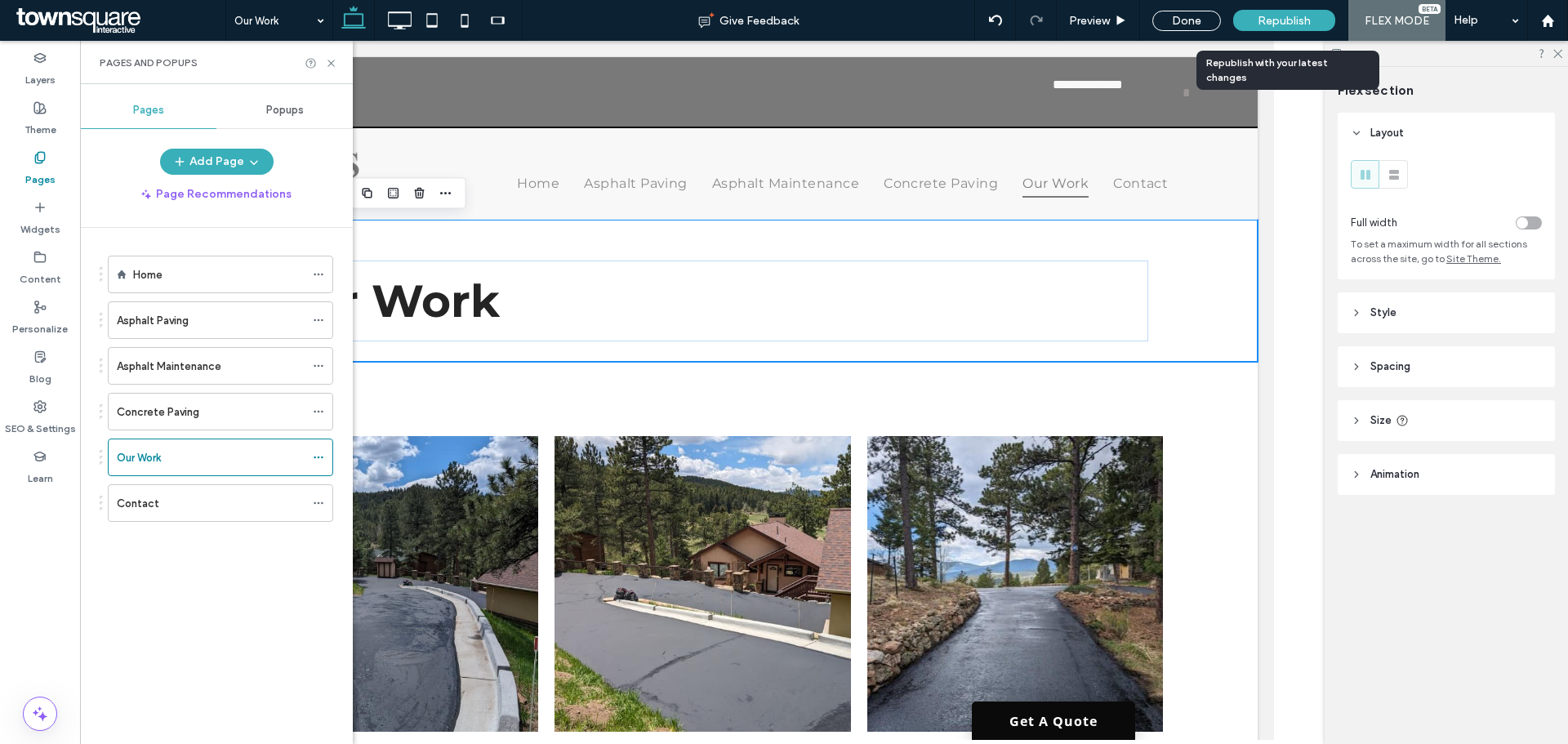
click at [1269, 19] on span "Republish" at bounding box center [1283, 20] width 53 height 14
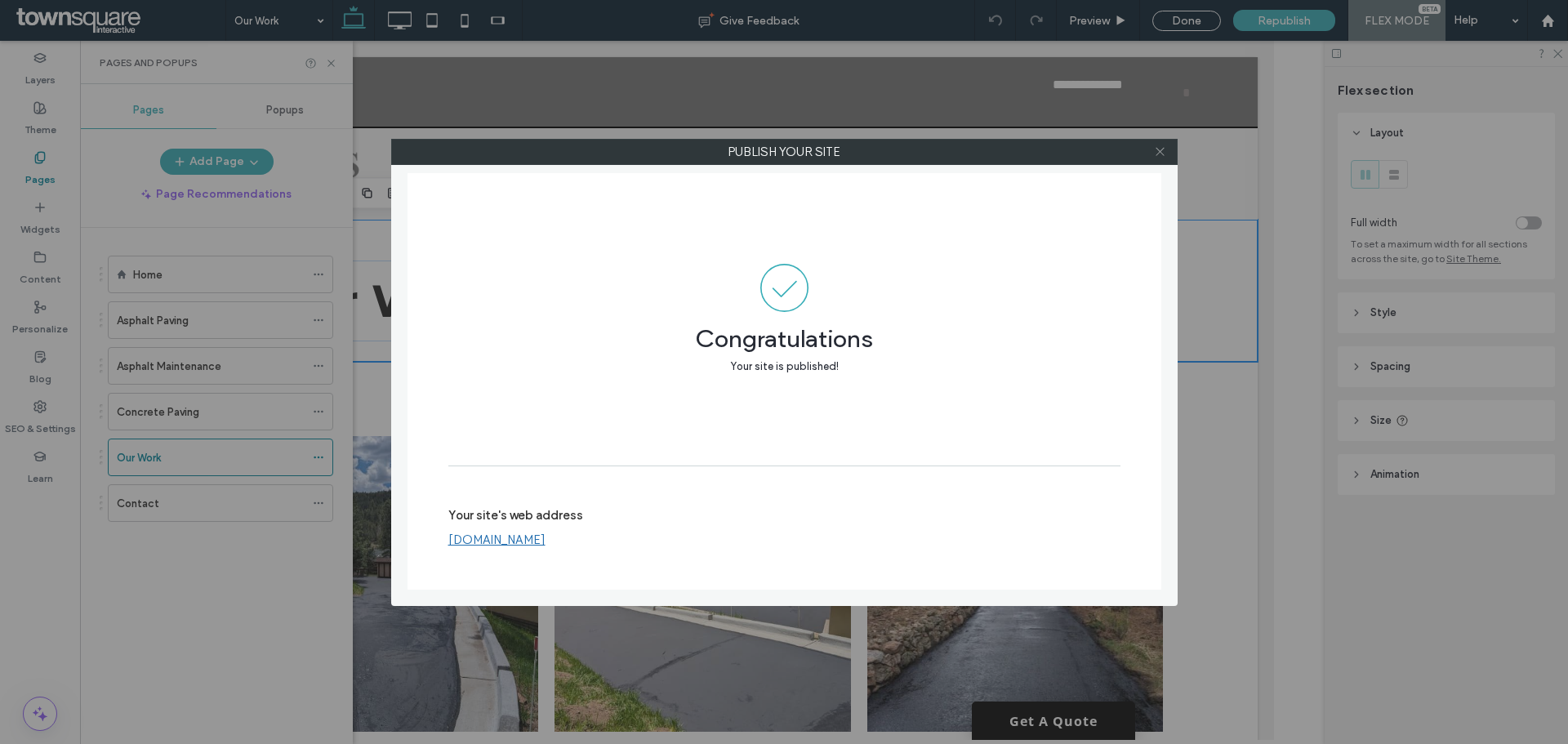
click at [1164, 150] on icon at bounding box center [1160, 151] width 12 height 12
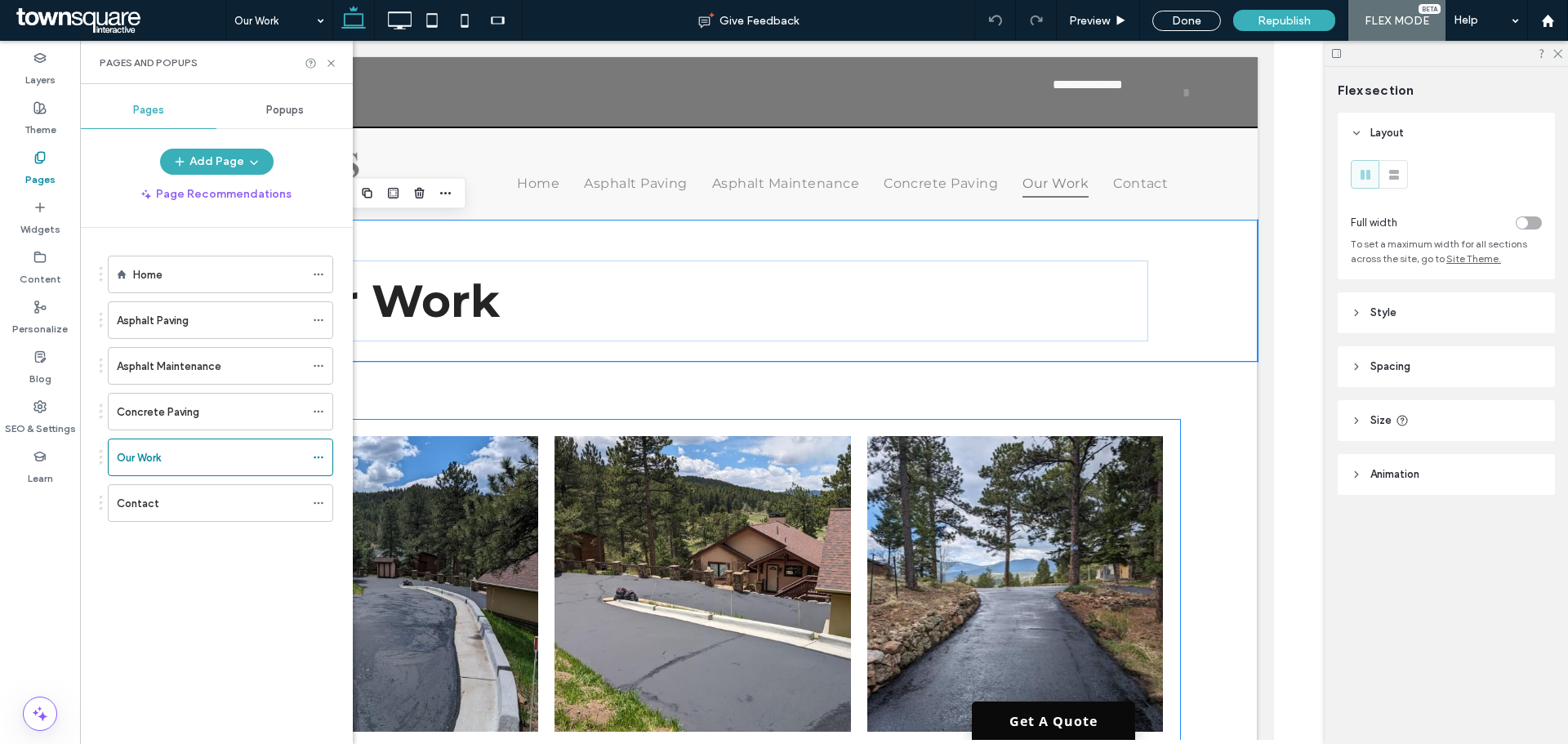
click at [842, 528] on link at bounding box center [702, 584] width 296 height 296
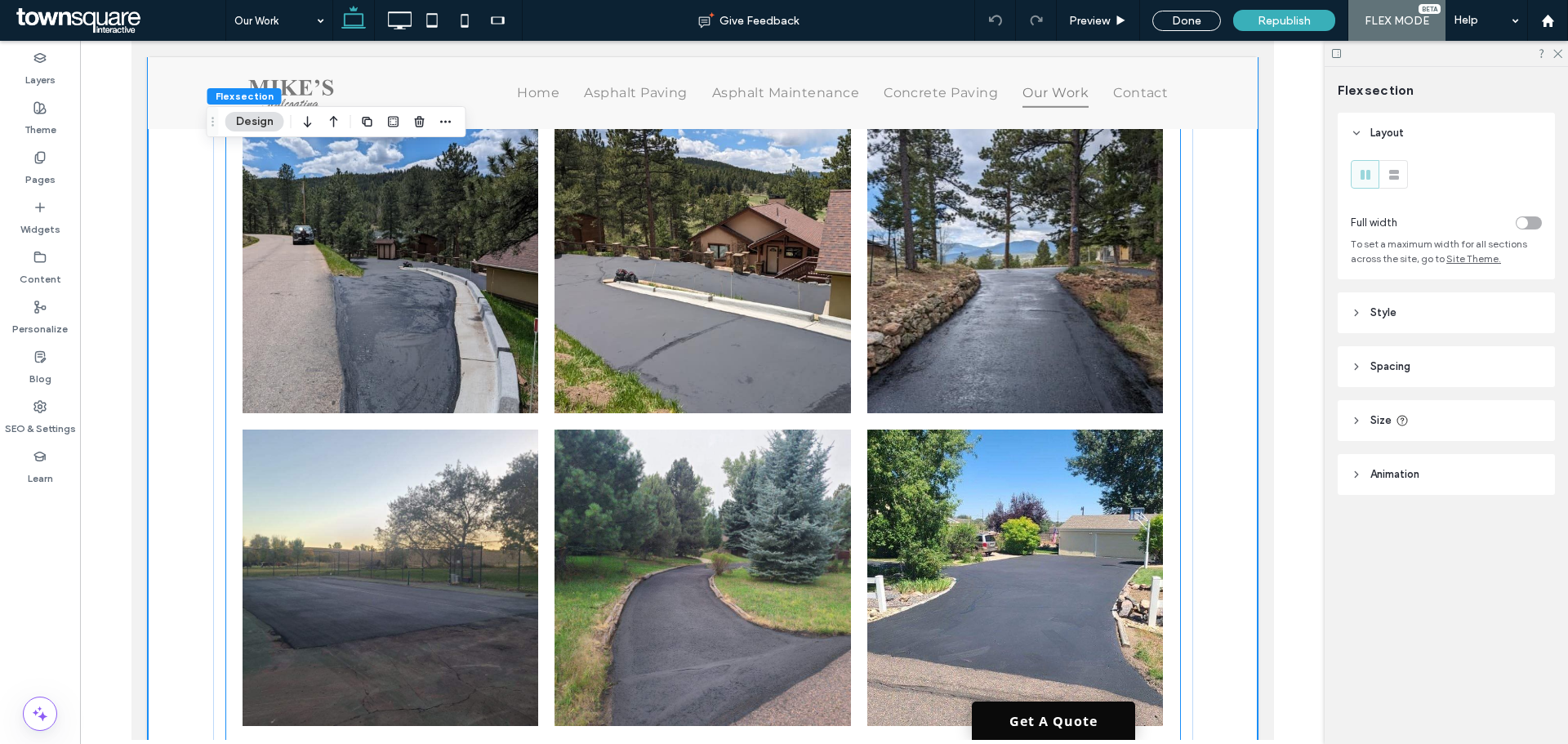
scroll to position [321, 0]
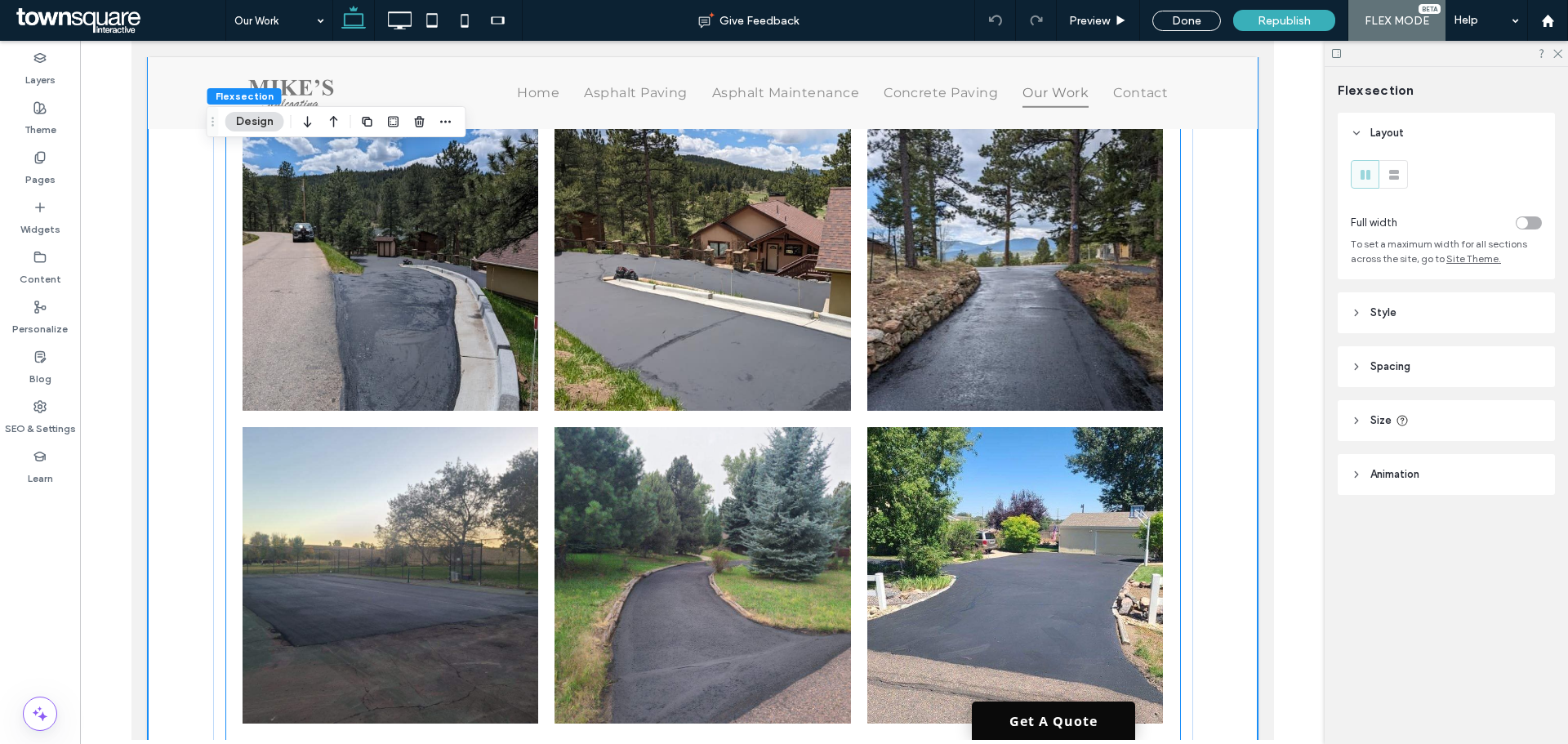
click at [639, 431] on link at bounding box center [702, 575] width 296 height 296
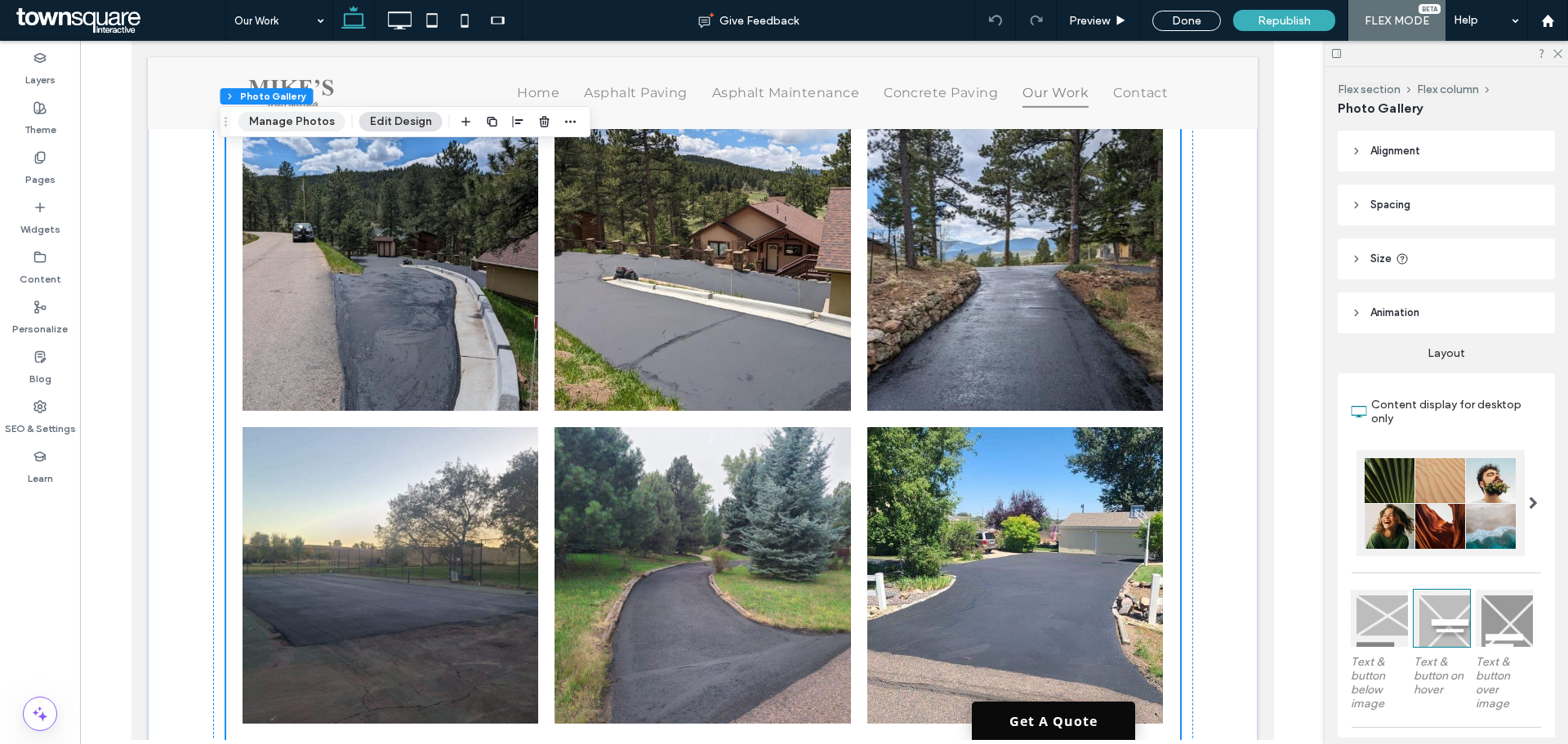
click at [294, 123] on button "Manage Photos" at bounding box center [292, 122] width 107 height 20
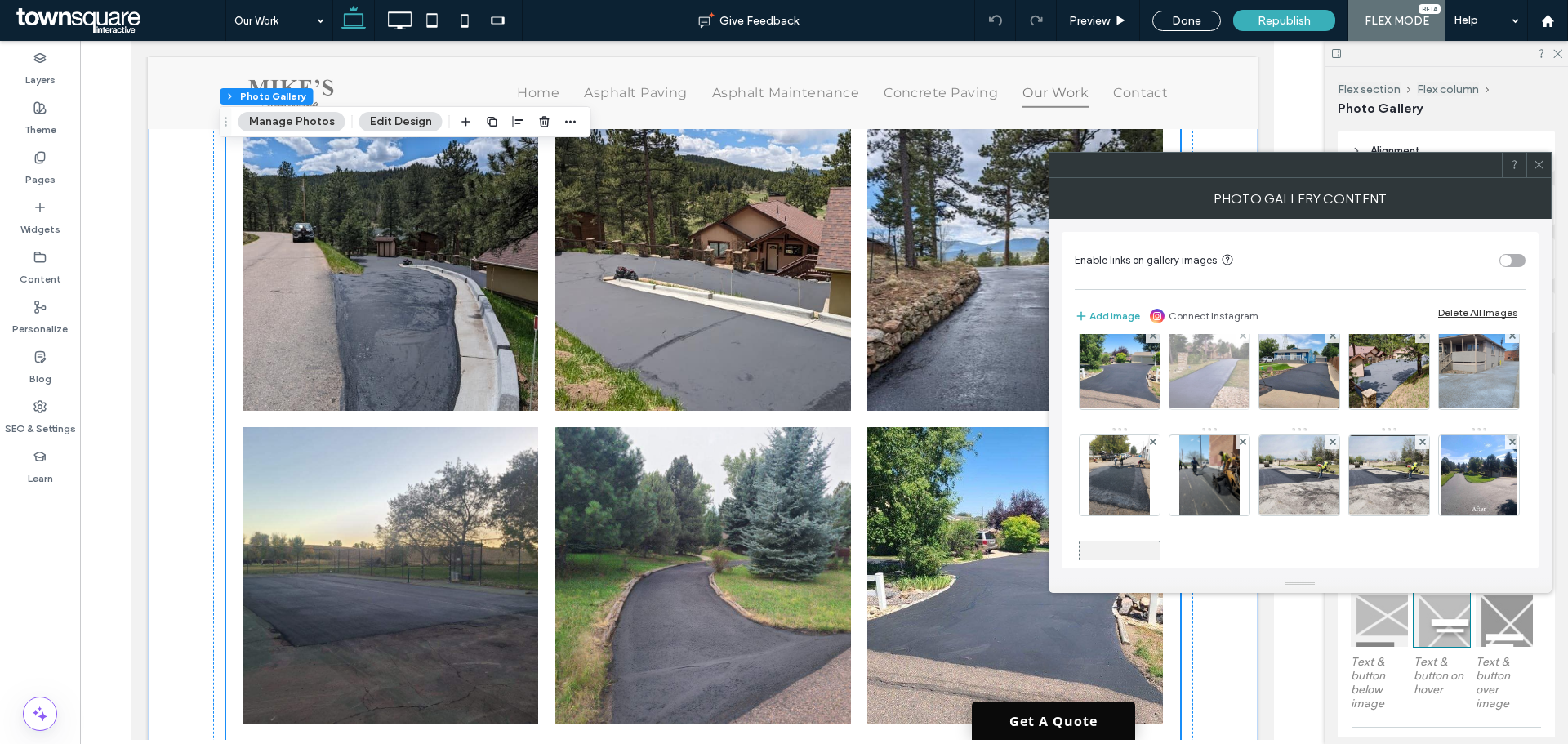
scroll to position [217, 0]
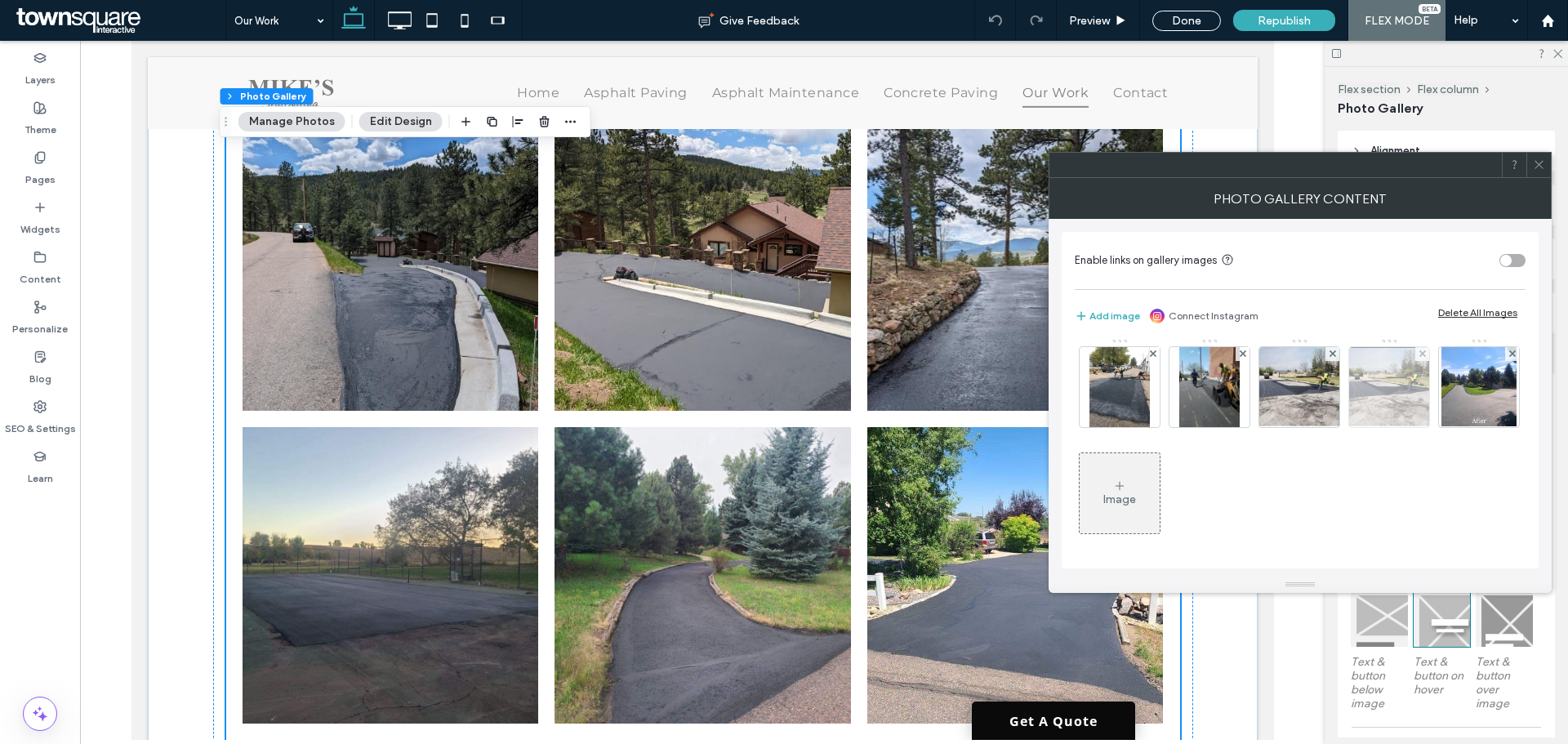
click at [1415, 361] on div at bounding box center [1422, 354] width 14 height 14
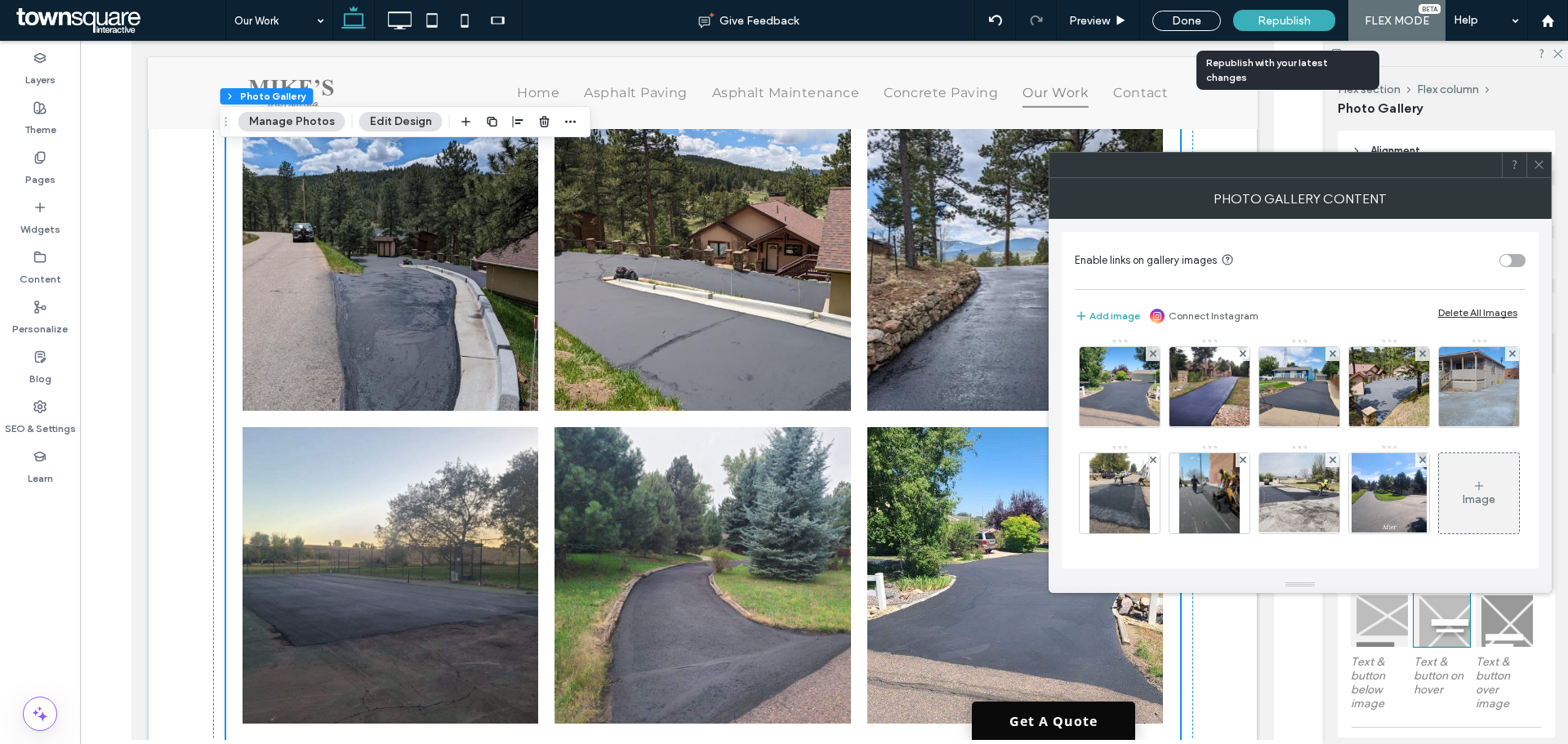
click at [1287, 7] on div "Republish" at bounding box center [1283, 20] width 102 height 41
click at [1290, 18] on span "Republish" at bounding box center [1283, 20] width 53 height 14
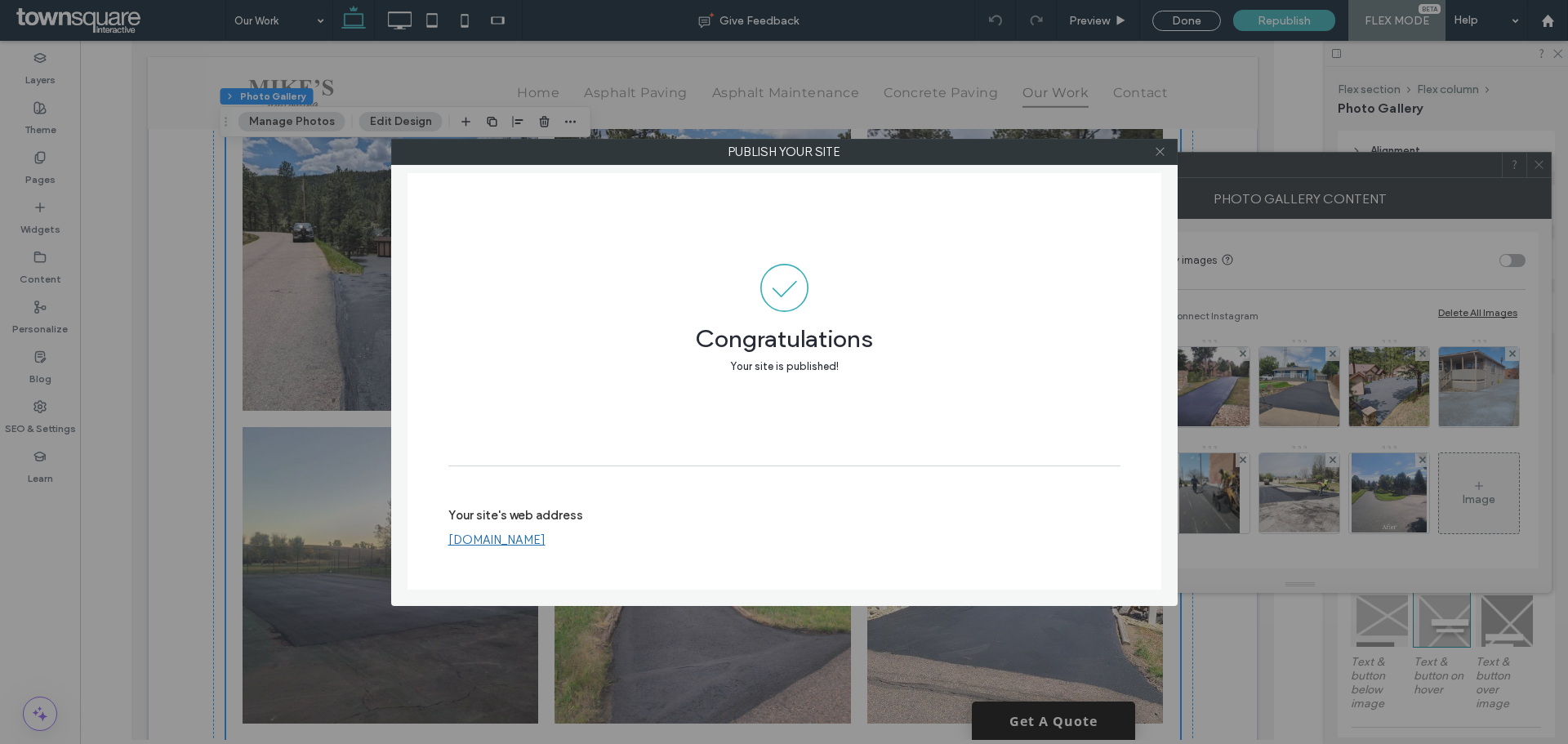
click at [1159, 156] on icon at bounding box center [1160, 151] width 12 height 12
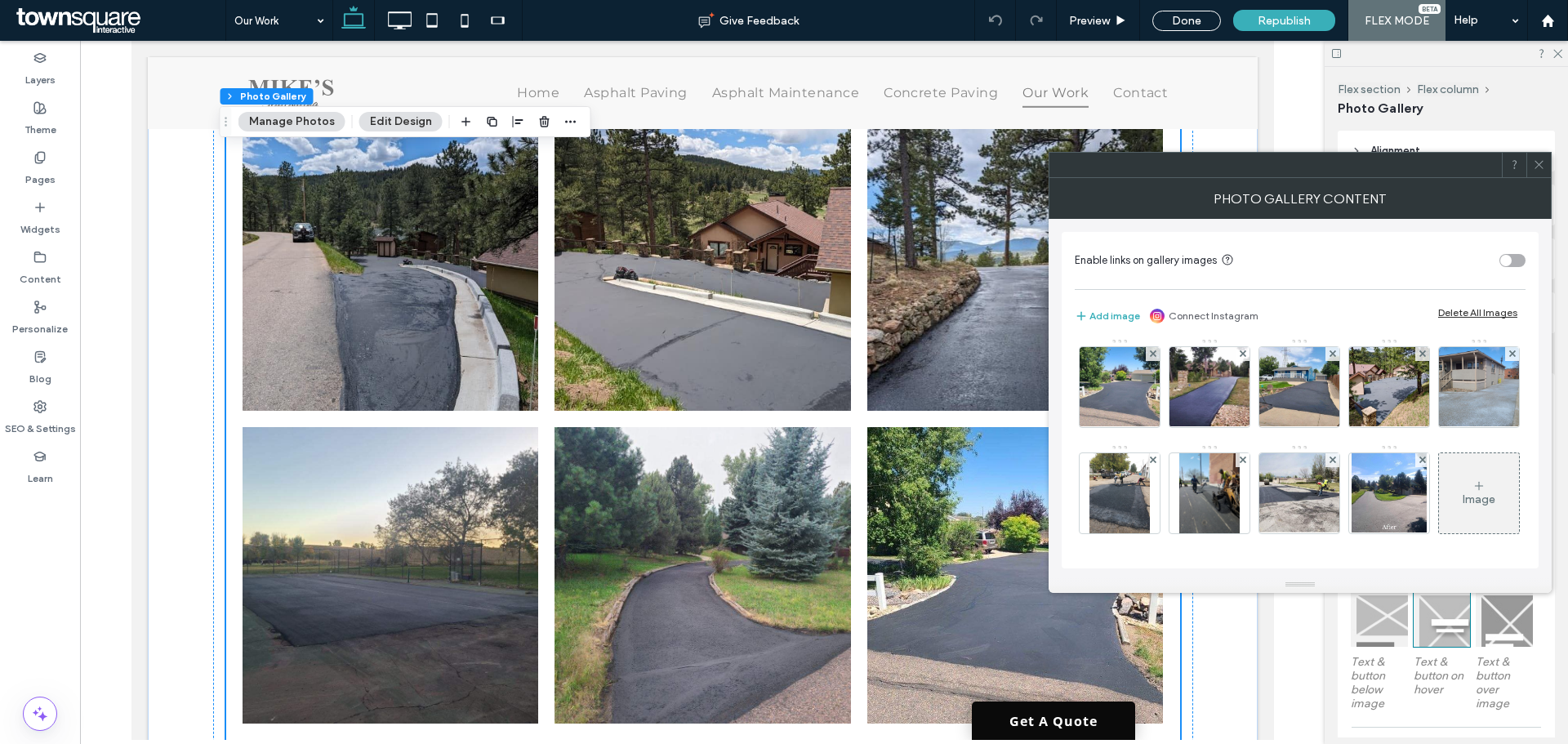
click at [1539, 170] on icon at bounding box center [1539, 165] width 12 height 12
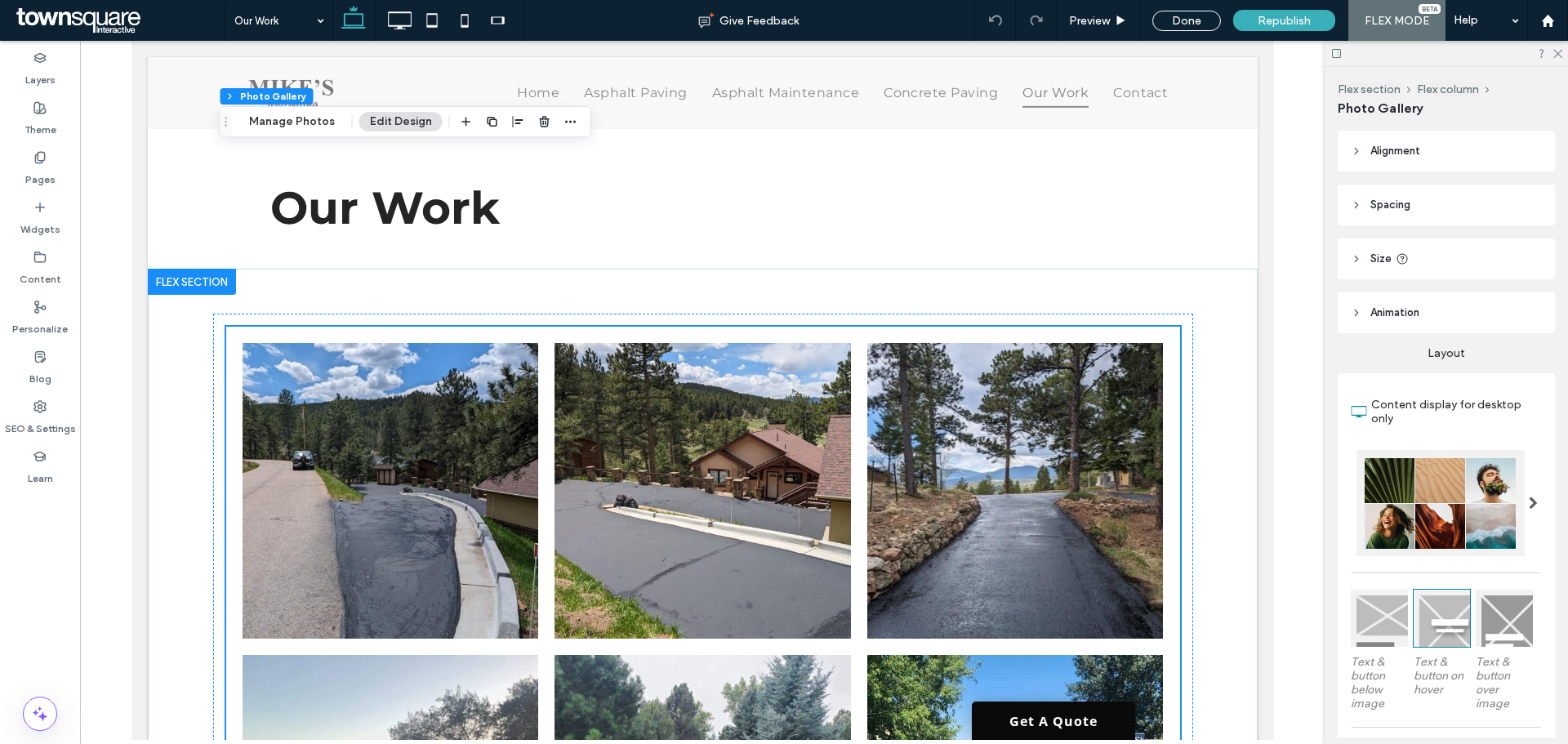
scroll to position [0, 0]
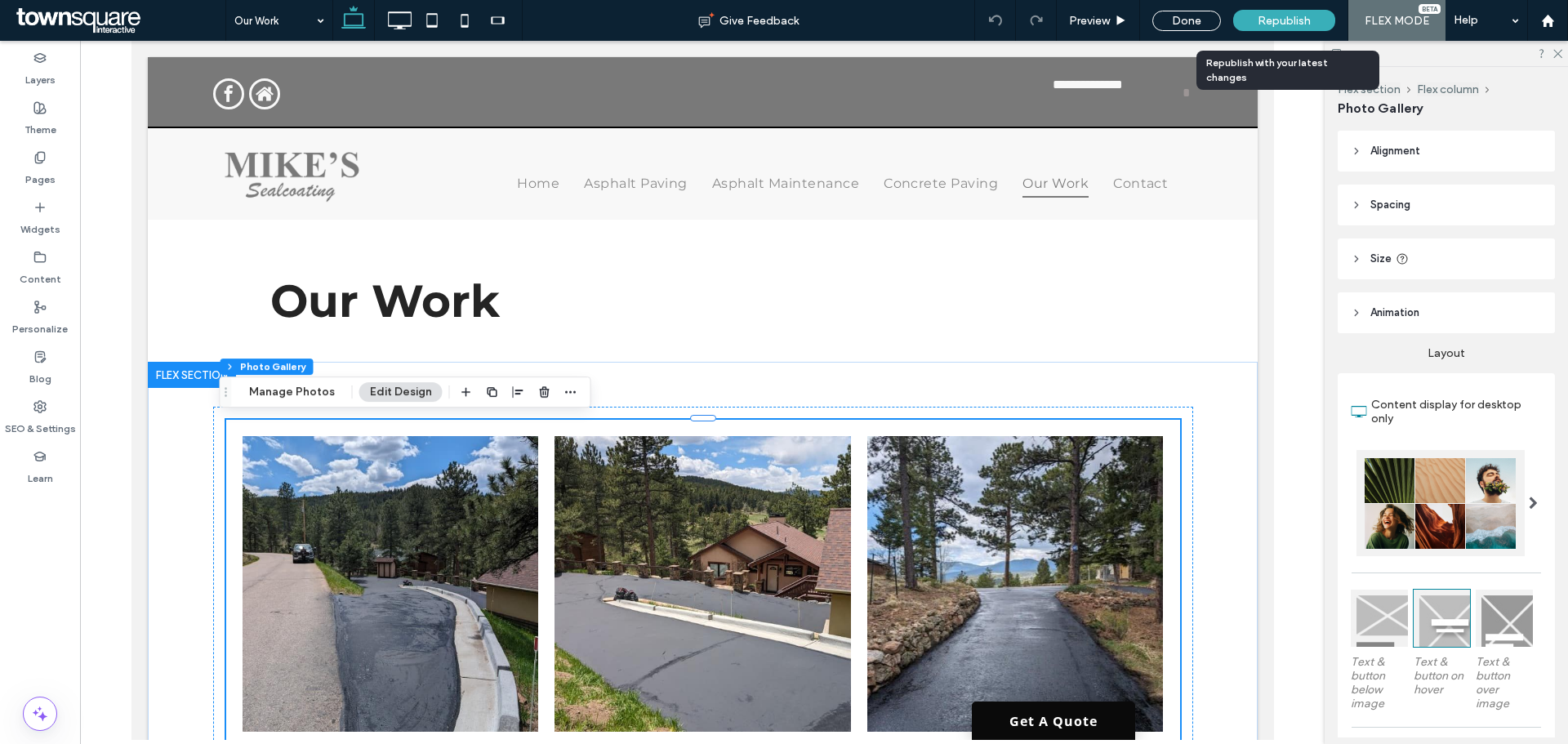
click at [1287, 24] on span "Republish" at bounding box center [1283, 20] width 53 height 14
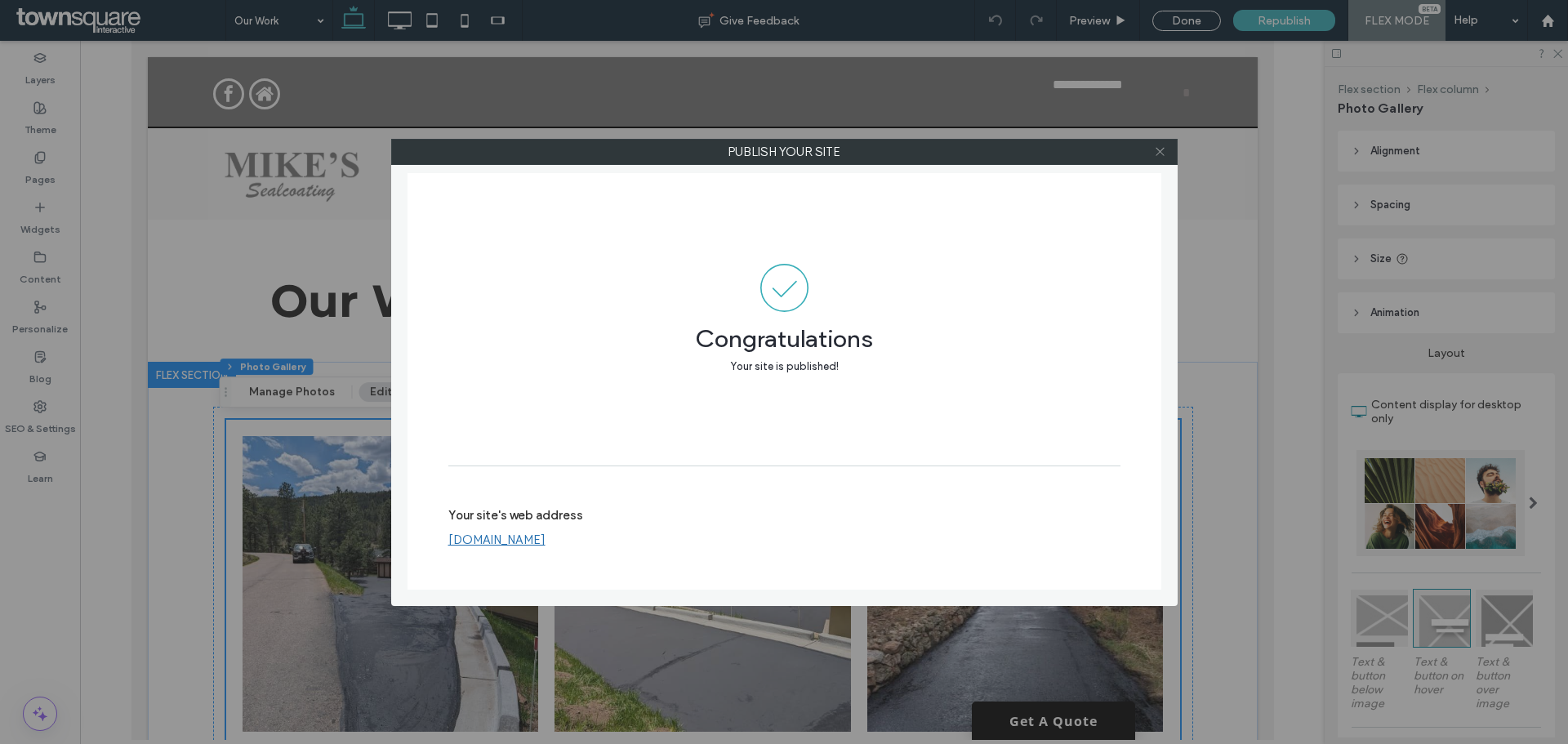
click at [1159, 154] on icon at bounding box center [1160, 151] width 12 height 12
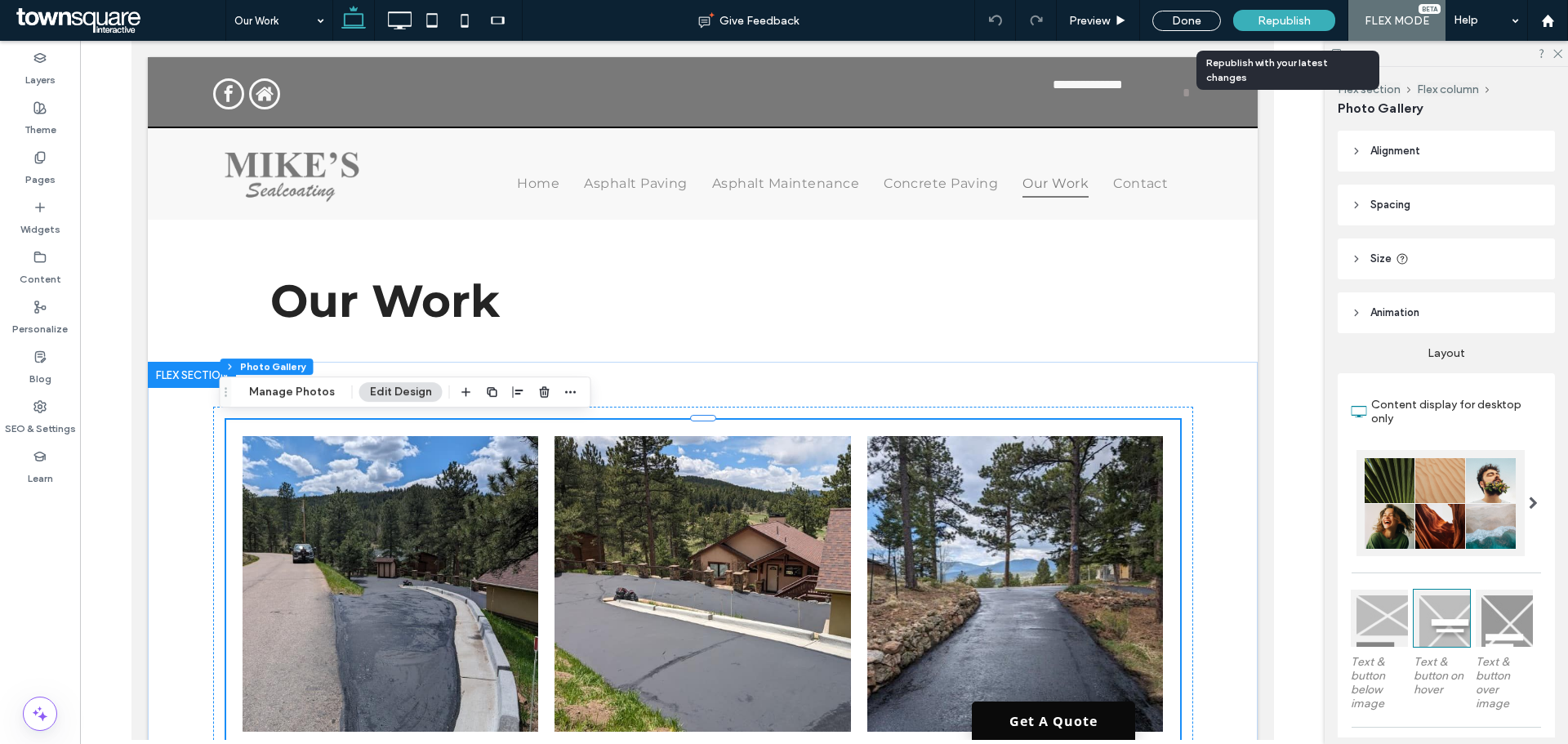
click at [1297, 22] on span "Republish" at bounding box center [1283, 20] width 53 height 14
